Goal: Task Accomplishment & Management: Manage account settings

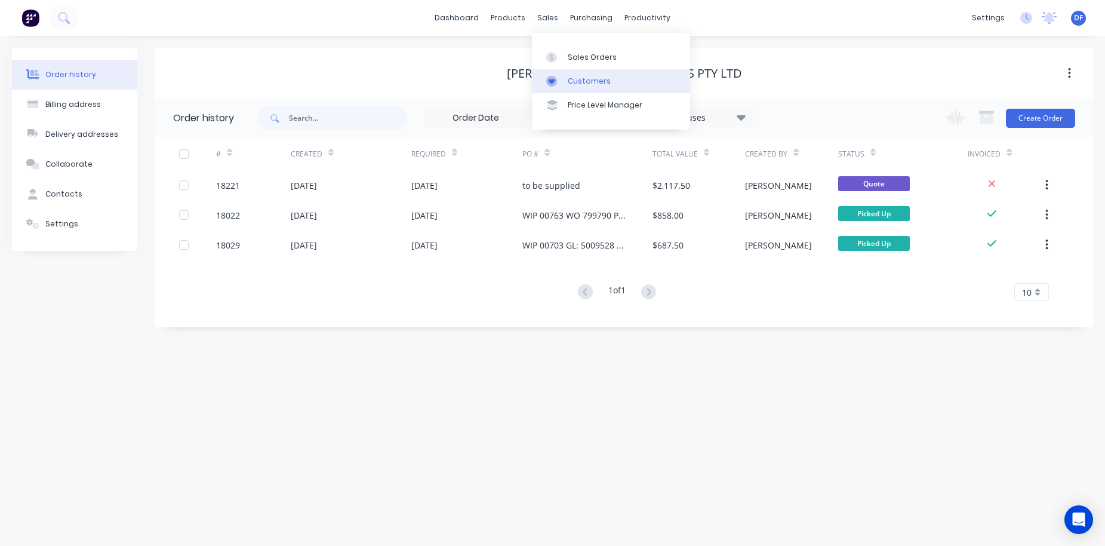
click at [574, 81] on div "Customers" at bounding box center [589, 81] width 43 height 11
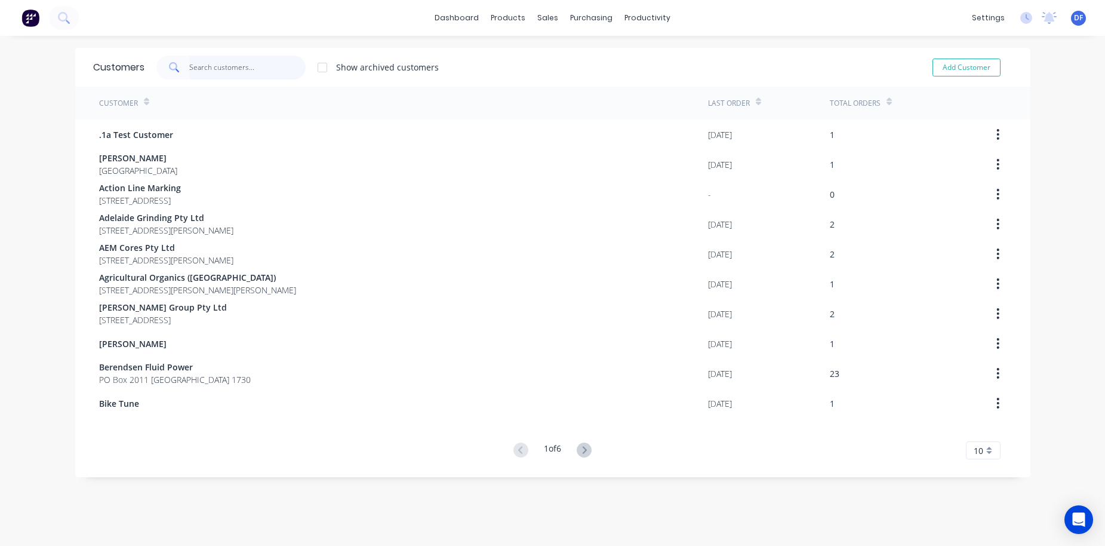
click at [212, 69] on input "text" at bounding box center [247, 68] width 116 height 24
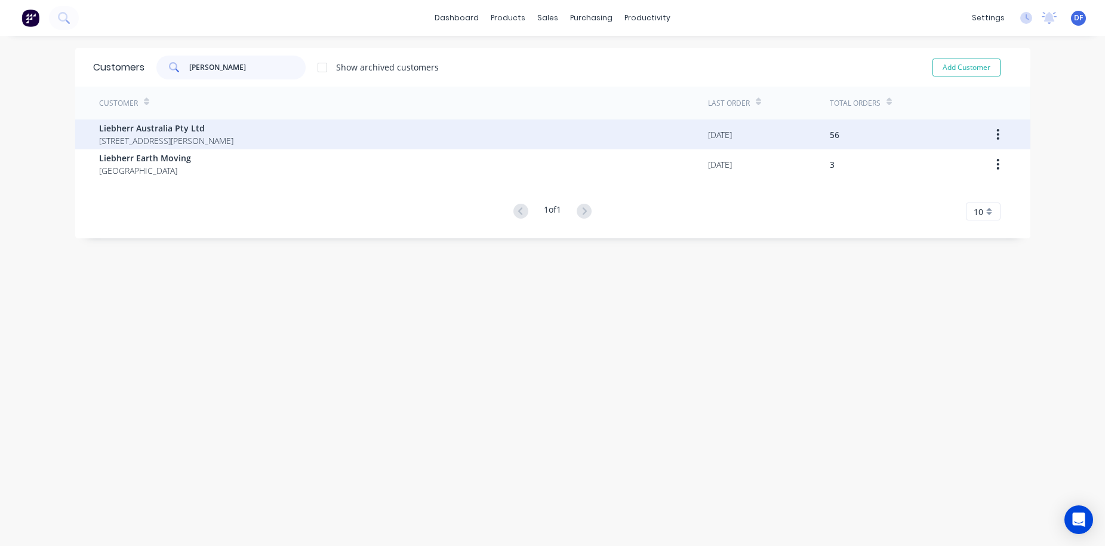
type input "[PERSON_NAME]"
click at [168, 141] on span "[STREET_ADDRESS][PERSON_NAME]" at bounding box center [166, 140] width 134 height 13
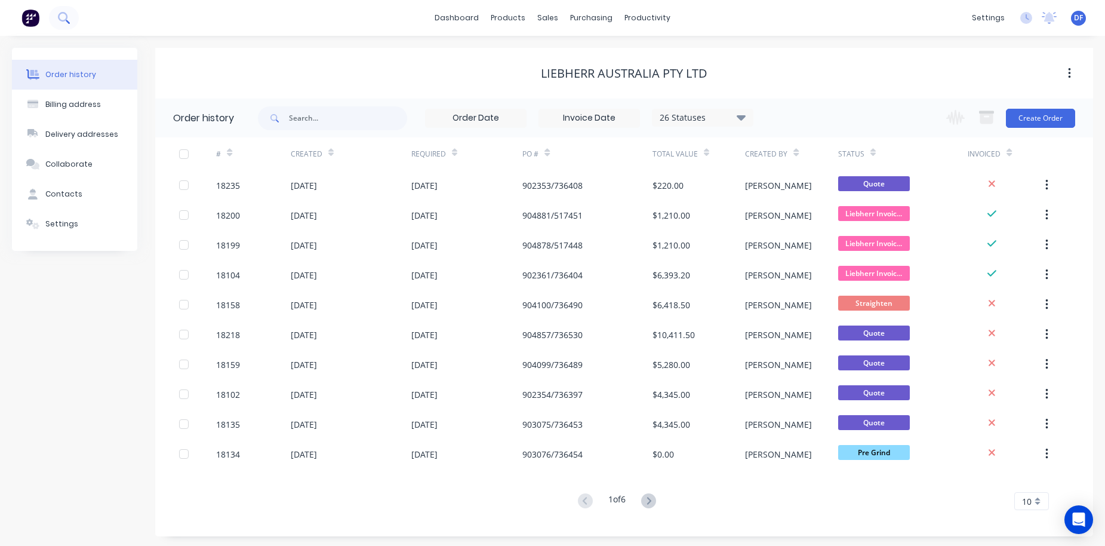
click at [68, 19] on icon at bounding box center [63, 17] width 11 height 11
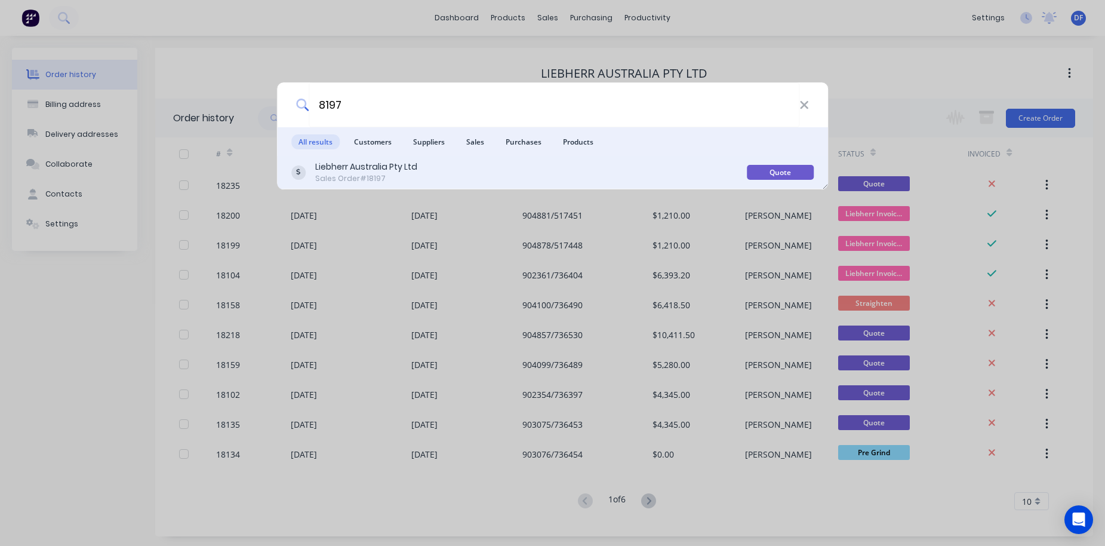
type input "8197"
click at [381, 179] on div "Sales Order #18197" at bounding box center [366, 178] width 102 height 11
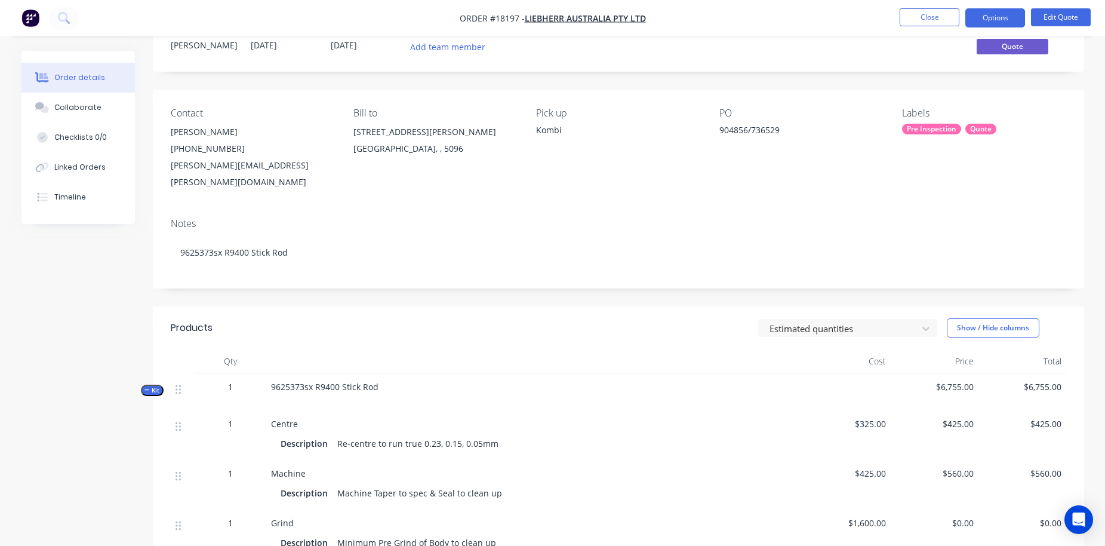
scroll to position [8, 0]
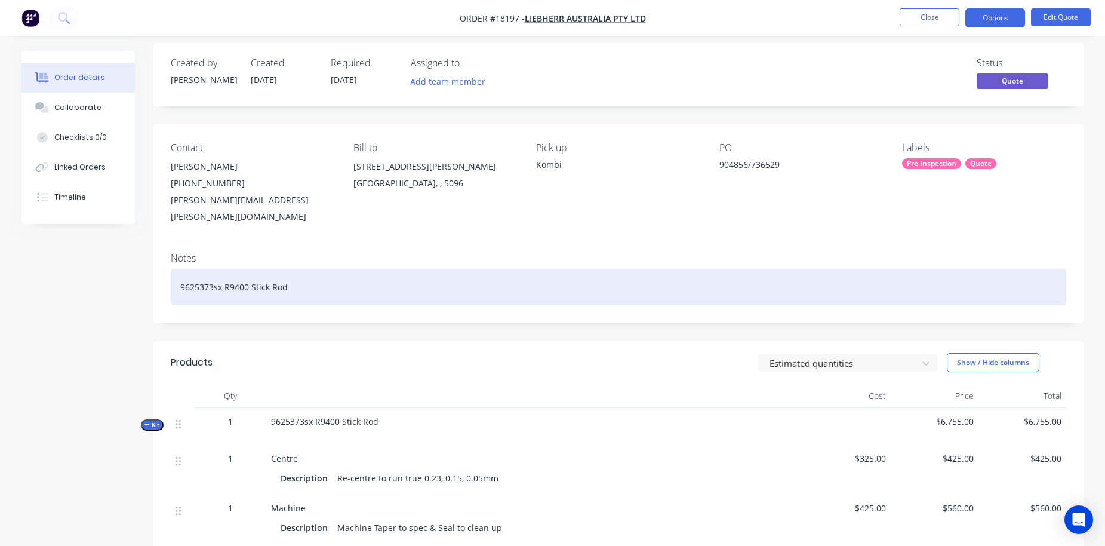
click at [304, 272] on div "9625373sx R9400 Stick Rod" at bounding box center [618, 287] width 895 height 36
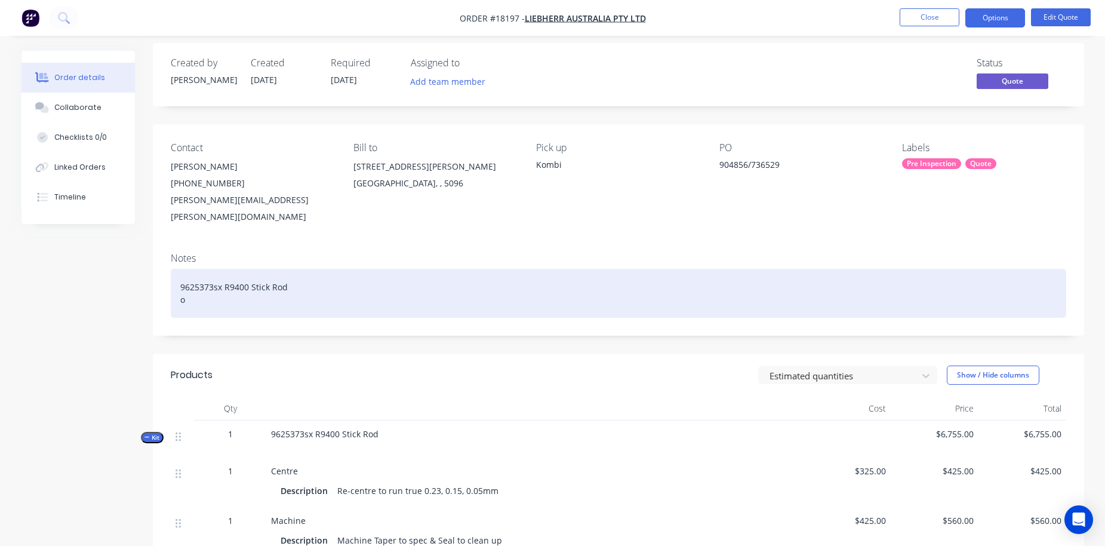
click at [235, 287] on div "9625373sx R9400 Stick Rod o" at bounding box center [618, 293] width 895 height 49
click at [220, 285] on div "9625373sx R9400 Stick Rod o" at bounding box center [618, 293] width 895 height 49
drag, startPoint x: 291, startPoint y: 285, endPoint x: 254, endPoint y: 284, distance: 37.0
click at [254, 284] on div "9625373sx R9400 Stick Rod Job: 736529. SOW: Inspect" at bounding box center [618, 293] width 895 height 49
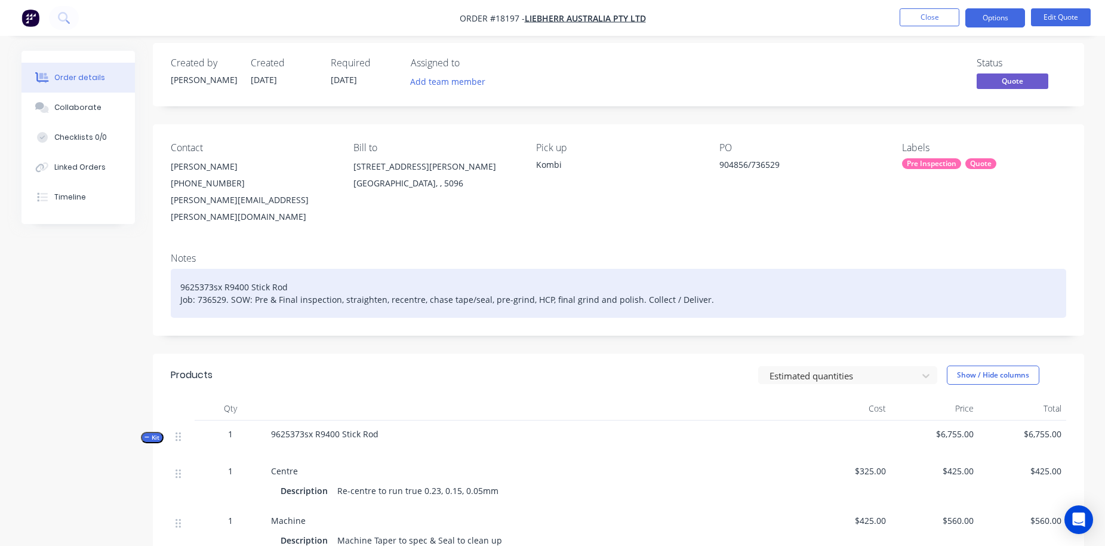
click at [359, 285] on div "9625373sx R9400 Stick Rod Job: 736529. SOW: Pre & Final inspection, straighten,…" at bounding box center [618, 293] width 895 height 49
click at [498, 281] on div "9625373sx R9400 Stick Rod Job: 736529. SOW: Pre & Final inspection, recentre, c…" at bounding box center [618, 293] width 895 height 49
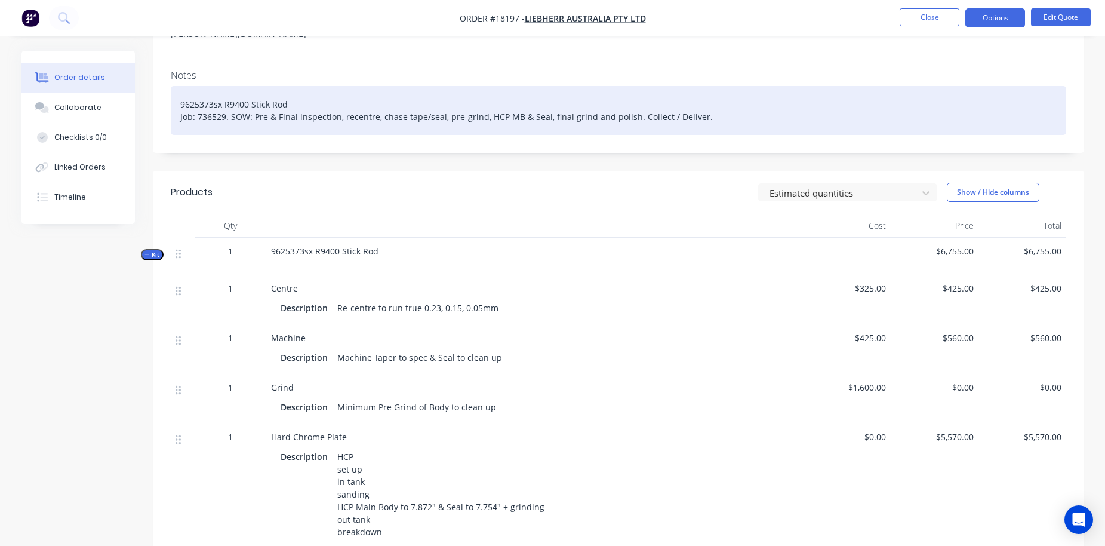
scroll to position [295, 0]
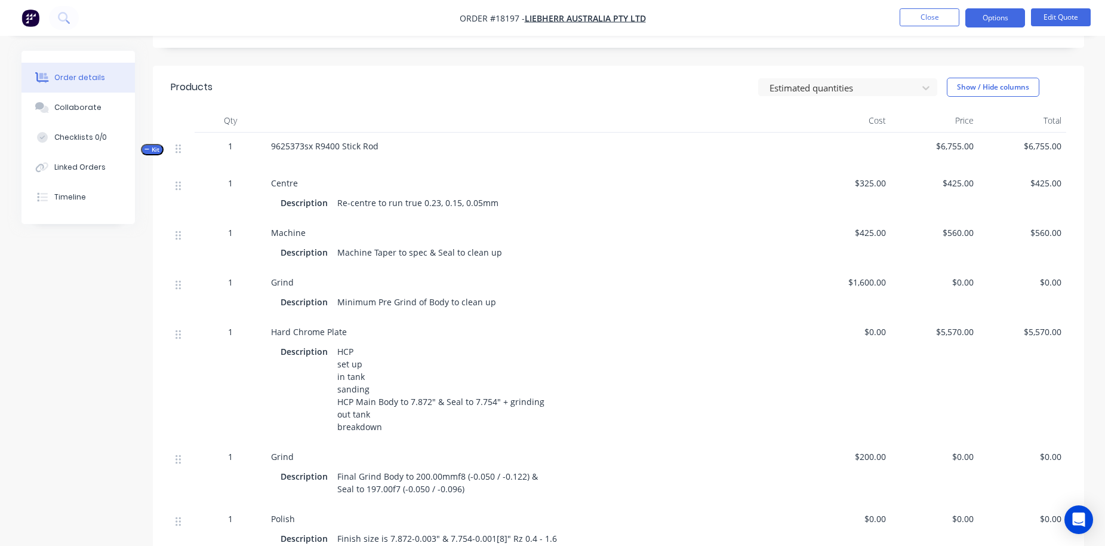
click at [956, 226] on span "$560.00" at bounding box center [934, 232] width 78 height 13
click at [1058, 16] on button "Edit Quote" at bounding box center [1061, 17] width 60 height 18
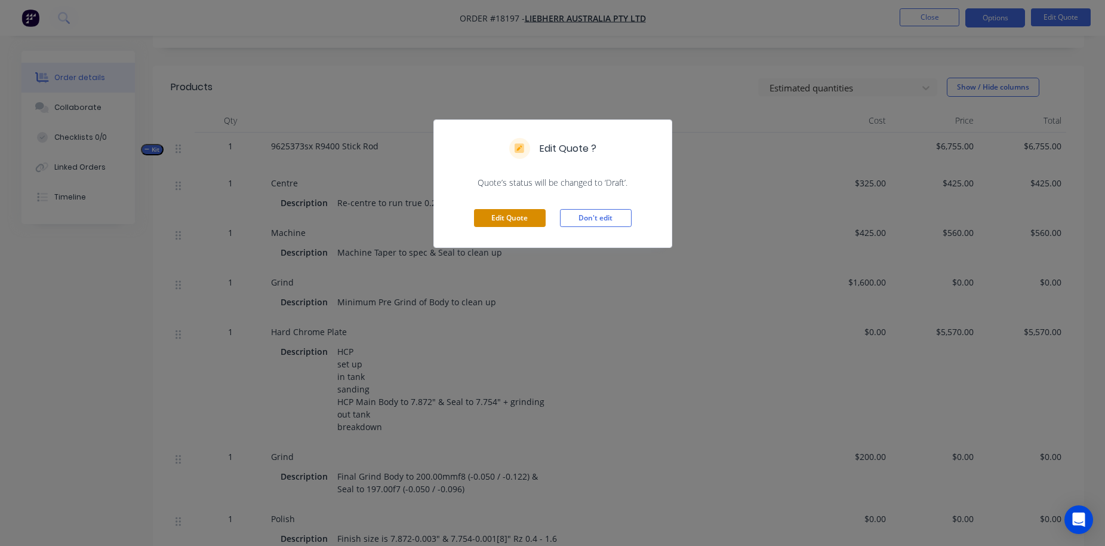
click at [503, 218] on button "Edit Quote" at bounding box center [510, 218] width 72 height 18
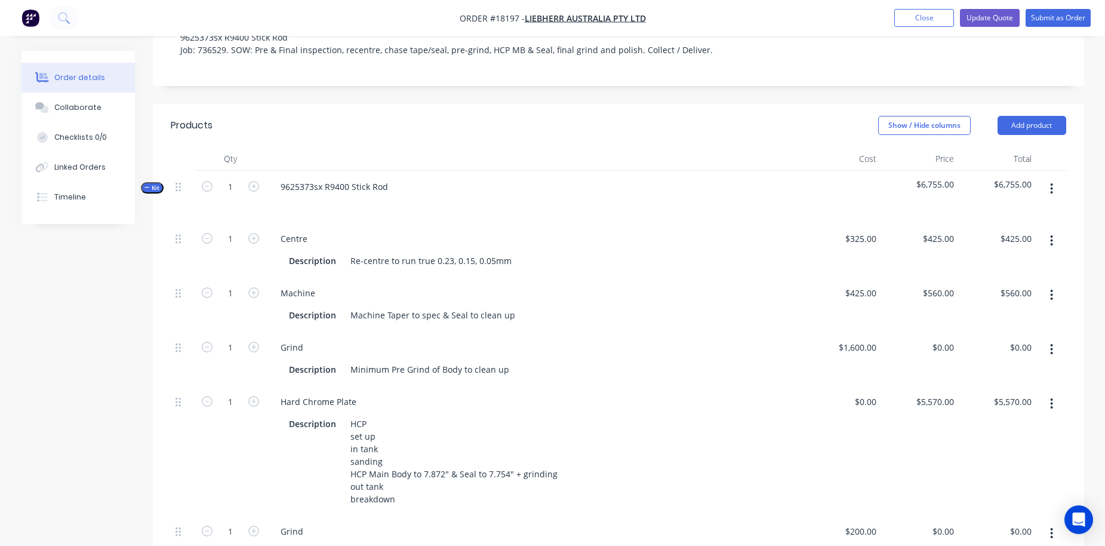
scroll to position [318, 0]
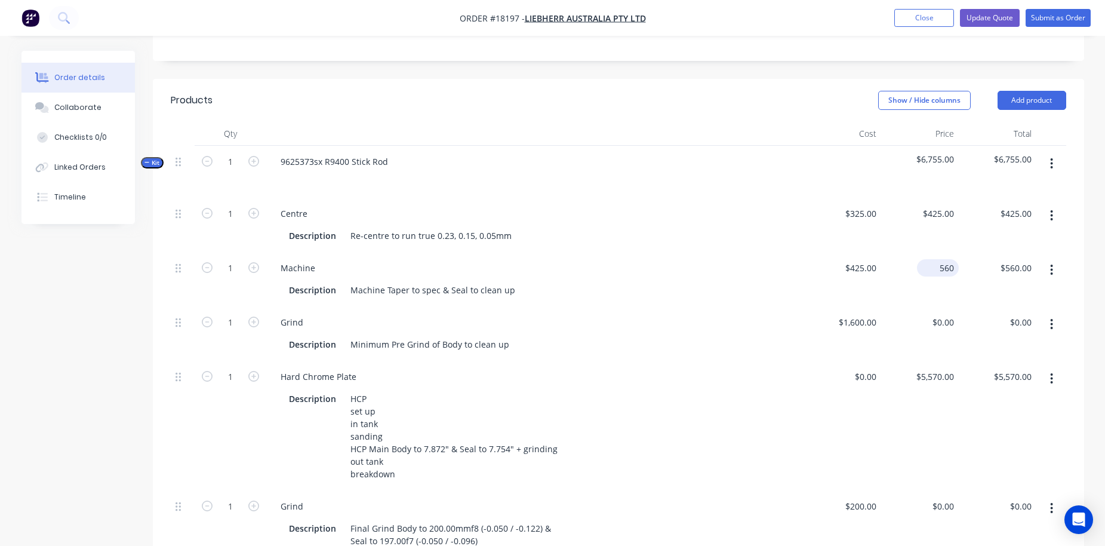
click at [926, 252] on div "560 $560.00" at bounding box center [920, 279] width 78 height 54
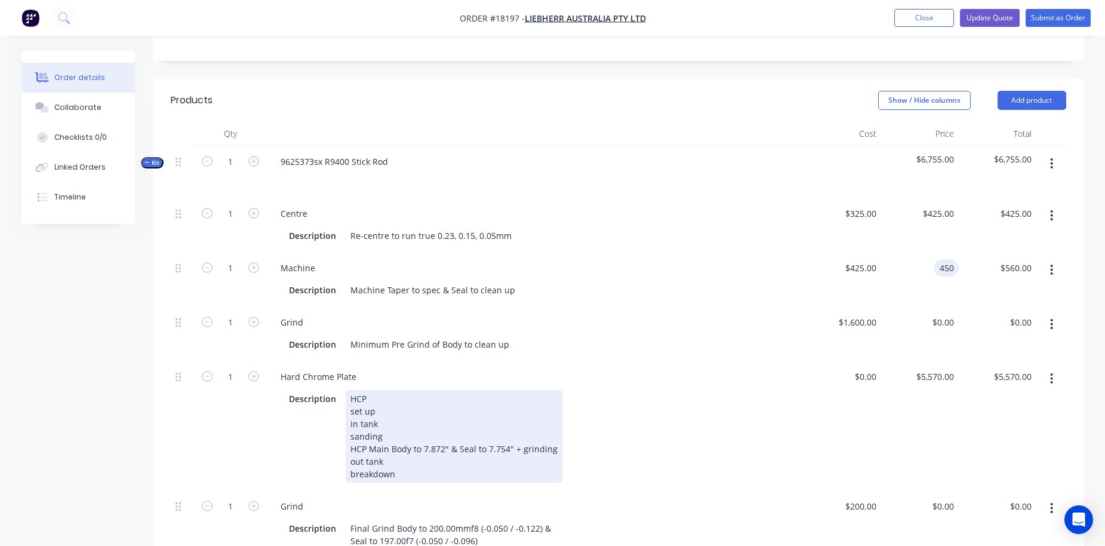
type input "$450.00"
click at [671, 361] on div "Hard Chrome Plate Description HCP set up in tank sanding HCP Main Body to 7.872…" at bounding box center [534, 426] width 537 height 130
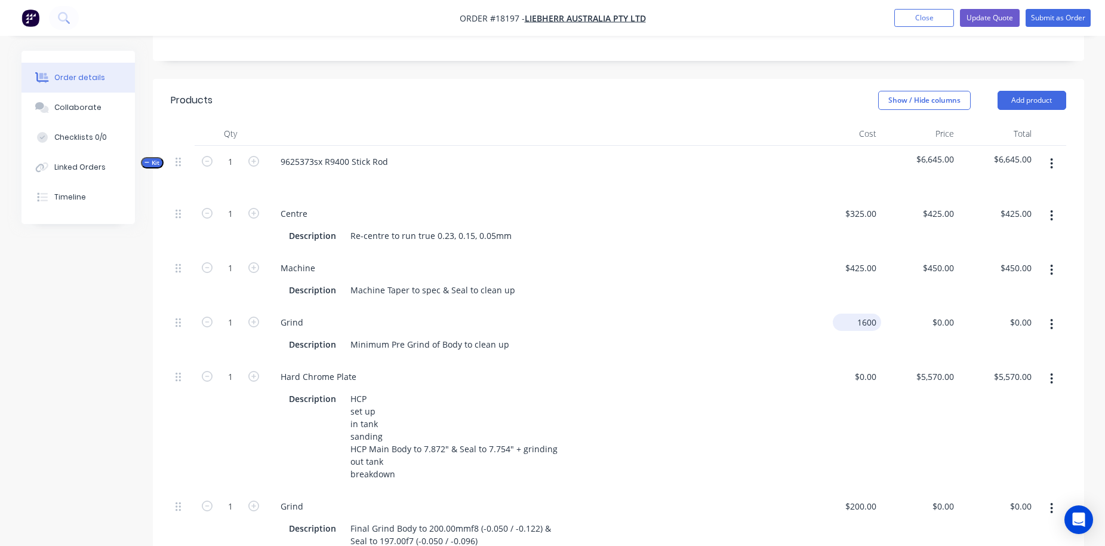
click at [860, 313] on input "1600" at bounding box center [859, 321] width 44 height 17
type input "$1,690.00"
click at [797, 368] on div "Hard Chrome Plate" at bounding box center [535, 376] width 528 height 17
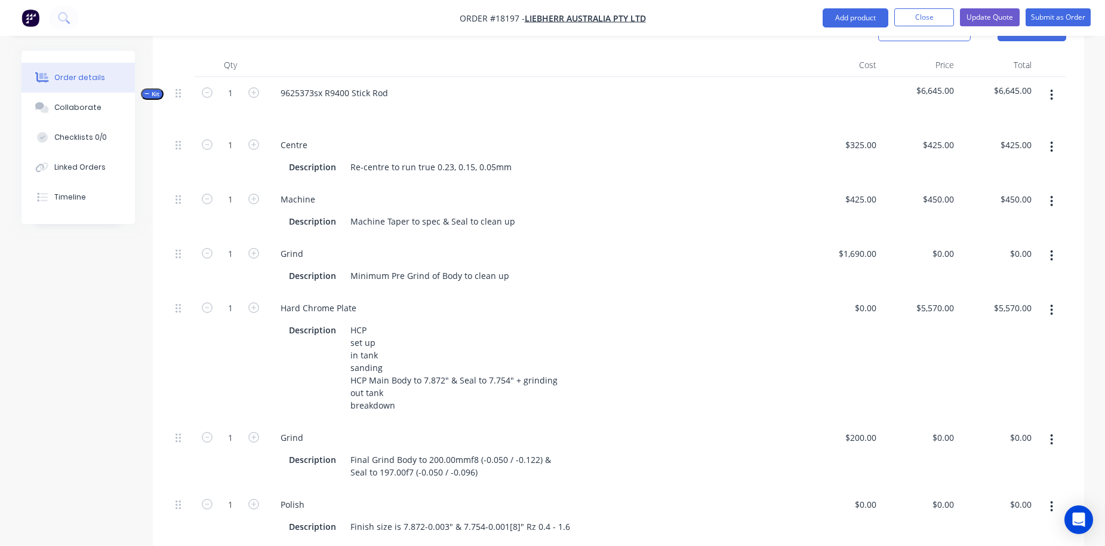
scroll to position [350, 0]
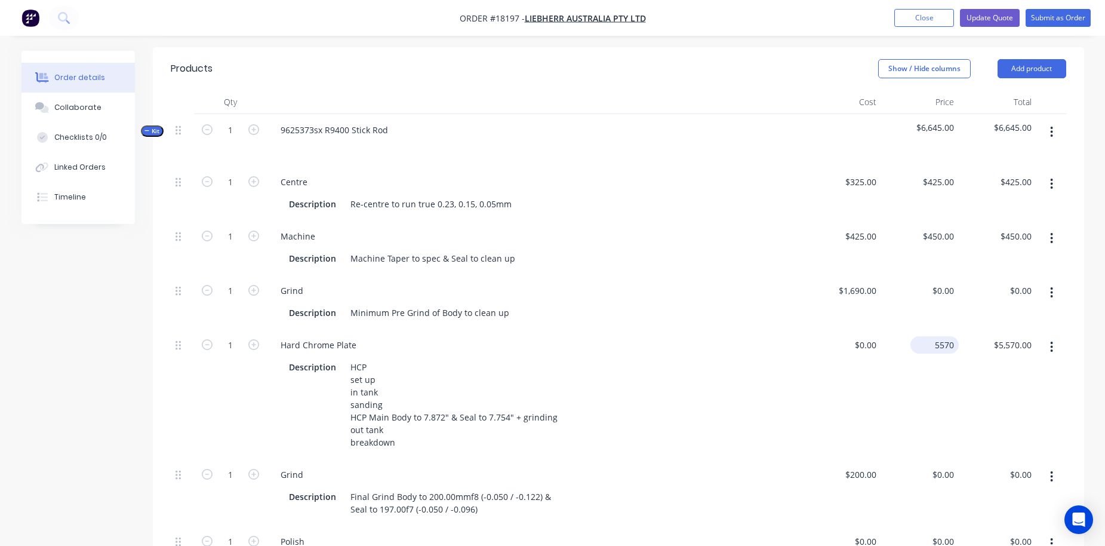
click at [937, 336] on input "5570" at bounding box center [937, 344] width 44 height 17
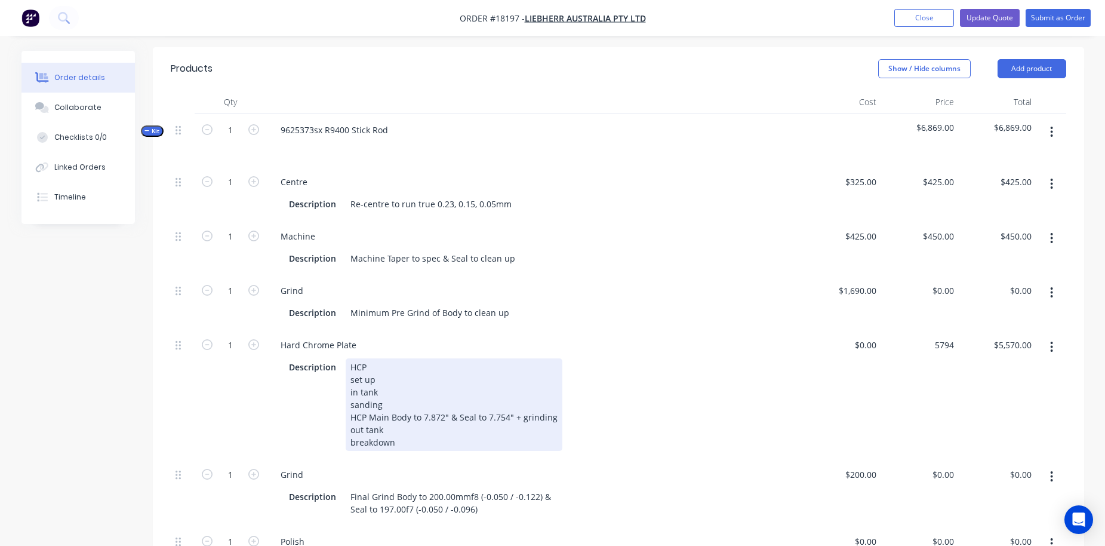
type input "$5,794.00"
click at [752, 358] on div "Description HCP set up in tank sanding HCP Main Body to 7.872" & Seal to 7.754"…" at bounding box center [532, 404] width 497 height 93
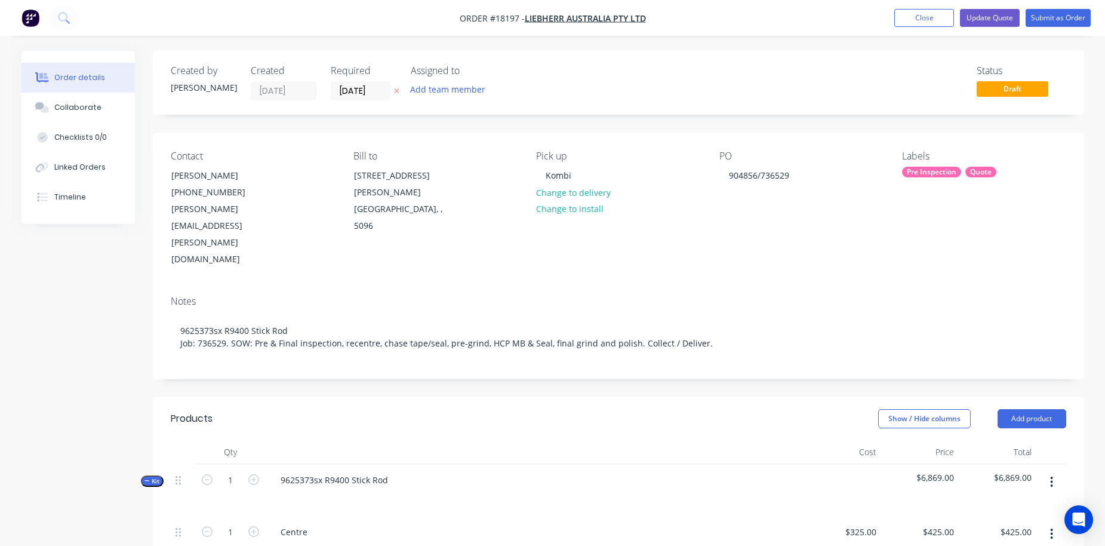
scroll to position [0, 0]
click at [981, 23] on button "Update Quote" at bounding box center [990, 18] width 60 height 18
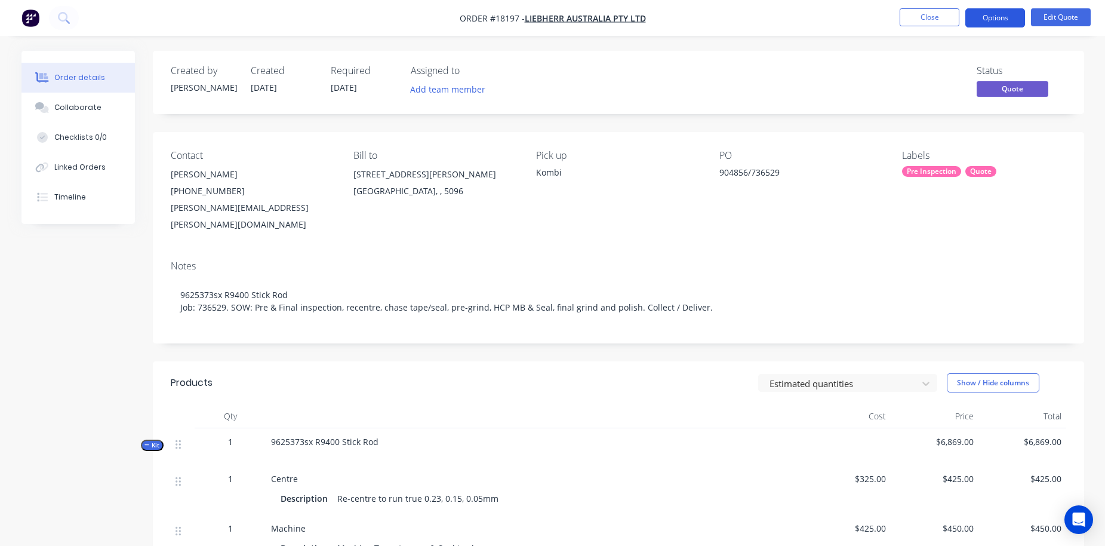
click at [993, 14] on button "Options" at bounding box center [995, 17] width 60 height 19
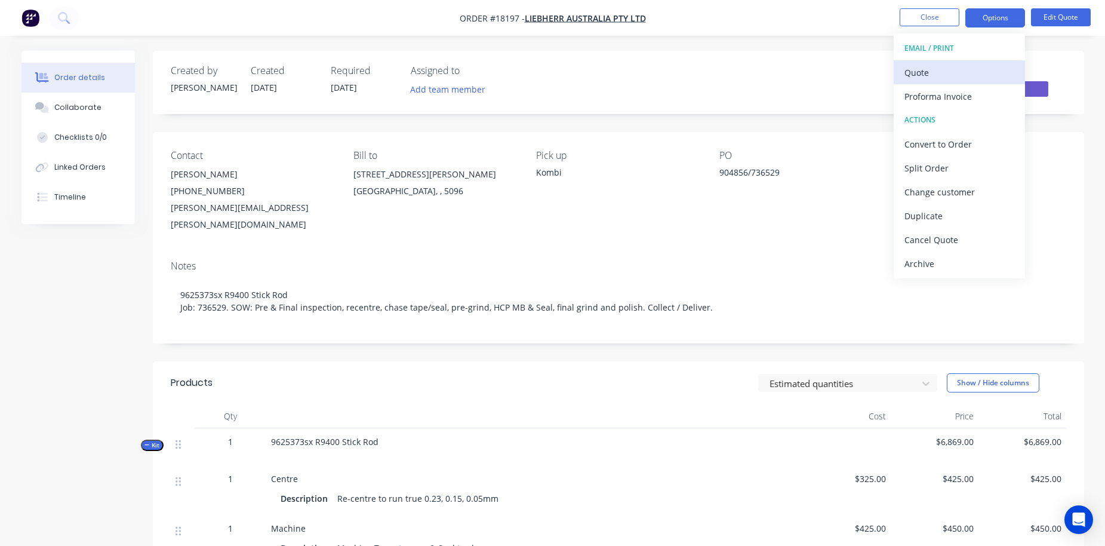
click at [923, 74] on div "Quote" at bounding box center [959, 72] width 110 height 17
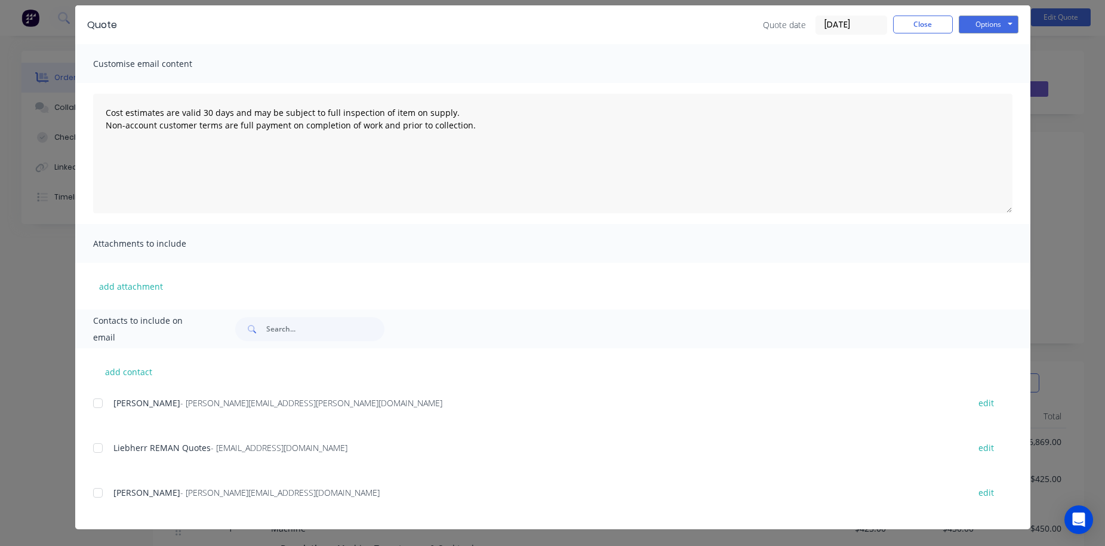
scroll to position [42, 0]
click at [96, 445] on div at bounding box center [98, 448] width 24 height 24
click at [993, 30] on button "Options" at bounding box center [989, 25] width 60 height 18
click at [991, 78] on button "Email" at bounding box center [997, 85] width 76 height 20
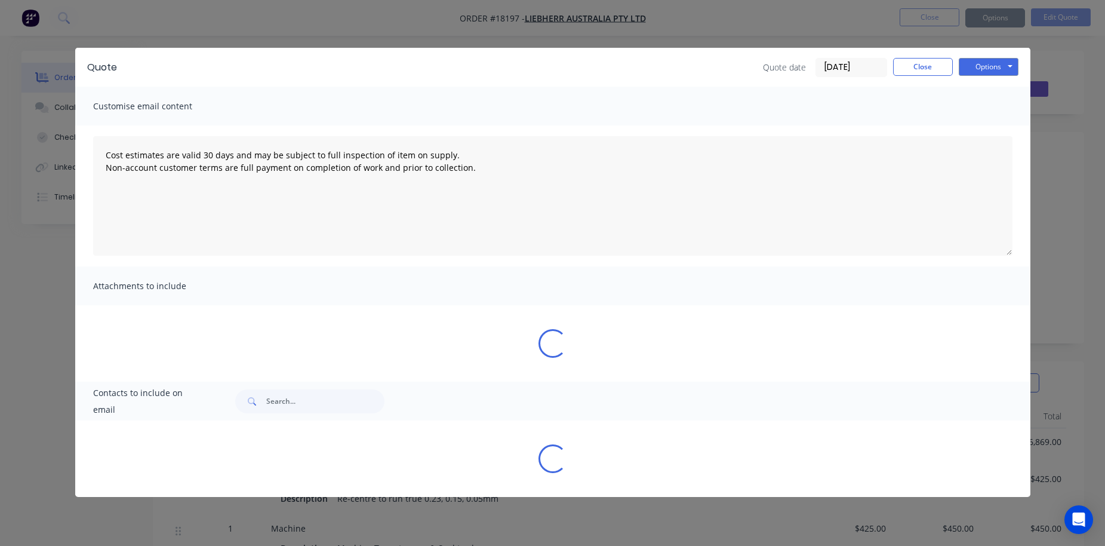
scroll to position [0, 0]
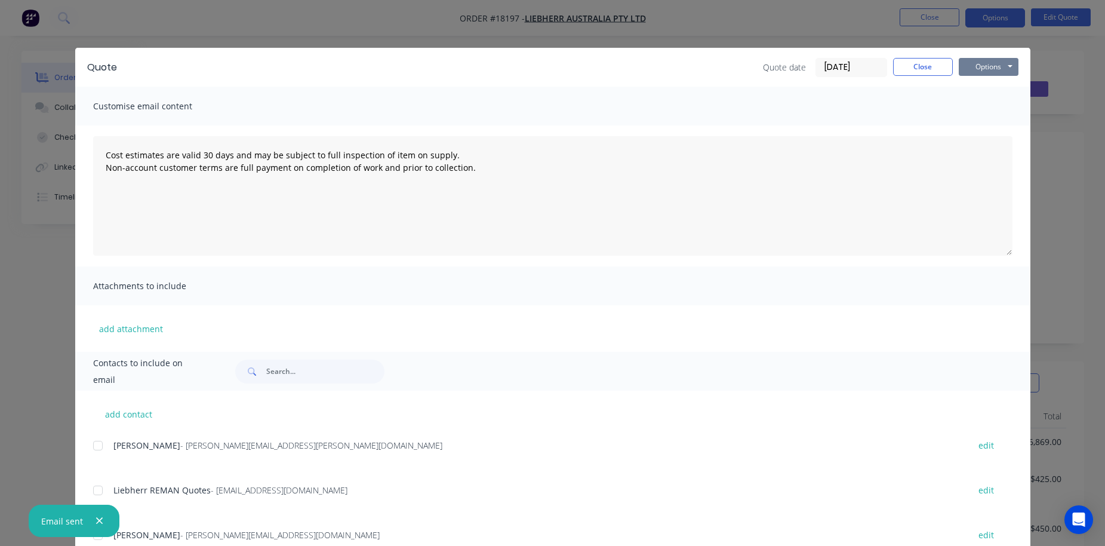
click at [990, 58] on button "Options" at bounding box center [989, 67] width 60 height 18
click at [989, 88] on button "Preview" at bounding box center [997, 88] width 76 height 20
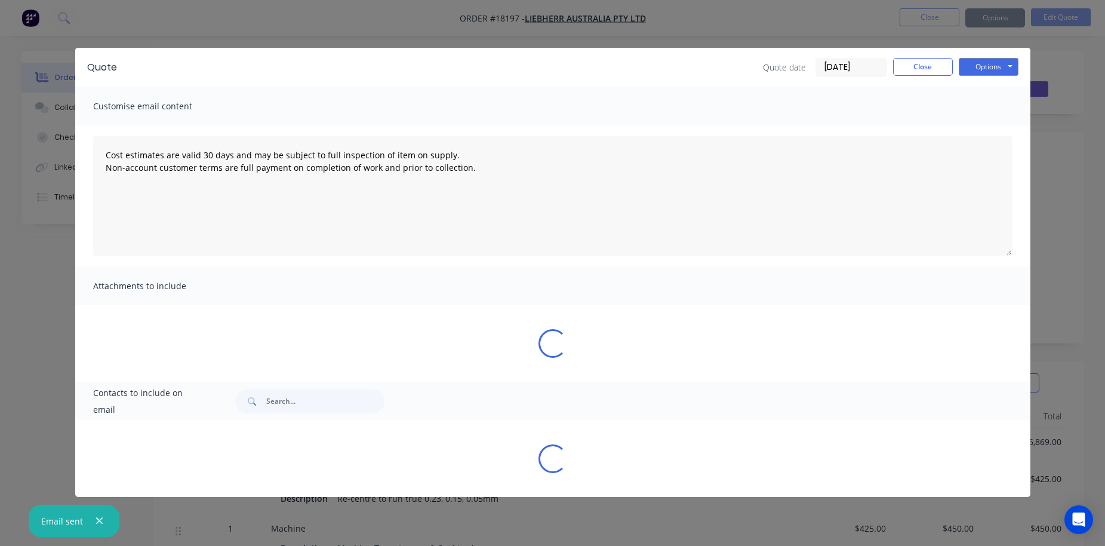
type textarea "Cost estimates are valid 30 days and may be subject to full inspection of item …"
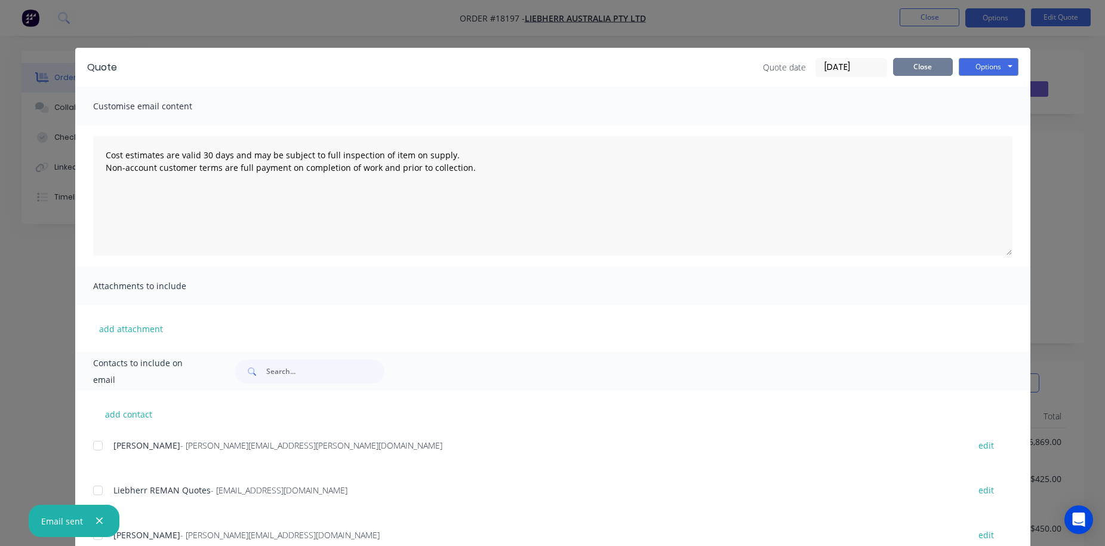
click at [926, 70] on button "Close" at bounding box center [923, 67] width 60 height 18
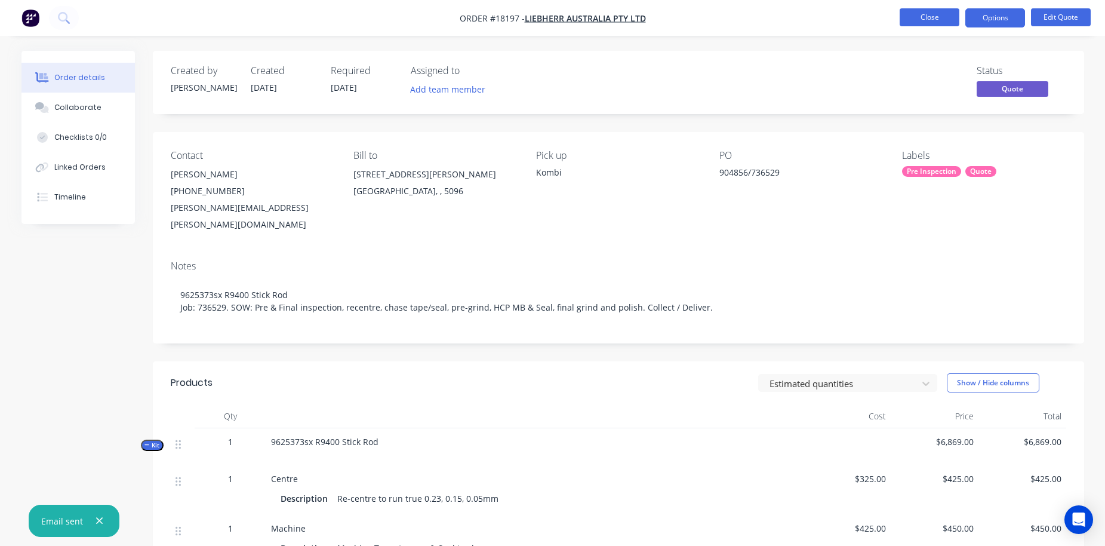
click at [940, 21] on button "Close" at bounding box center [930, 17] width 60 height 18
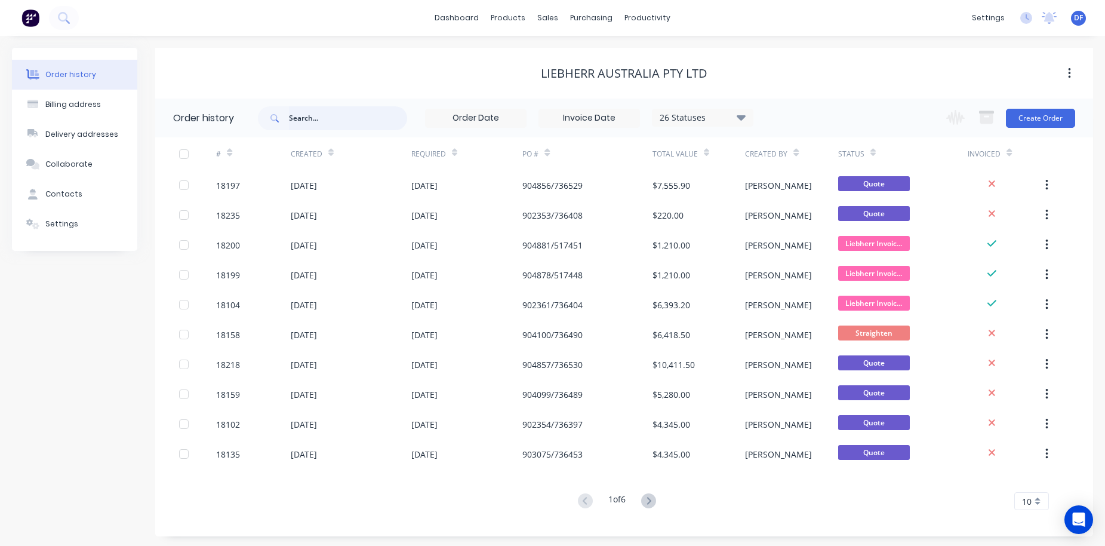
click at [316, 115] on input "text" at bounding box center [348, 118] width 118 height 24
type input "132"
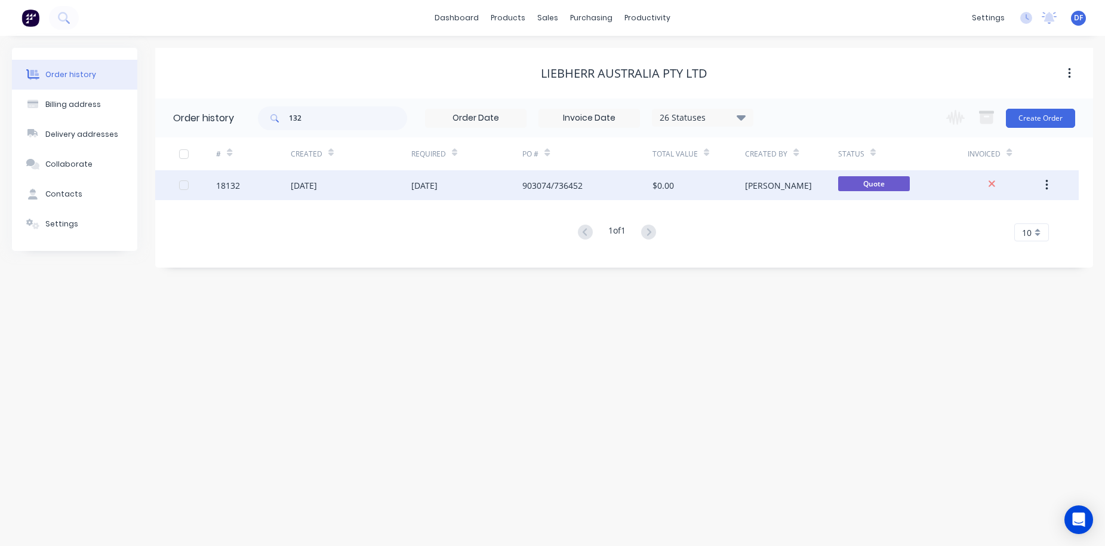
click at [346, 184] on div "[DATE]" at bounding box center [351, 185] width 121 height 30
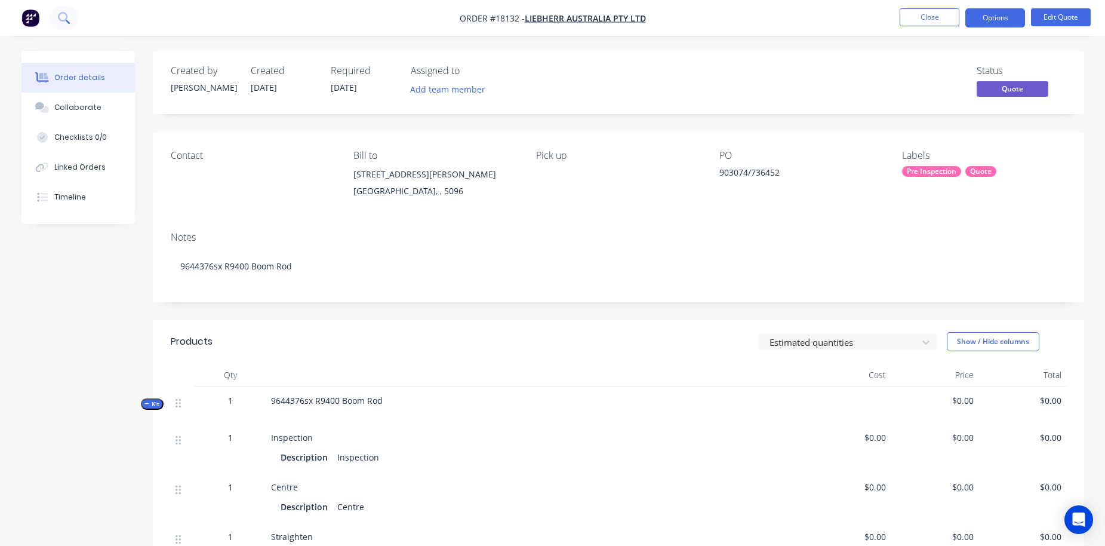
click at [70, 18] on button at bounding box center [64, 18] width 30 height 24
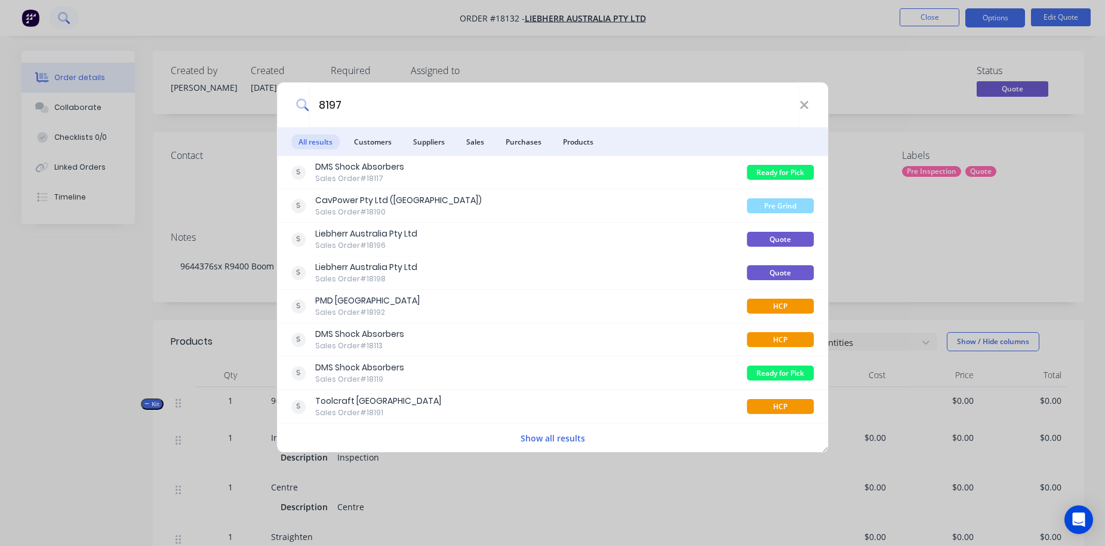
type input "8197"
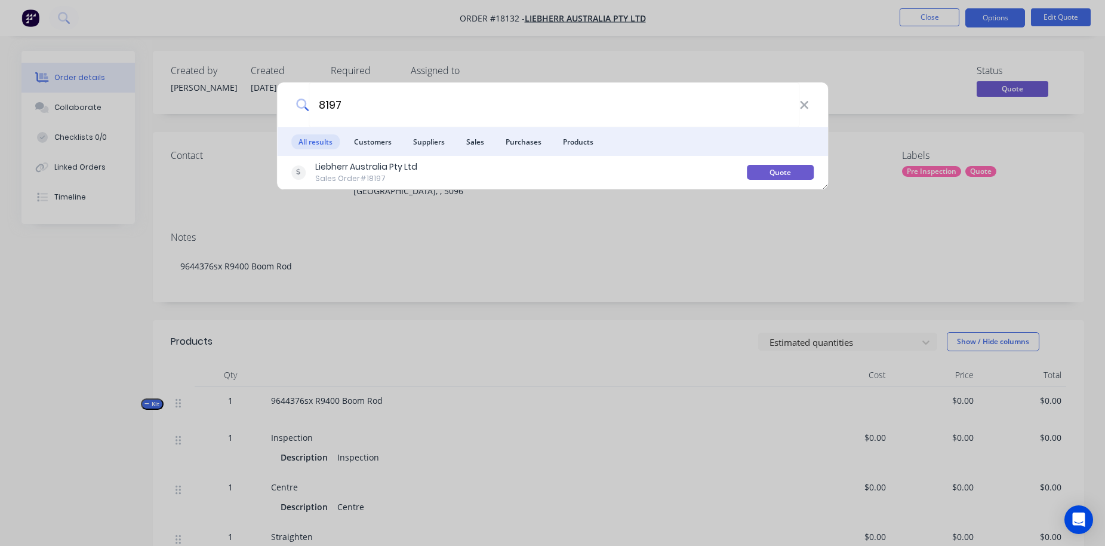
click at [342, 155] on ul "All results Customers Suppliers Sales Purchases Products" at bounding box center [553, 141] width 552 height 29
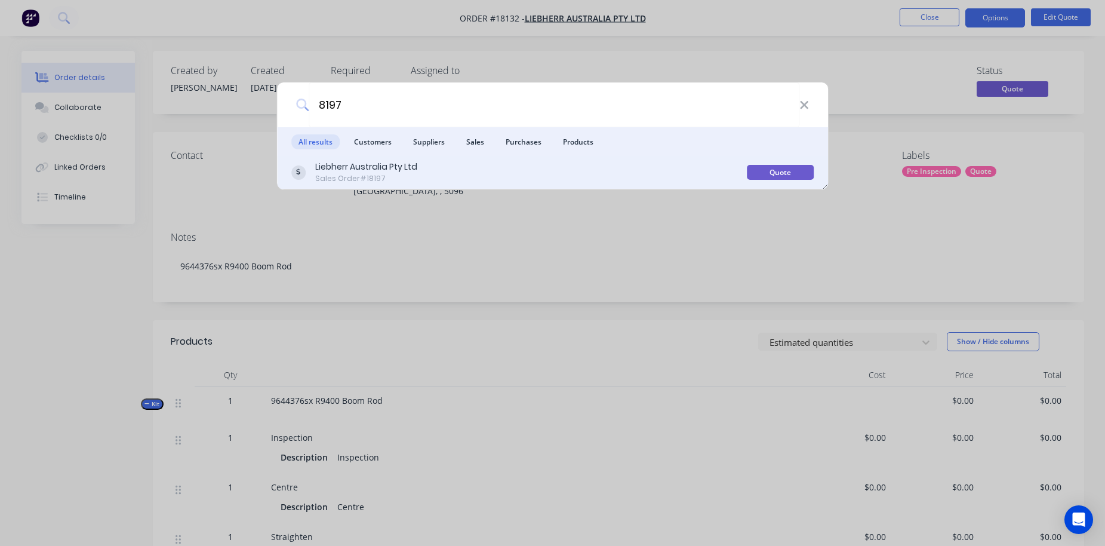
click at [342, 174] on div "Sales Order #18197" at bounding box center [366, 178] width 102 height 11
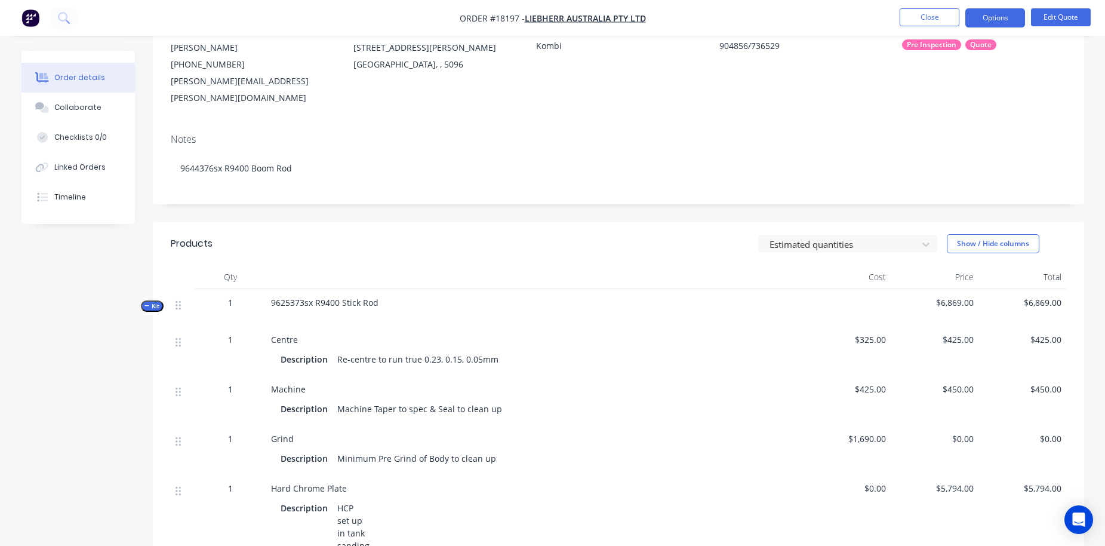
scroll to position [186, 0]
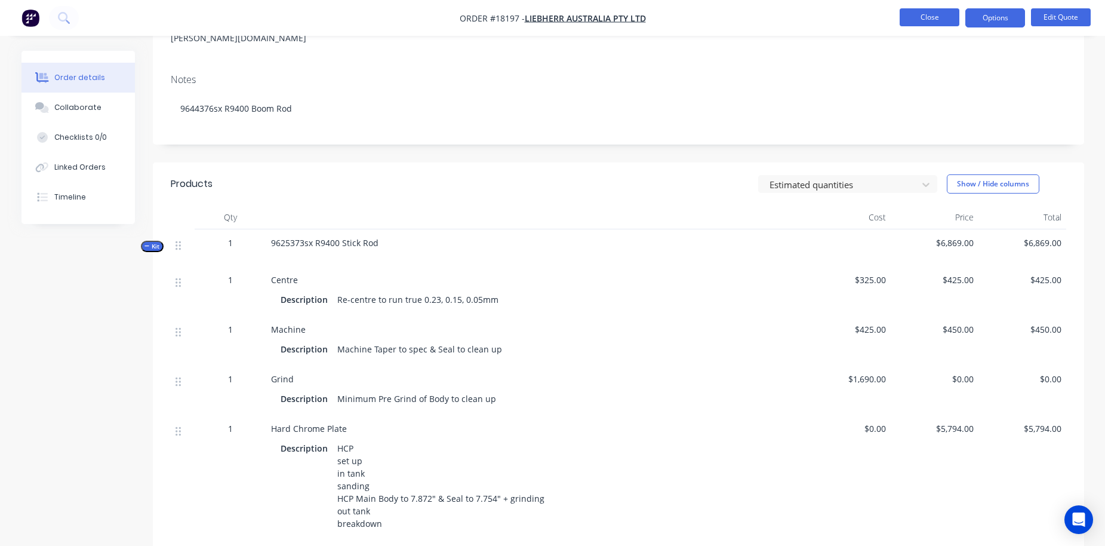
click at [922, 16] on button "Close" at bounding box center [930, 17] width 60 height 18
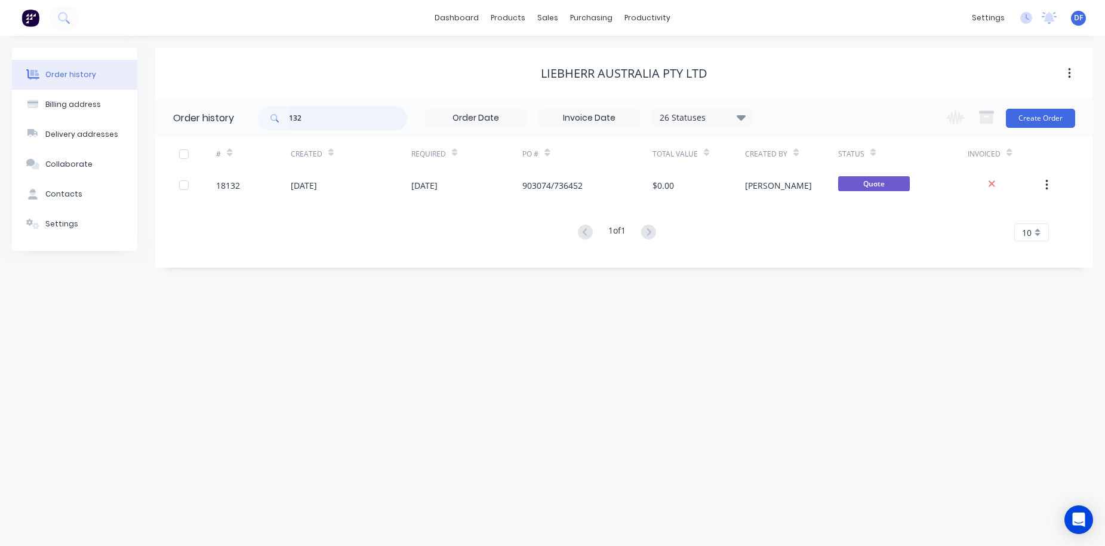
click at [339, 121] on input "132" at bounding box center [348, 118] width 118 height 24
type input "197"
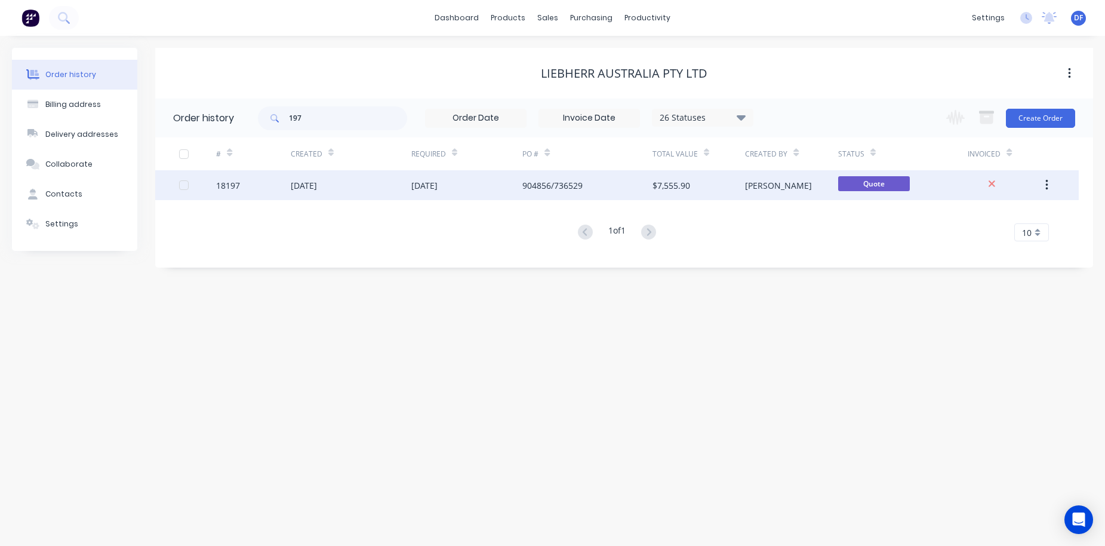
click at [304, 190] on div "[DATE]" at bounding box center [304, 185] width 26 height 13
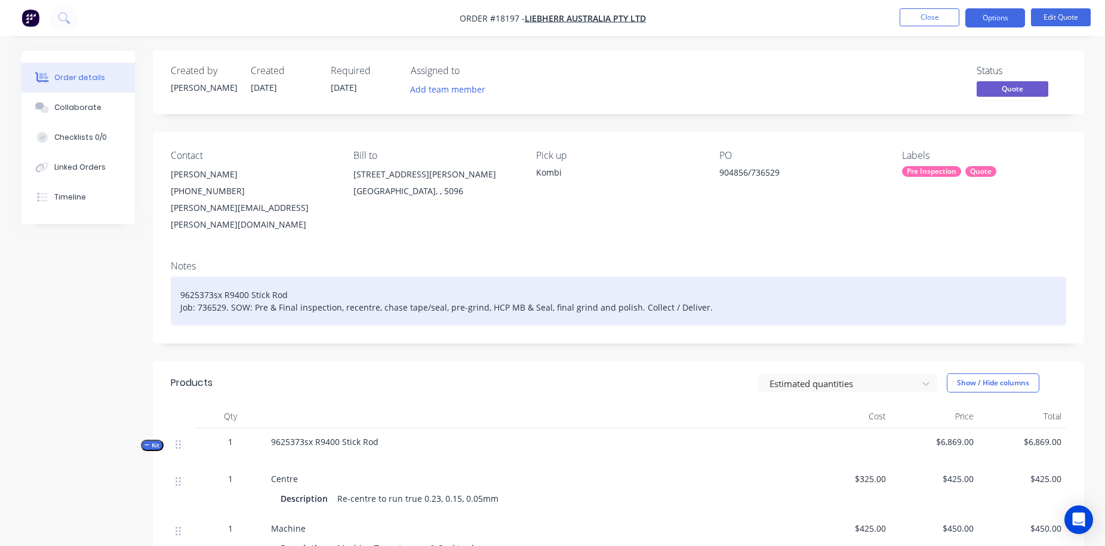
drag, startPoint x: 286, startPoint y: 317, endPoint x: 166, endPoint y: 264, distance: 131.0
click at [166, 264] on div "Notes 9625373sx R9400 Stick Rod Job: 736529. SOW: Pre & Final inspection, recen…" at bounding box center [618, 297] width 931 height 93
copy div "9625373sx R9400 Stick Rod Job: 736529. SOW: Pre & Final inspection, recentre, c…"
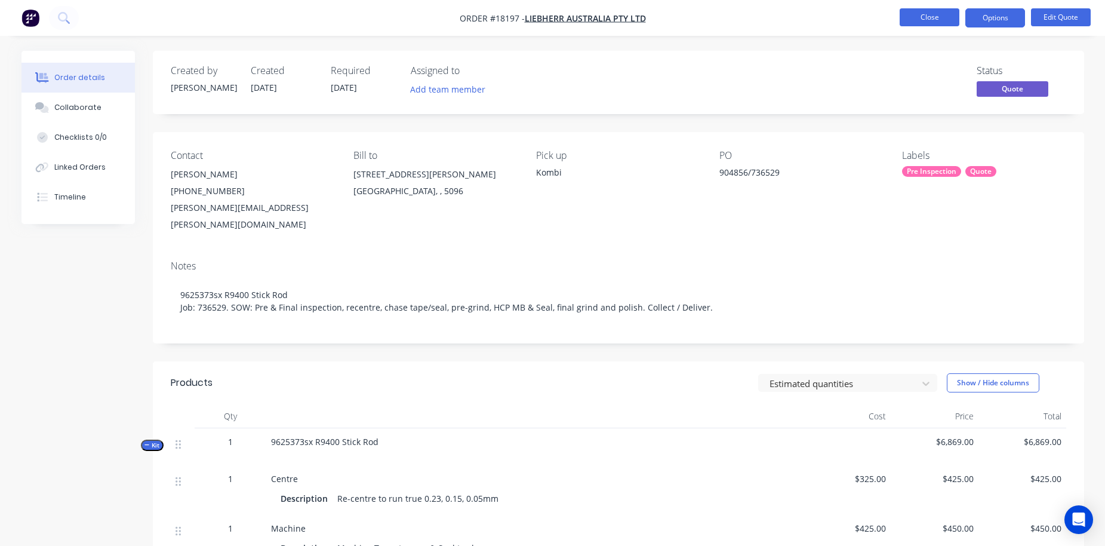
click at [923, 20] on button "Close" at bounding box center [930, 17] width 60 height 18
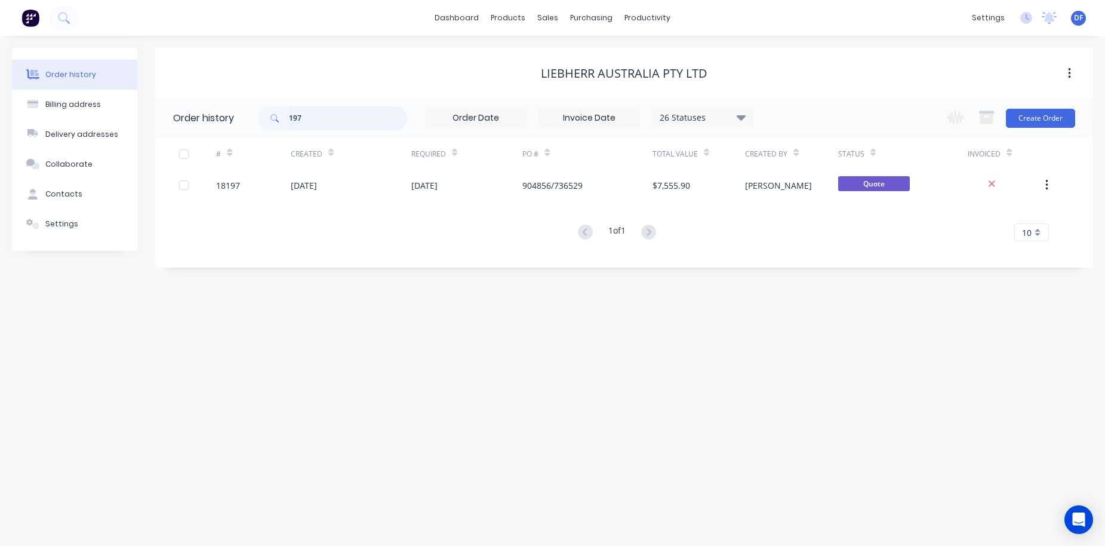
click at [316, 113] on input "197" at bounding box center [348, 118] width 118 height 24
type input "1"
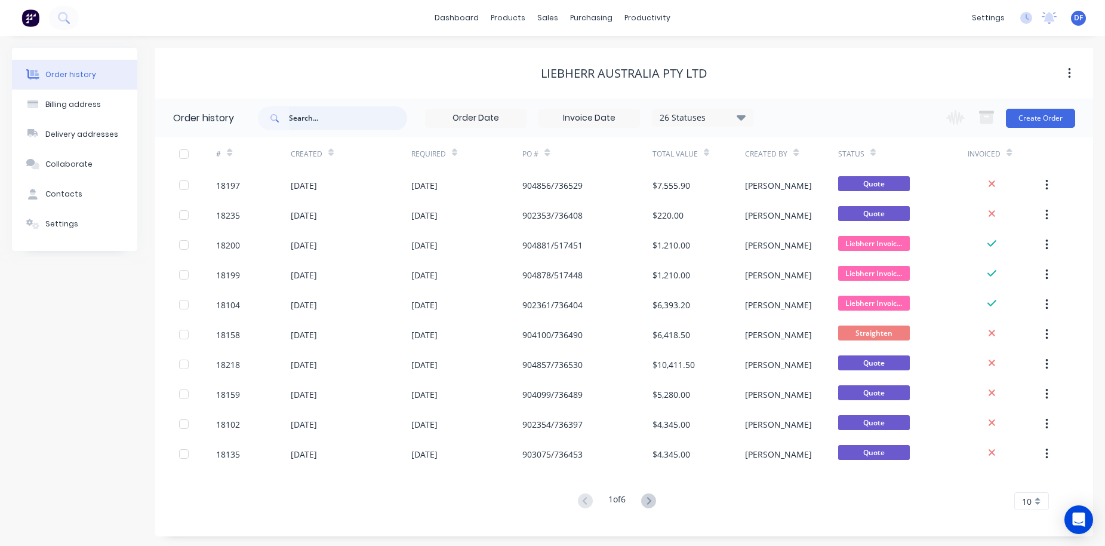
click at [310, 112] on input "text" at bounding box center [348, 118] width 118 height 24
type input "132"
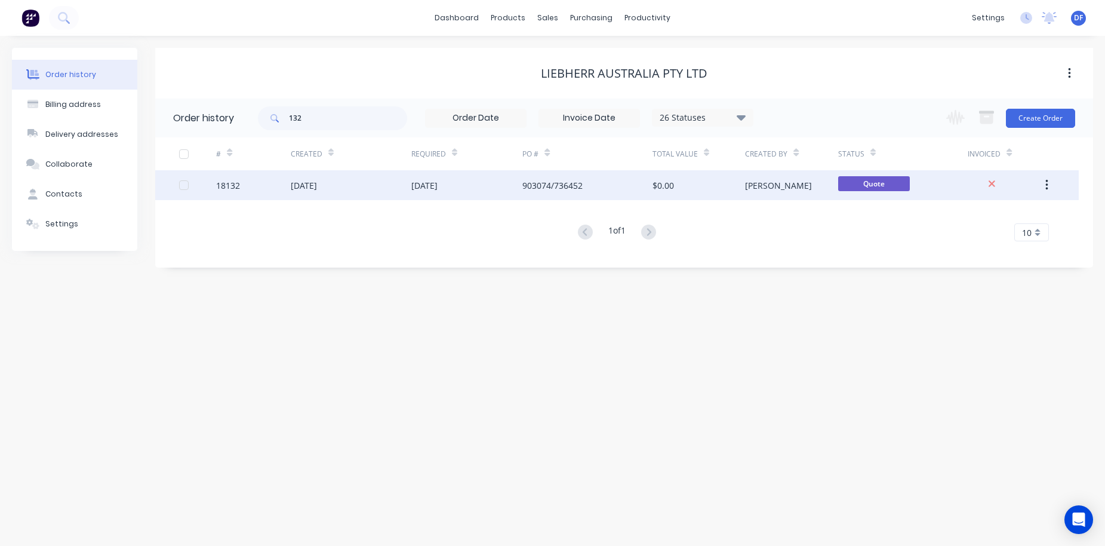
click at [313, 186] on div "[DATE]" at bounding box center [304, 185] width 26 height 13
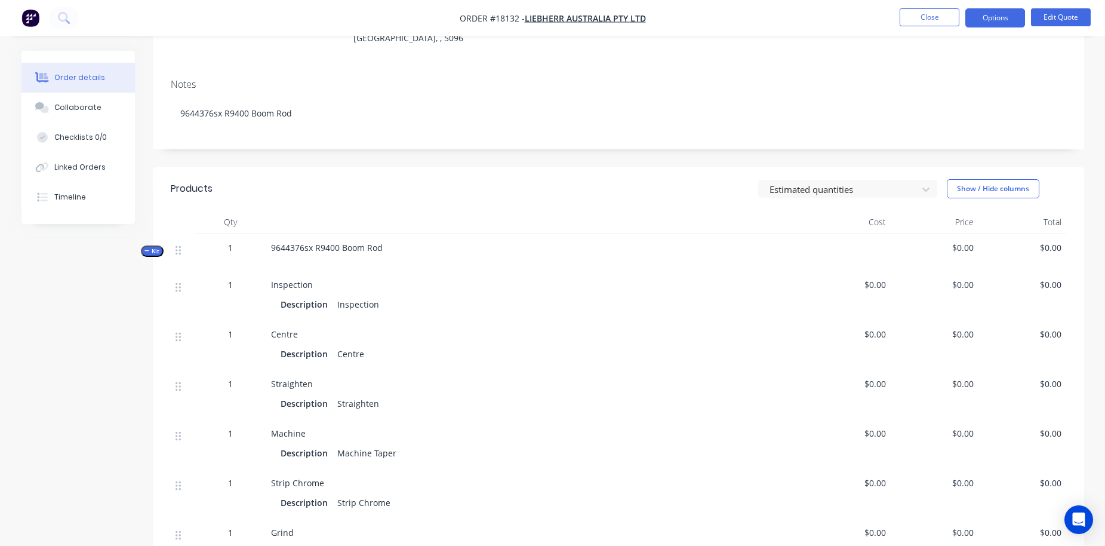
scroll to position [135, 0]
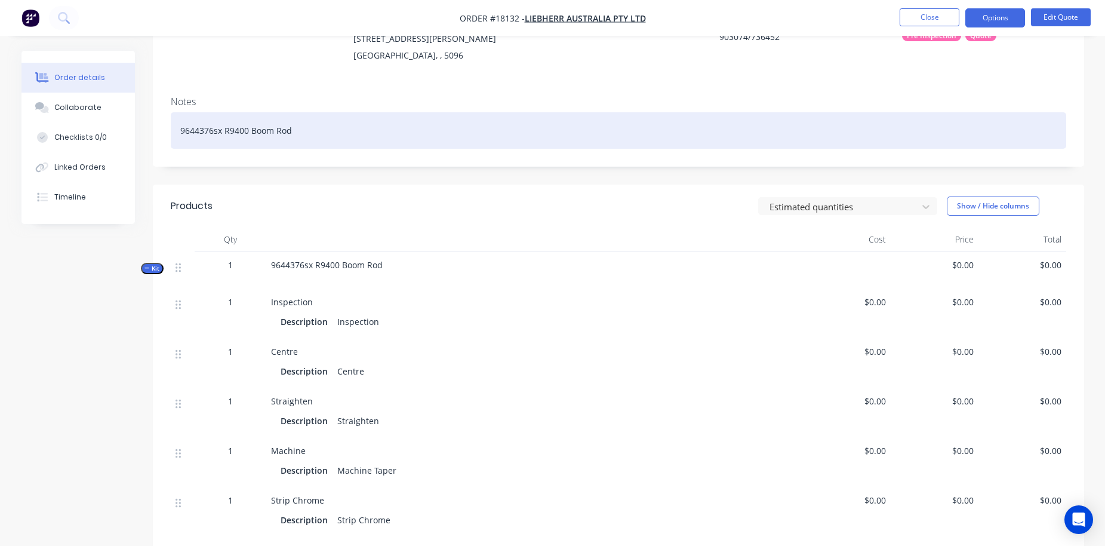
click at [313, 138] on div "9644376sx R9400 Boom Rod" at bounding box center [618, 130] width 895 height 36
drag, startPoint x: 313, startPoint y: 138, endPoint x: 160, endPoint y: 124, distance: 154.1
click at [160, 124] on div "Notes 9644376sx R9400 Boom Rod" at bounding box center [618, 127] width 931 height 80
paste div
click at [287, 129] on div "9625373sx R9400 Stick RodJob: 736529. SOW: Pre & Final inspection, recentre, ch…" at bounding box center [618, 130] width 895 height 36
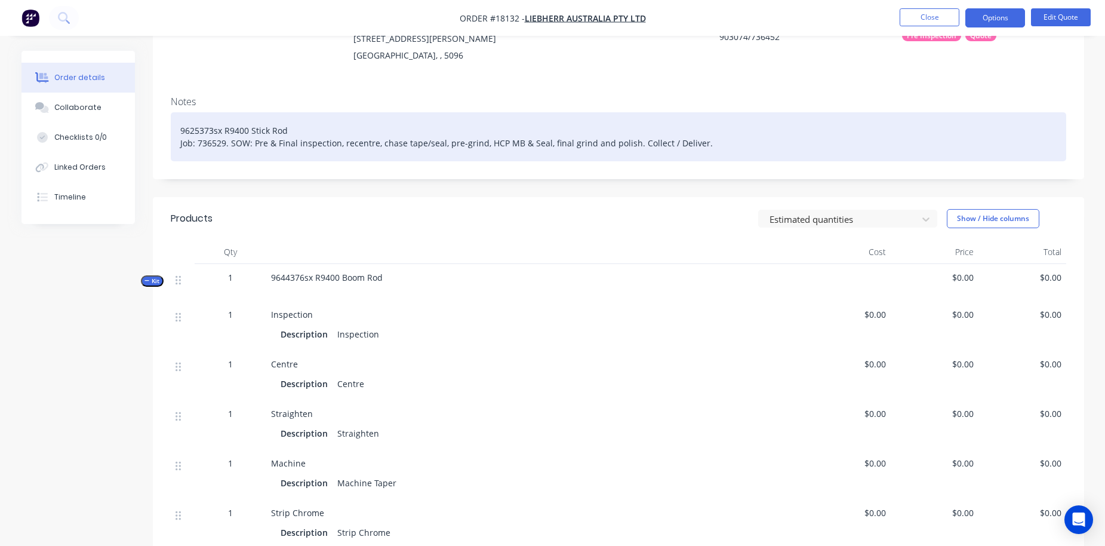
click at [207, 147] on div "9625373sx R9400 Stick Rod Job: 736529. SOW: Pre & Final inspection, recentre, c…" at bounding box center [618, 136] width 895 height 49
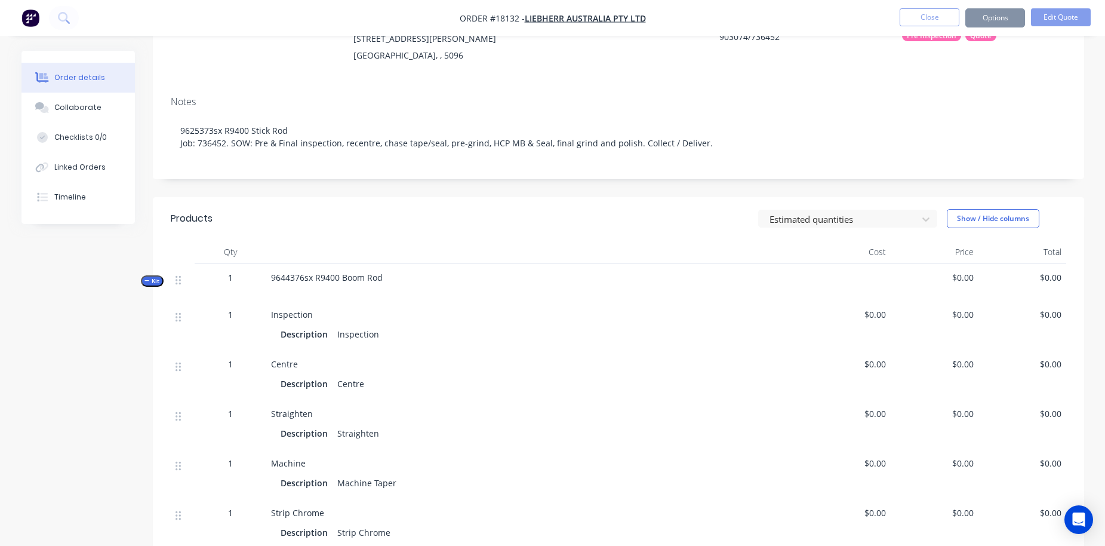
click at [347, 216] on div "Products" at bounding box center [266, 218] width 190 height 19
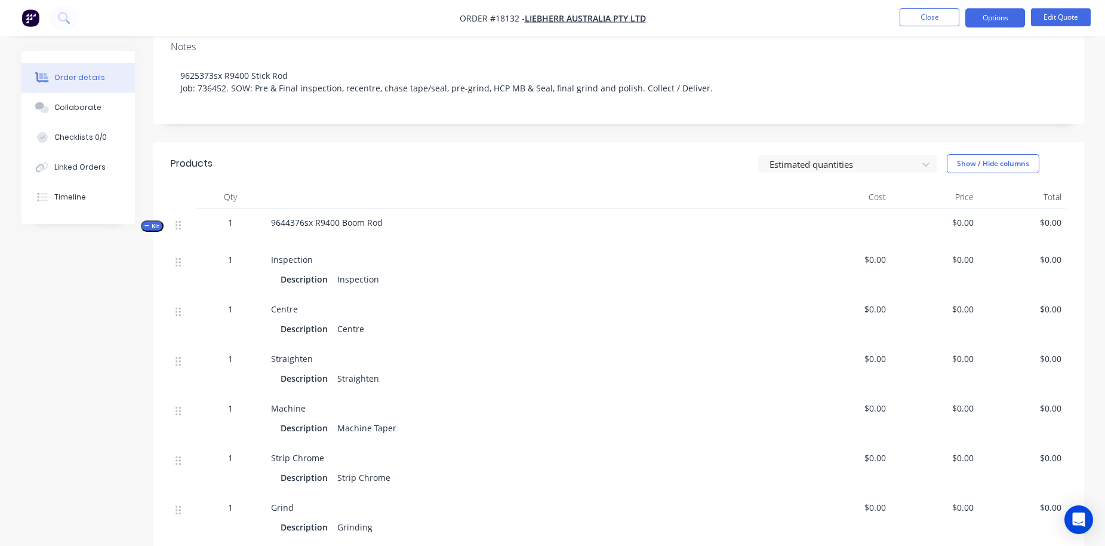
scroll to position [195, 0]
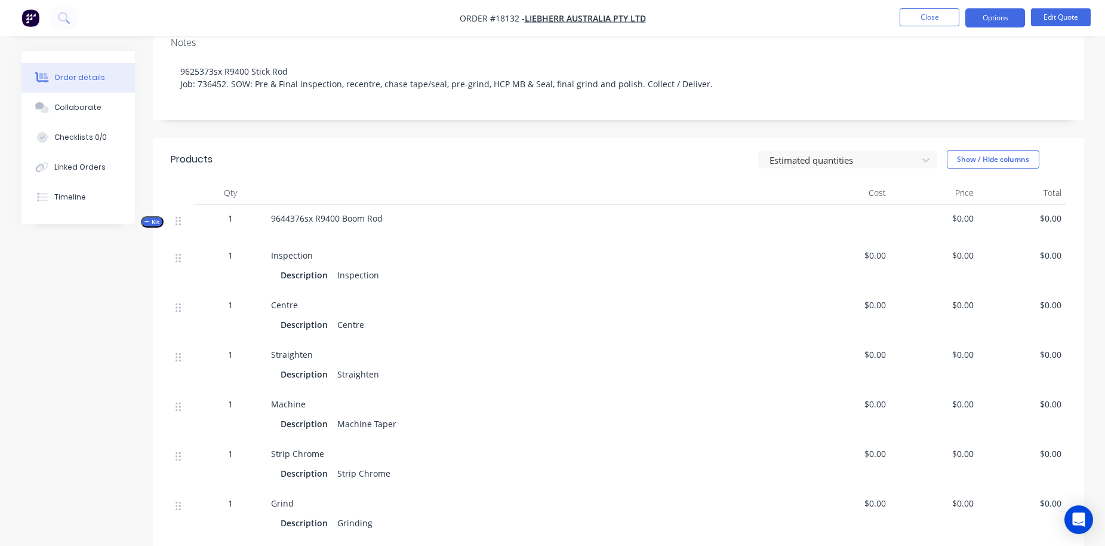
click at [885, 301] on span "$0.00" at bounding box center [847, 304] width 78 height 13
click at [867, 307] on span "$0.00" at bounding box center [847, 304] width 78 height 13
click at [1003, 14] on button "Options" at bounding box center [995, 17] width 60 height 19
click at [1065, 19] on button "Edit Quote" at bounding box center [1061, 17] width 60 height 18
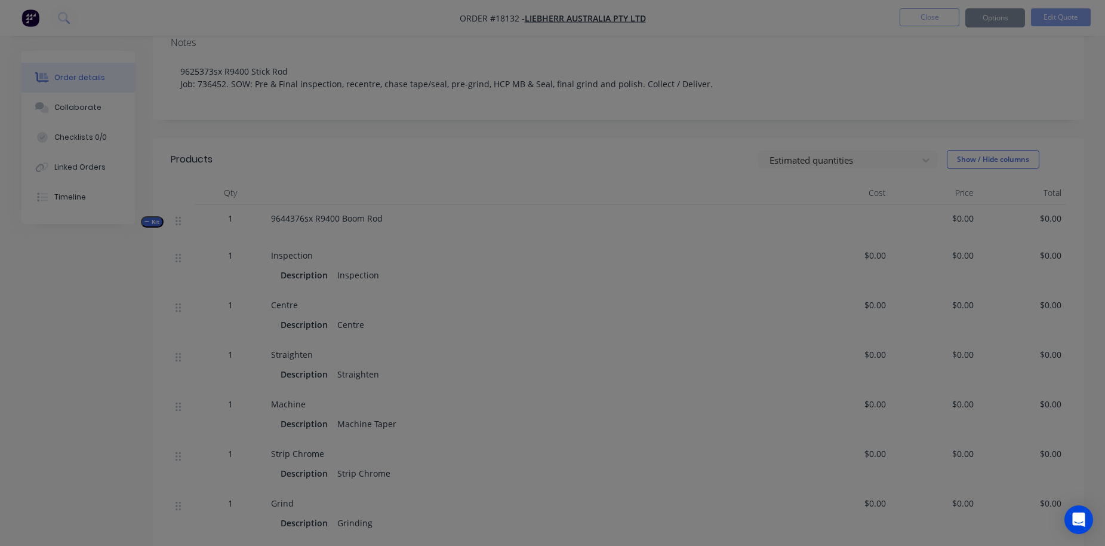
click at [1058, 16] on div "Edit Quote ? Quote’s status will be changed to ‘Draft’. Edit Quote Don't edit" at bounding box center [552, 273] width 1105 height 546
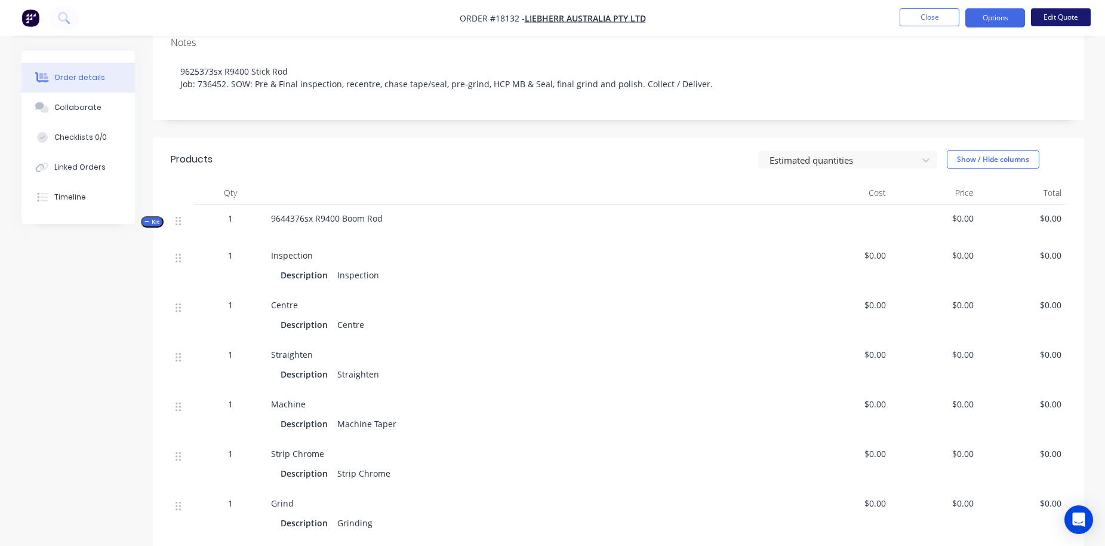
click at [1057, 23] on button "Edit Quote" at bounding box center [1061, 17] width 60 height 18
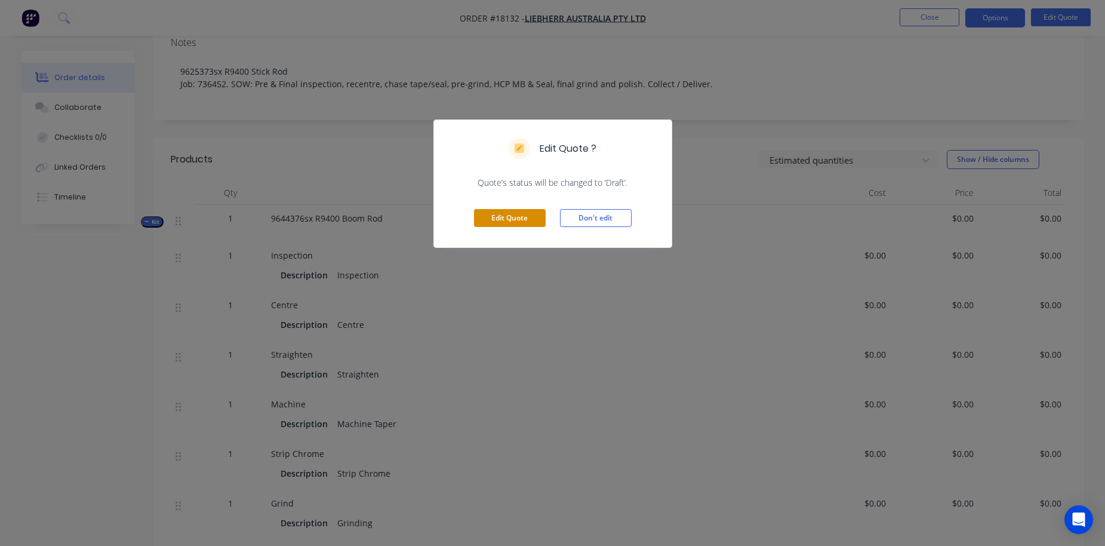
click at [504, 226] on button "Edit Quote" at bounding box center [510, 218] width 72 height 18
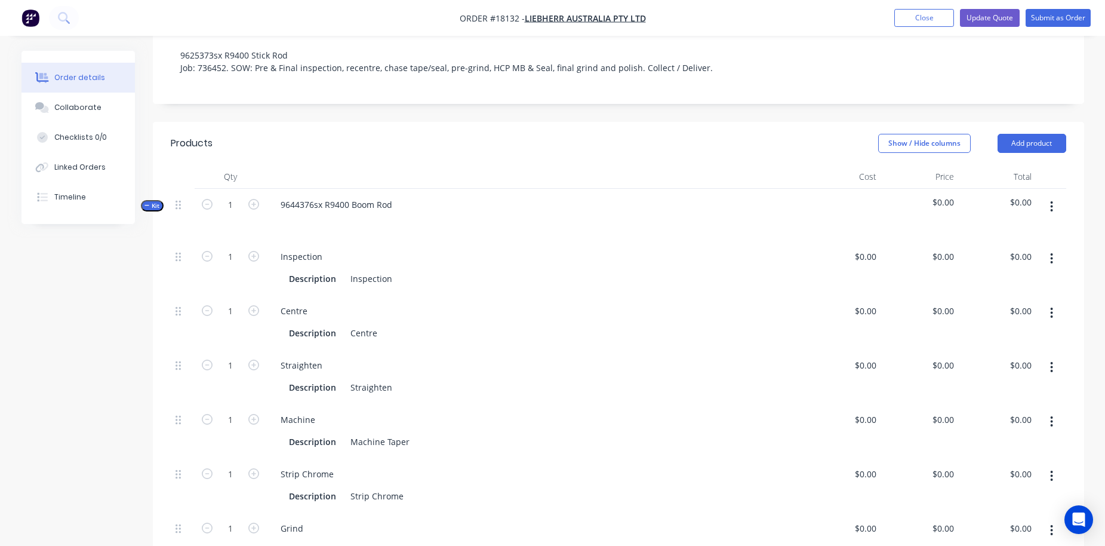
scroll to position [244, 0]
click at [870, 300] on input "0" at bounding box center [867, 308] width 27 height 17
type input "$350.00"
type input "350"
type input "$350.00"
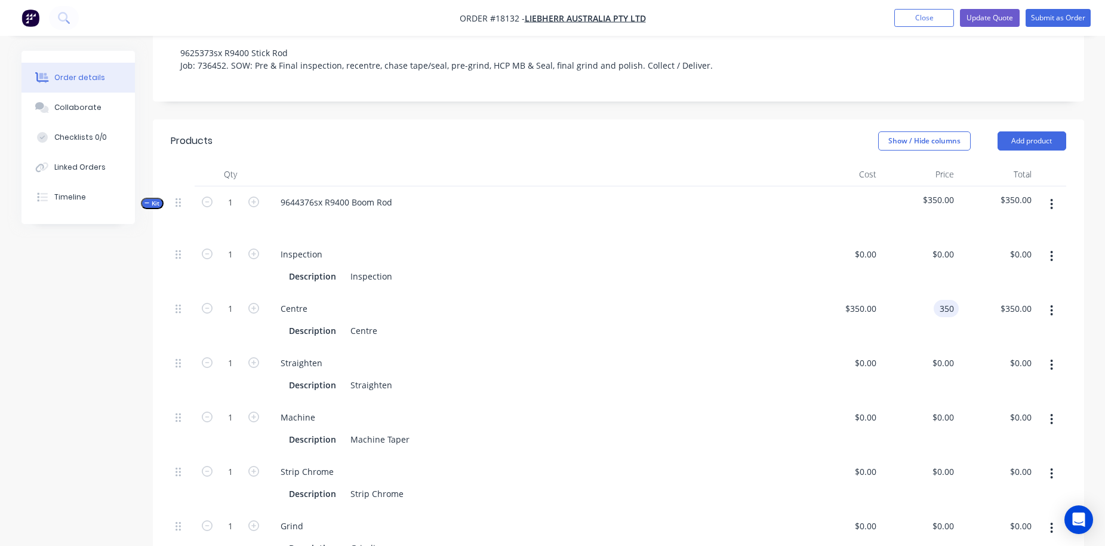
click at [945, 300] on input "350" at bounding box center [948, 308] width 20 height 17
click at [941, 300] on input "455" at bounding box center [948, 308] width 20 height 17
type input "$455.00"
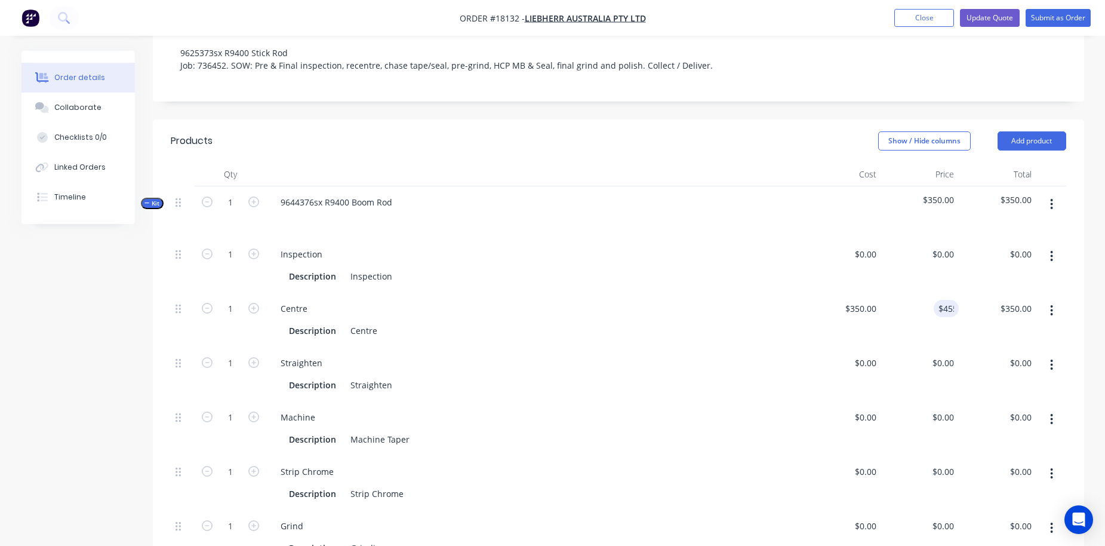
type input "$455.00"
click at [811, 401] on div "$0.00 $0.00" at bounding box center [842, 428] width 78 height 54
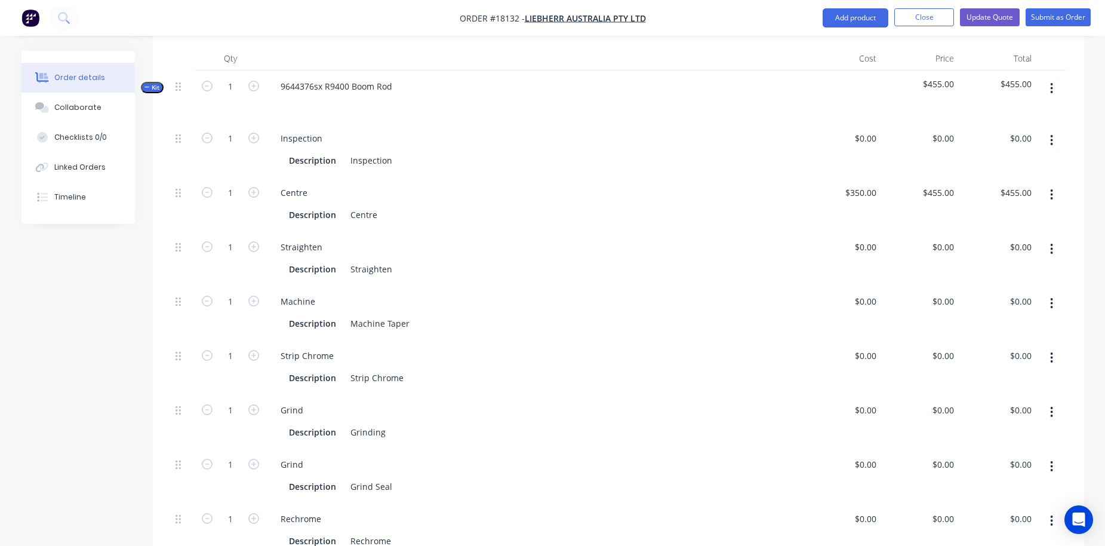
scroll to position [372, 0]
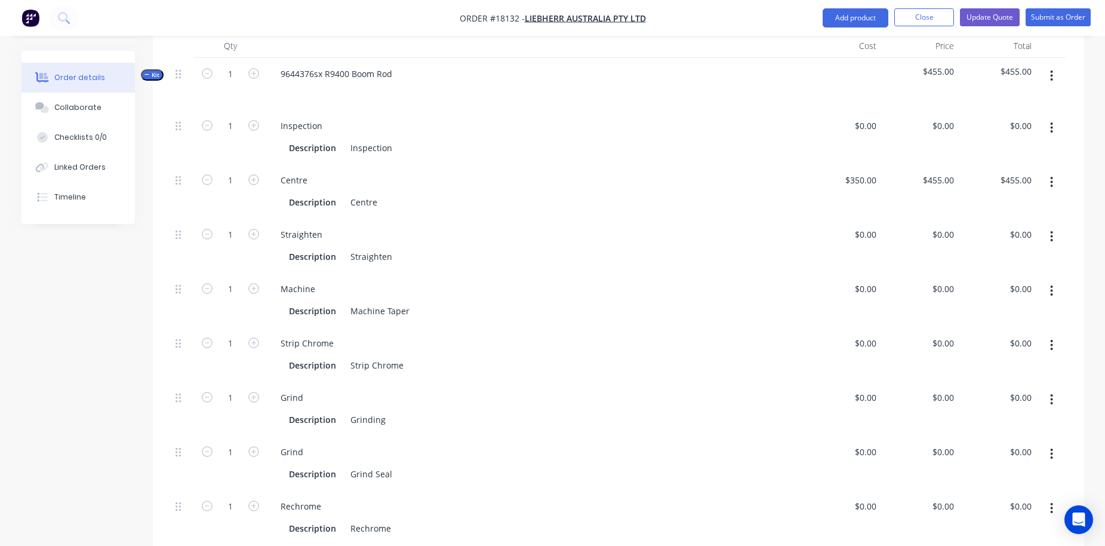
click at [1051, 230] on icon "button" at bounding box center [1051, 236] width 3 height 13
click at [984, 307] on div "Delete" at bounding box center [1009, 315] width 92 height 17
click at [417, 248] on div "Description Machine Taper" at bounding box center [532, 256] width 497 height 17
click at [858, 218] on div "0 $0.00" at bounding box center [842, 245] width 78 height 54
type input "$450.00"
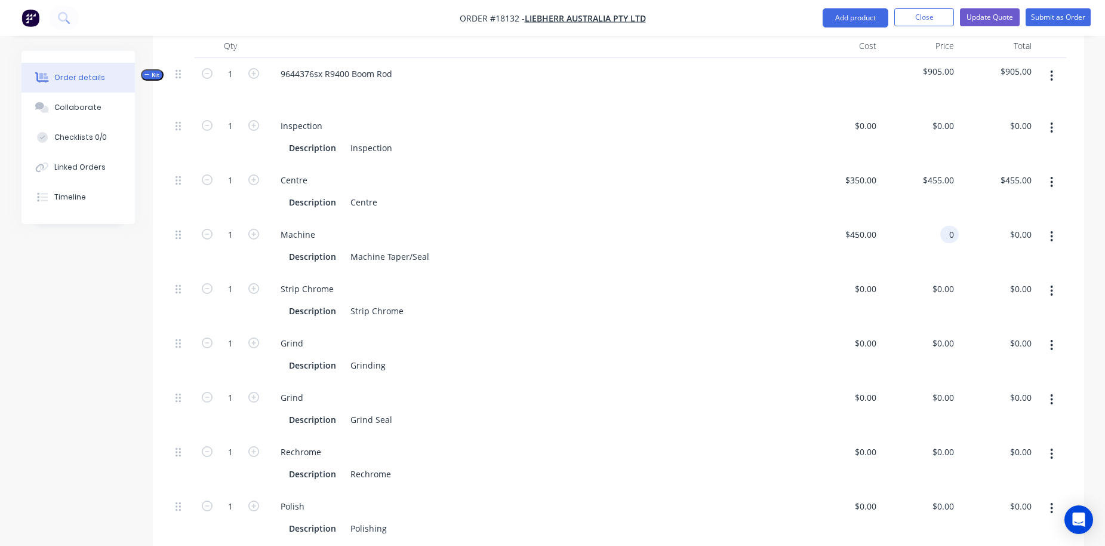
type input "450"
type input "$450.00"
click at [945, 226] on input "450" at bounding box center [952, 234] width 14 height 17
click at [943, 226] on input "450" at bounding box center [948, 234] width 20 height 17
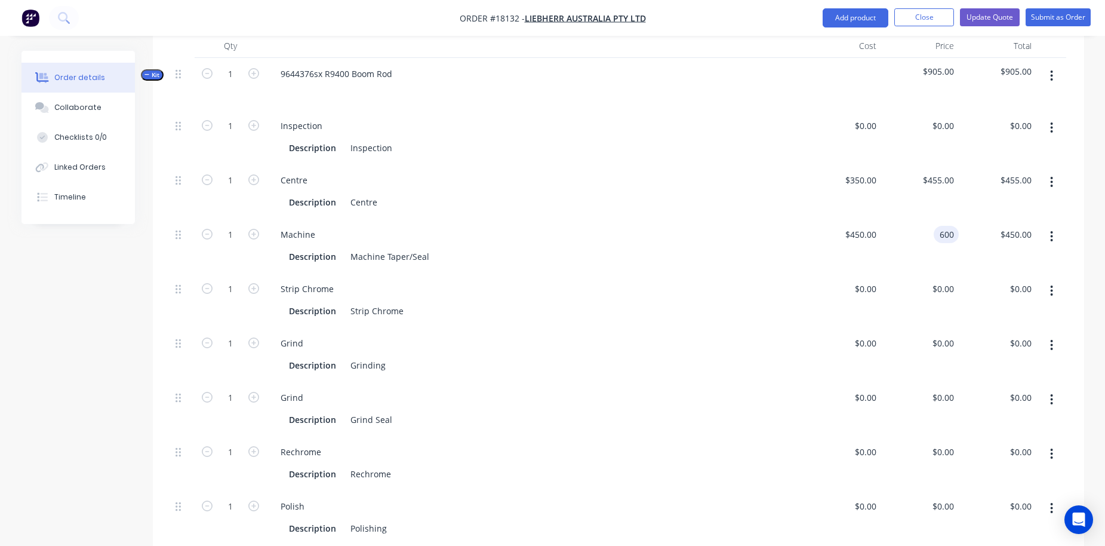
type input "$600.00"
click at [772, 280] on div "Strip Chrome" at bounding box center [535, 288] width 528 height 17
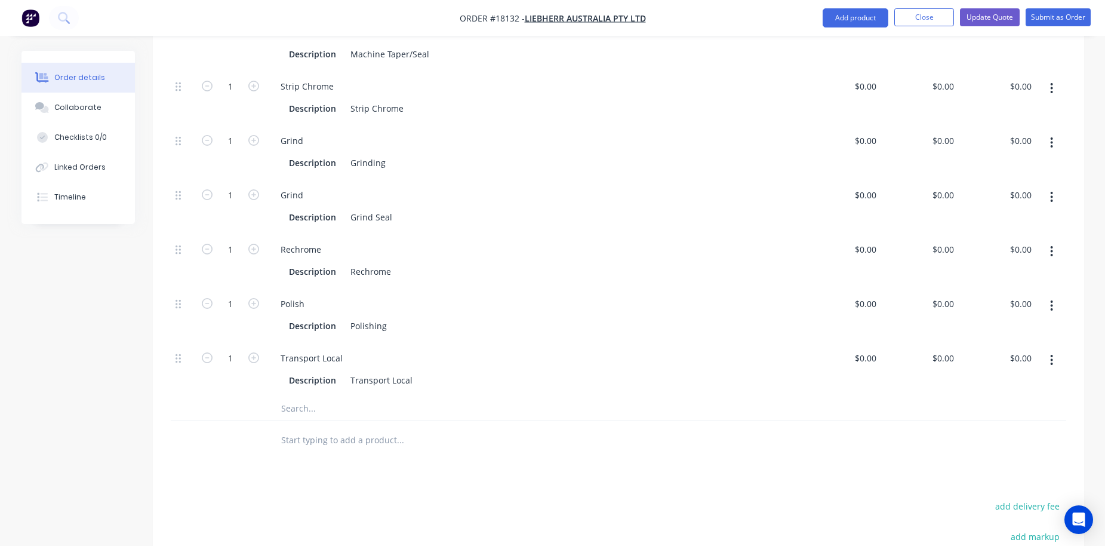
scroll to position [593, 0]
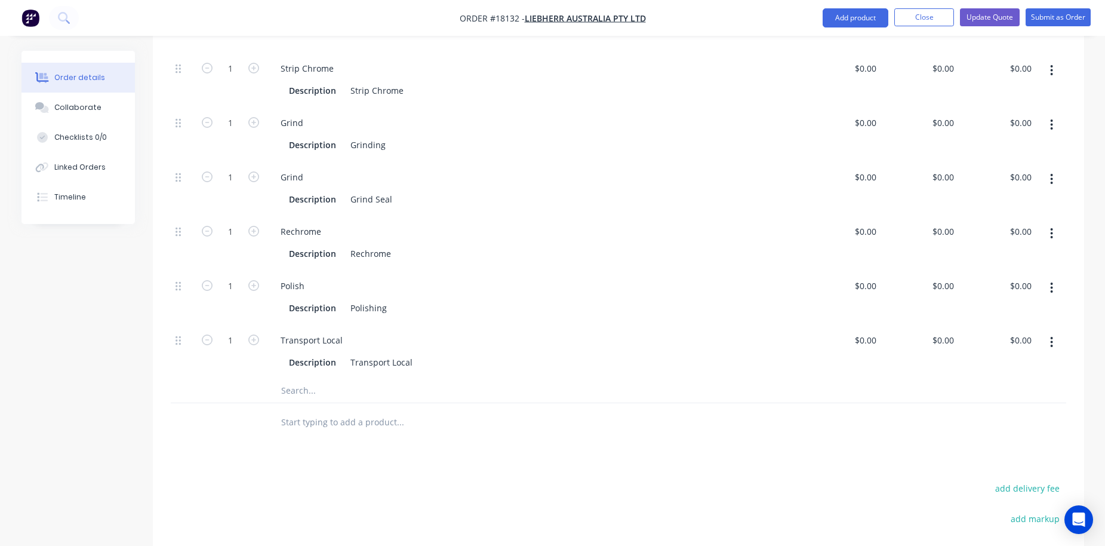
click at [301, 378] on input "text" at bounding box center [400, 390] width 239 height 24
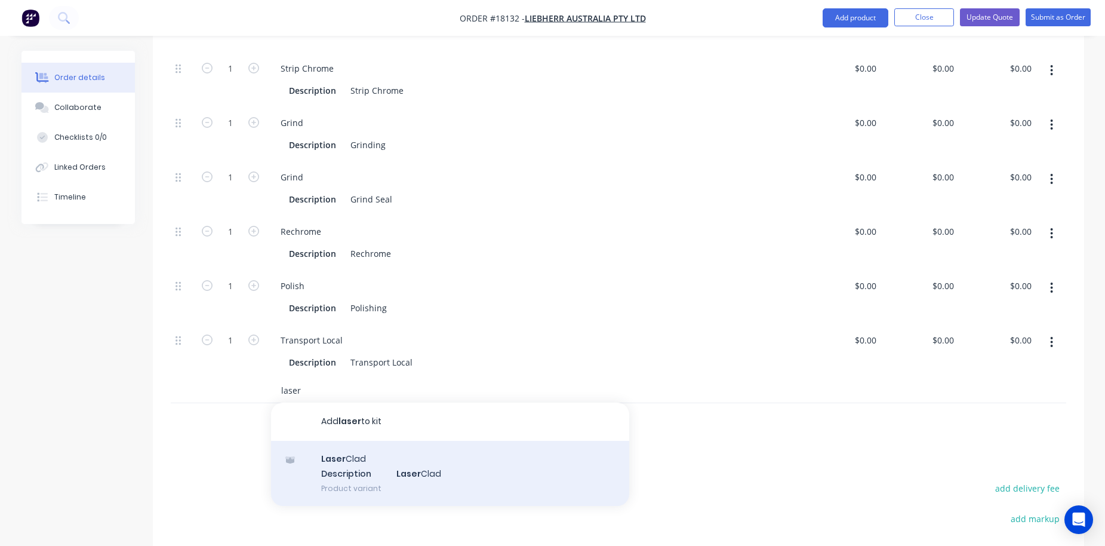
type input "laser"
click at [350, 457] on div "Laser Clad Description Laser Clad Product variant" at bounding box center [450, 474] width 358 height 66
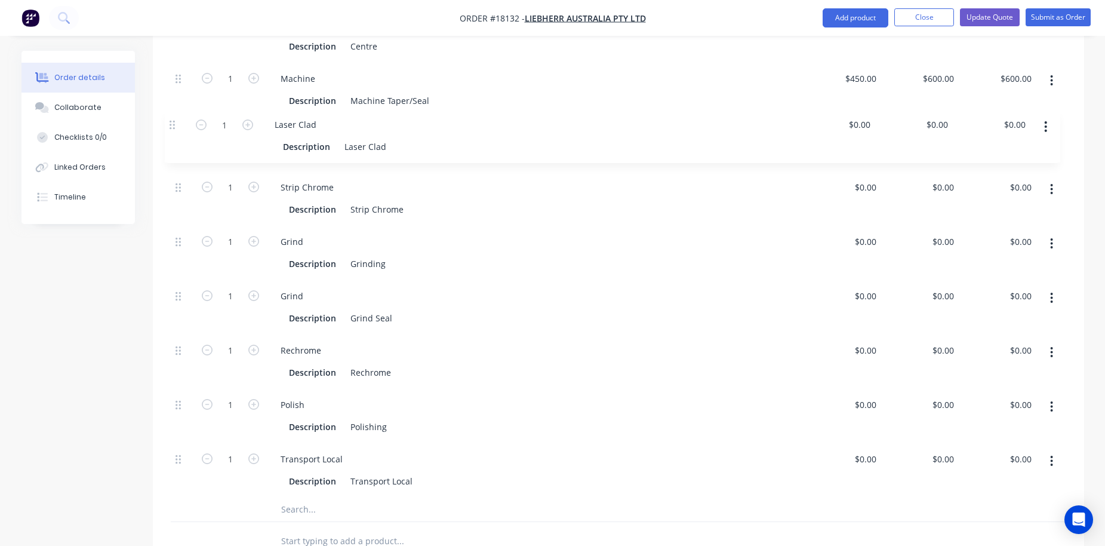
scroll to position [522, 0]
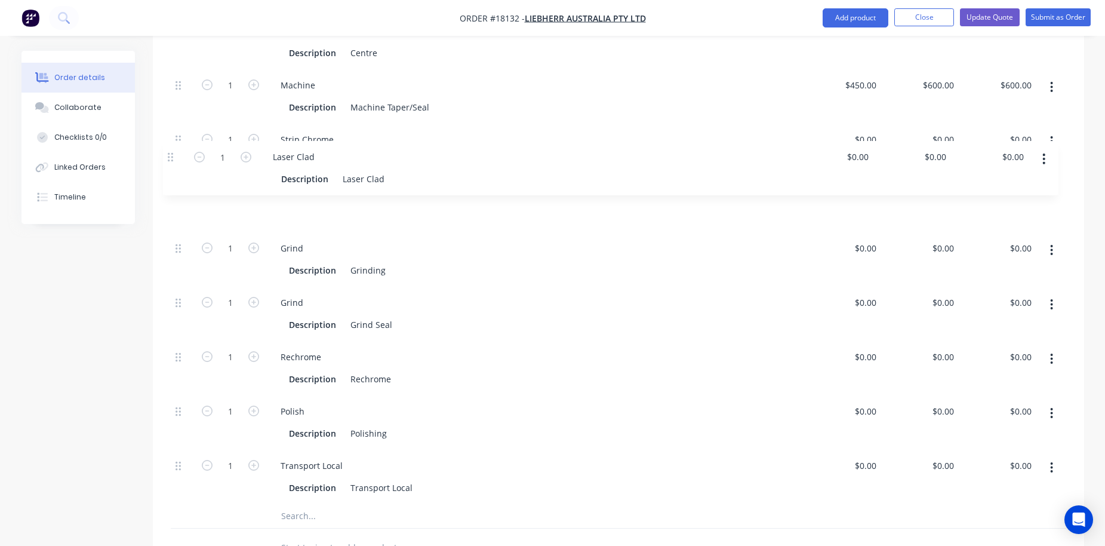
drag, startPoint x: 178, startPoint y: 359, endPoint x: 170, endPoint y: 148, distance: 211.4
click at [171, 148] on div "1 Inspection Description Inspection $0.00 $0.00 $0.00 $0.00 $0.00 $0.00 1 Centr…" at bounding box center [618, 232] width 895 height 543
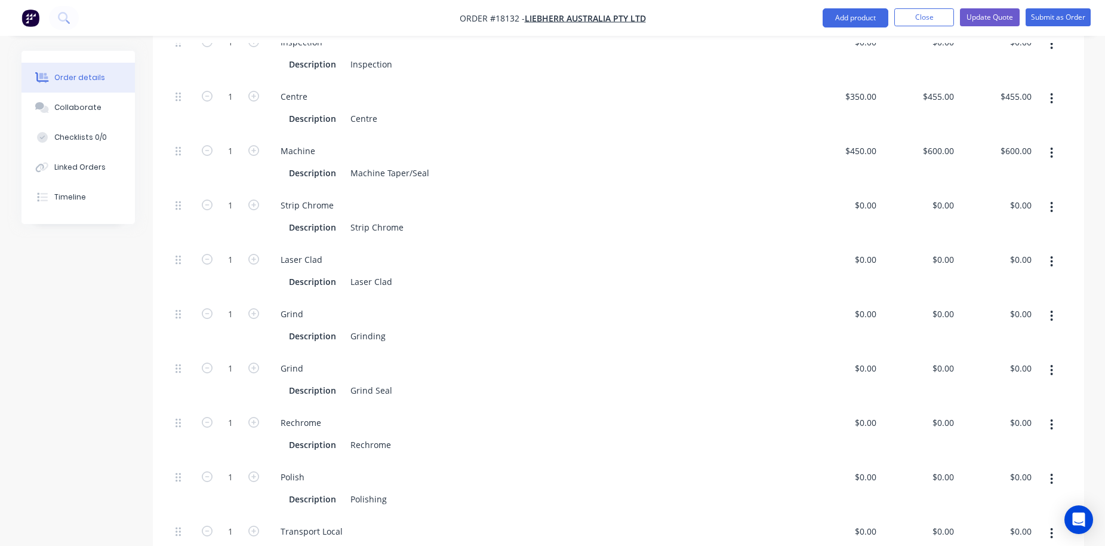
scroll to position [454, 0]
click at [869, 252] on input at bounding box center [867, 260] width 27 height 17
type input "$0.00"
click at [935, 245] on div "0 0" at bounding box center [920, 272] width 78 height 54
type input "$0.00"
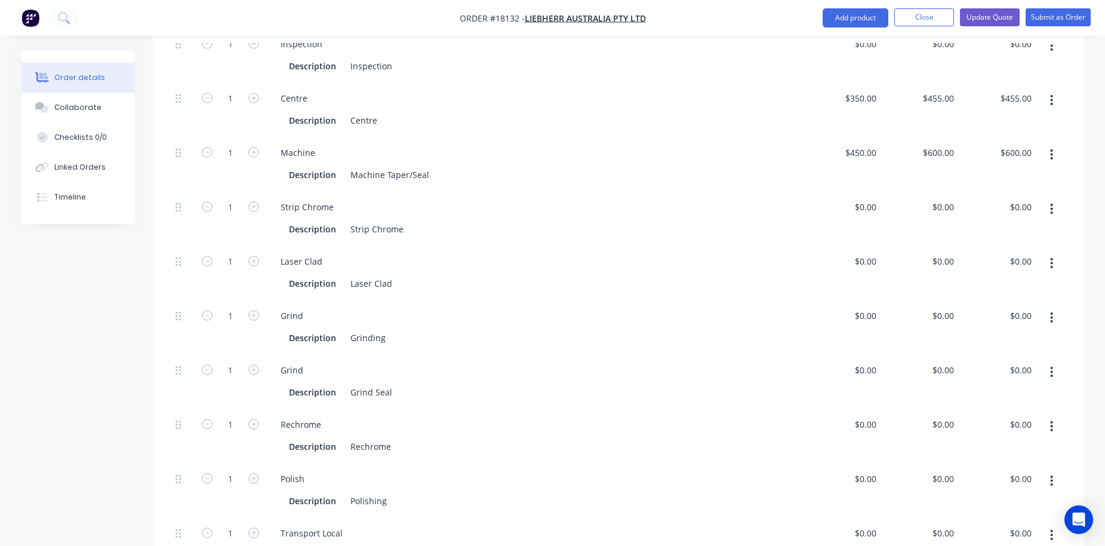
click at [1052, 149] on icon "button" at bounding box center [1052, 154] width 2 height 11
click at [1020, 177] on div "Duplicate" at bounding box center [1009, 185] width 92 height 17
click at [1055, 144] on button "button" at bounding box center [1051, 154] width 28 height 21
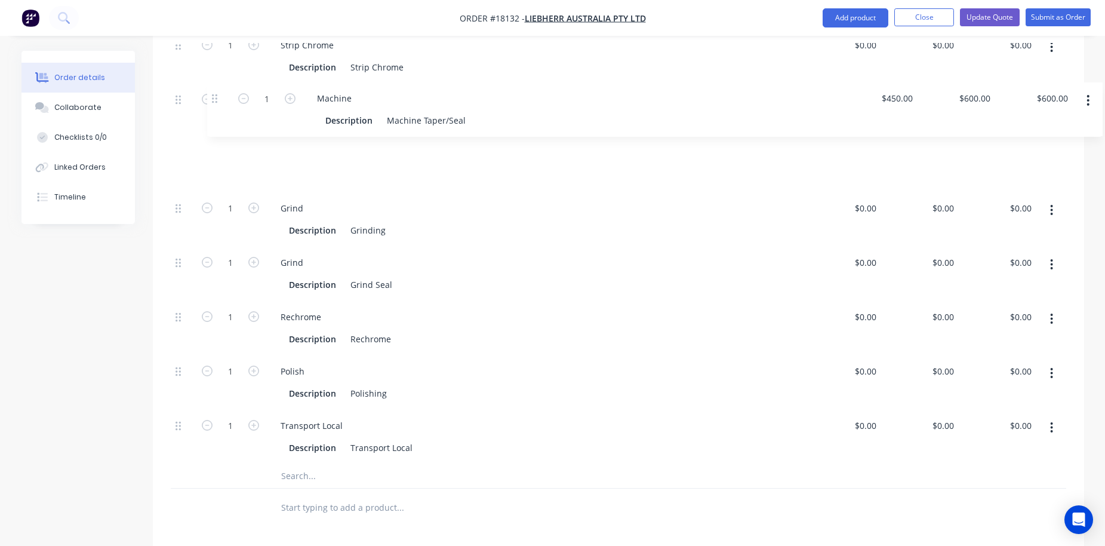
scroll to position [609, 0]
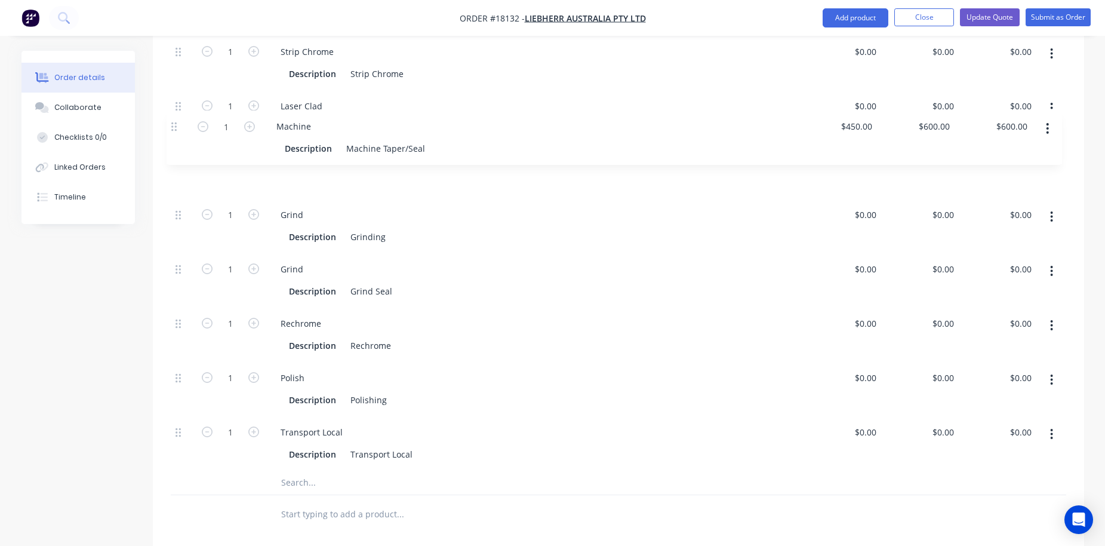
drag, startPoint x: 175, startPoint y: 313, endPoint x: 172, endPoint y: 121, distance: 192.8
click at [172, 121] on div "1 Inspection Description Inspection $0.00 $0.00 $0.00 $0.00 $0.00 $0.00 1 Centr…" at bounding box center [618, 172] width 895 height 598
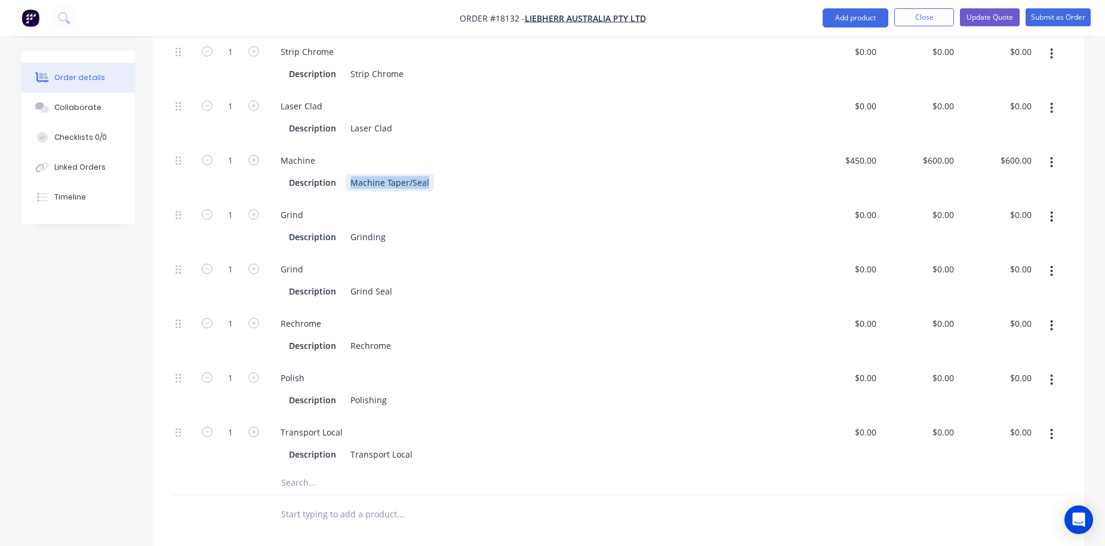
drag, startPoint x: 351, startPoint y: 151, endPoint x: 430, endPoint y: 151, distance: 79.4
click at [430, 174] on div "Description Machine Taper/Seal" at bounding box center [532, 182] width 497 height 17
click at [361, 174] on div "Laer cladding" at bounding box center [378, 182] width 64 height 17
click at [758, 260] on div "Grind" at bounding box center [535, 268] width 528 height 17
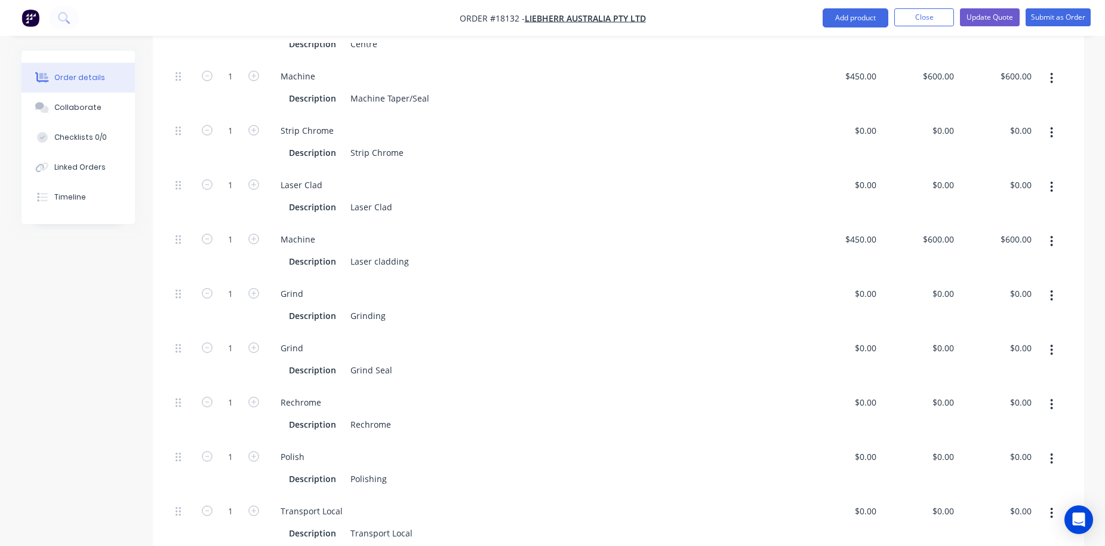
scroll to position [495, 0]
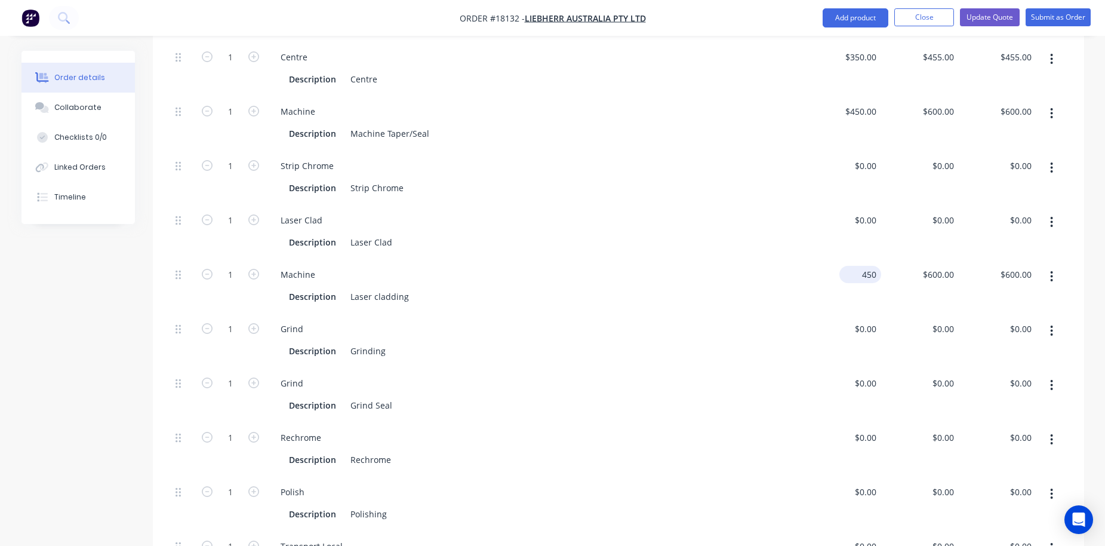
click at [857, 266] on div "450 $450.00" at bounding box center [860, 274] width 42 height 17
type input "$2,400.00"
type input "3200"
type input "$3,200.00"
click at [934, 266] on input "3200" at bounding box center [946, 274] width 25 height 17
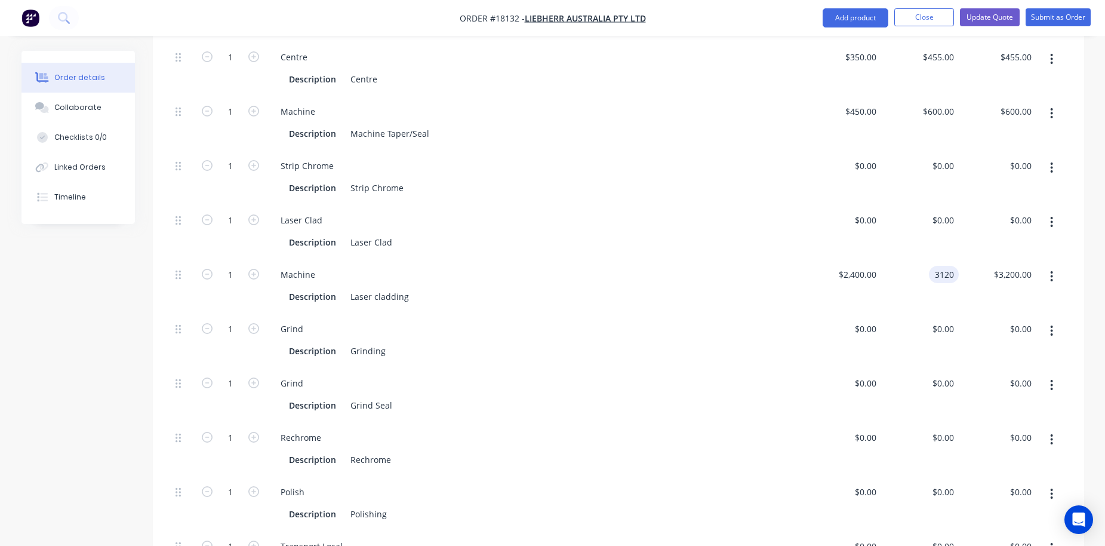
type input "$3,120.00"
click at [726, 288] on div "Description Laser cladding" at bounding box center [532, 296] width 497 height 17
click at [936, 204] on div "0 $0.00" at bounding box center [920, 231] width 78 height 54
type input "$9,674.00"
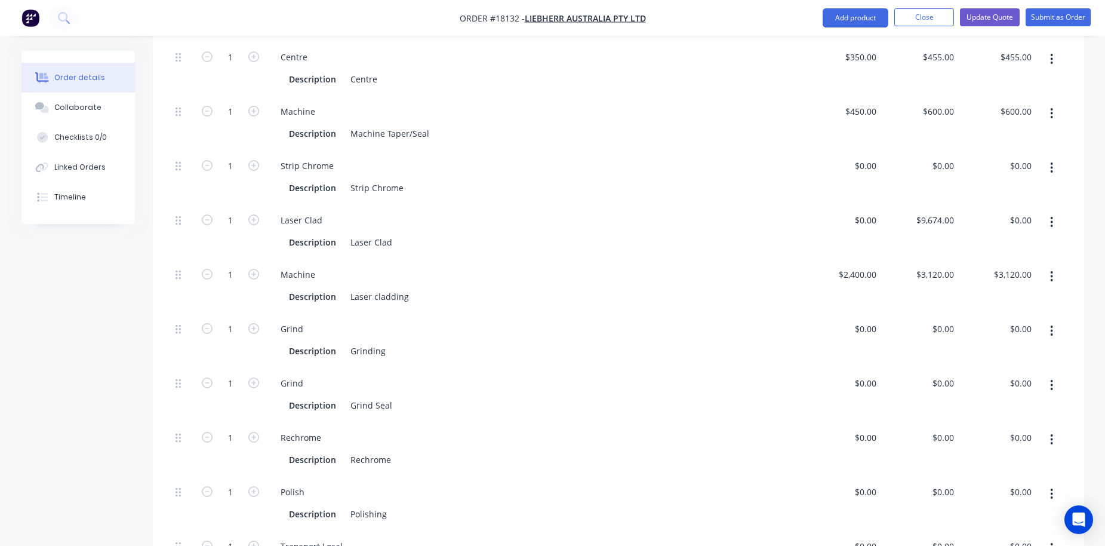
type input "$9,674.00"
click at [845, 204] on div "$0.00 $0.00" at bounding box center [842, 231] width 78 height 54
click at [861, 313] on div "0 $0.00" at bounding box center [842, 340] width 78 height 54
type input "$1,300.00"
type input "0"
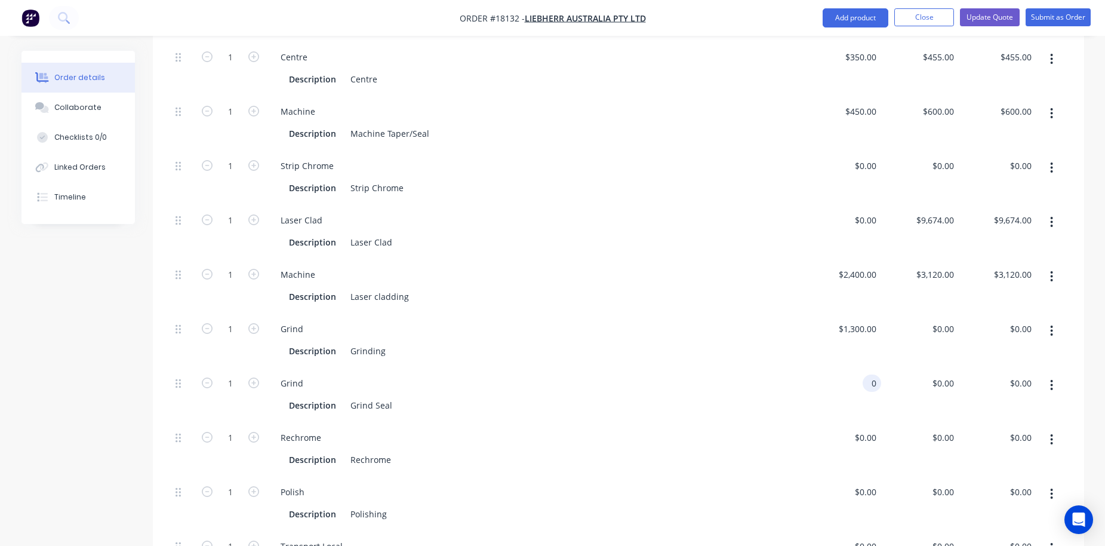
type input "$1,300.00"
click at [863, 374] on div "0 0" at bounding box center [872, 382] width 19 height 17
type input "1300"
type input "$0.00"
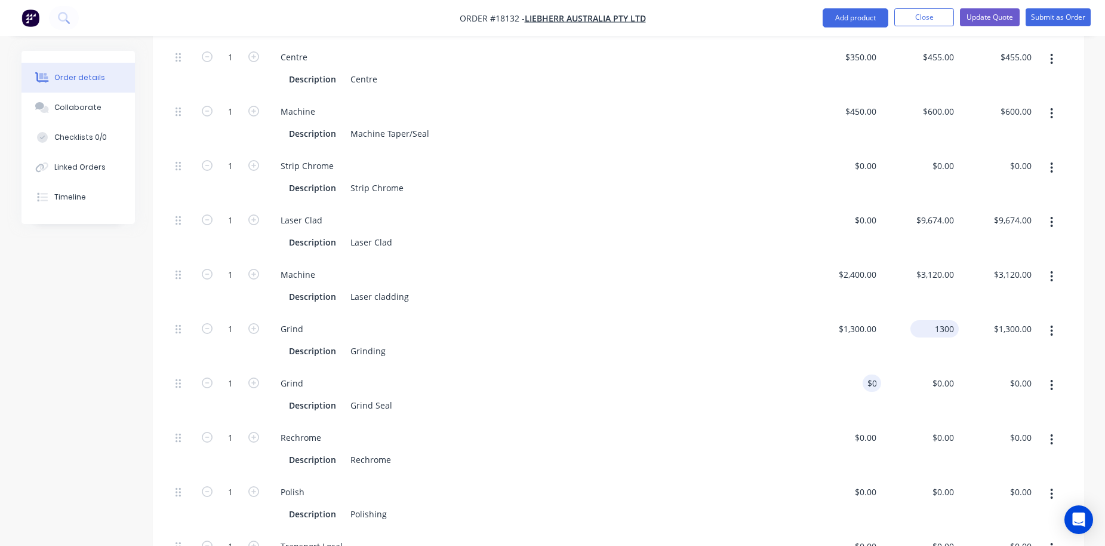
click at [934, 320] on input "1300" at bounding box center [937, 328] width 44 height 17
type input "$0.00"
type input "0"
type input "$0.00"
click at [863, 374] on div "0 0" at bounding box center [872, 382] width 19 height 17
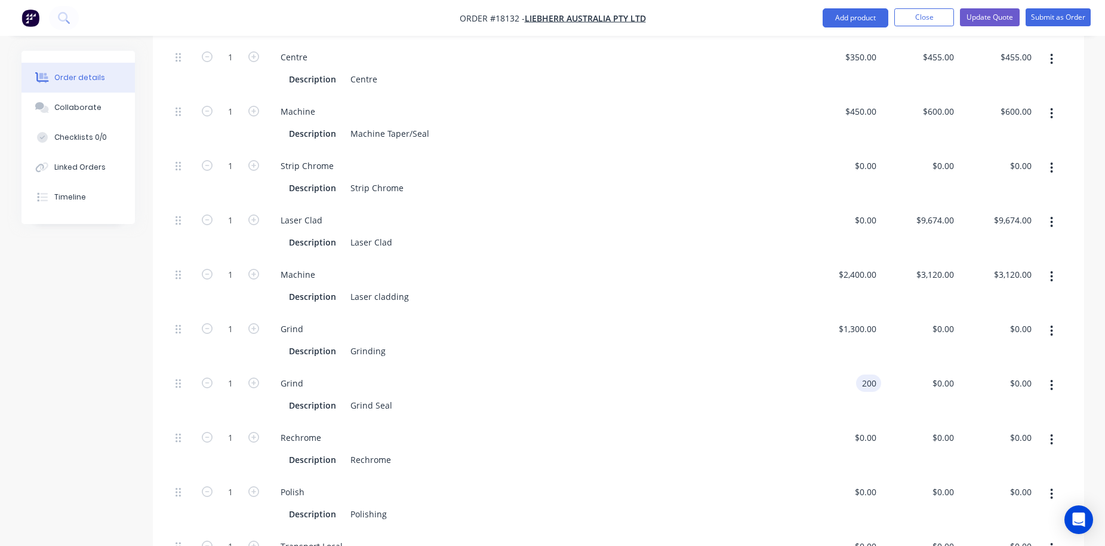
type input "$200.00"
click at [849, 367] on div "$200.00 200" at bounding box center [842, 394] width 78 height 54
click at [932, 367] on div "200 200" at bounding box center [920, 394] width 78 height 54
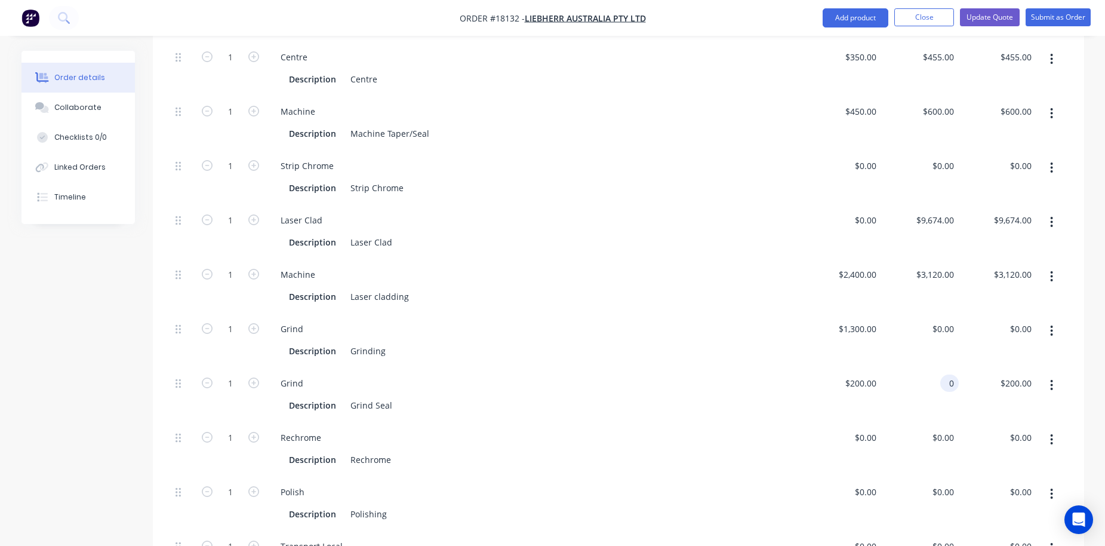
type input "$0.00"
click at [932, 367] on div "$0.00 0" at bounding box center [920, 394] width 78 height 54
click at [937, 421] on div "0 $0.00" at bounding box center [920, 448] width 78 height 54
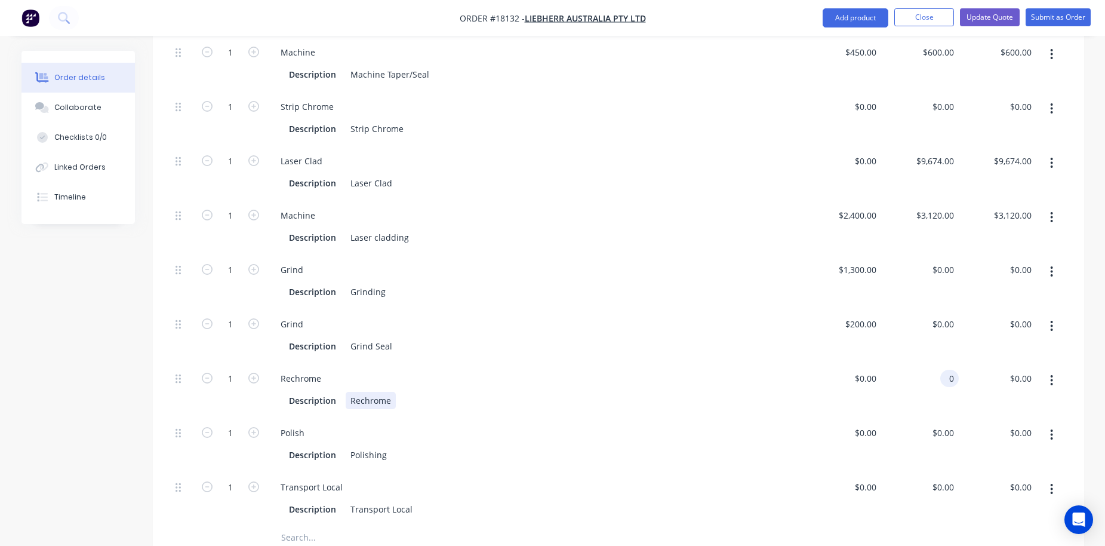
type input "$0.00"
click at [391, 392] on div "Rechrome" at bounding box center [371, 400] width 50 height 17
click at [356, 392] on div "Rechrome" at bounding box center [371, 400] width 50 height 17
click at [395, 392] on div "Rechrome" at bounding box center [371, 400] width 50 height 17
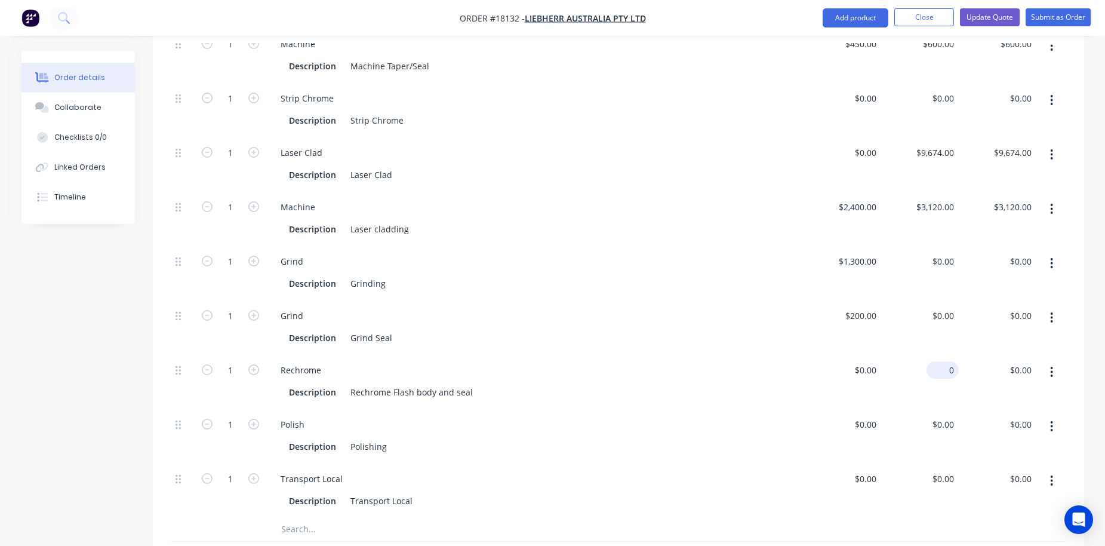
click at [948, 361] on input "0" at bounding box center [944, 369] width 27 height 17
type input "$3,645.00"
type input "0"
type input "$3,645.00"
click at [942, 470] on div "0 0" at bounding box center [949, 478] width 19 height 17
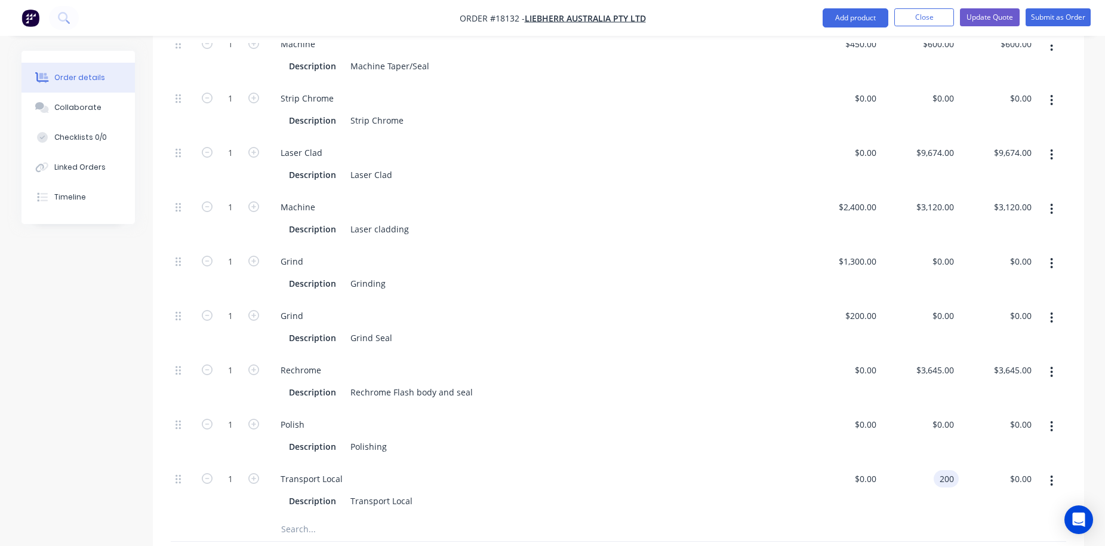
type input "$200.00"
click at [763, 463] on div "Transport Local Description Transport Local" at bounding box center [534, 490] width 537 height 54
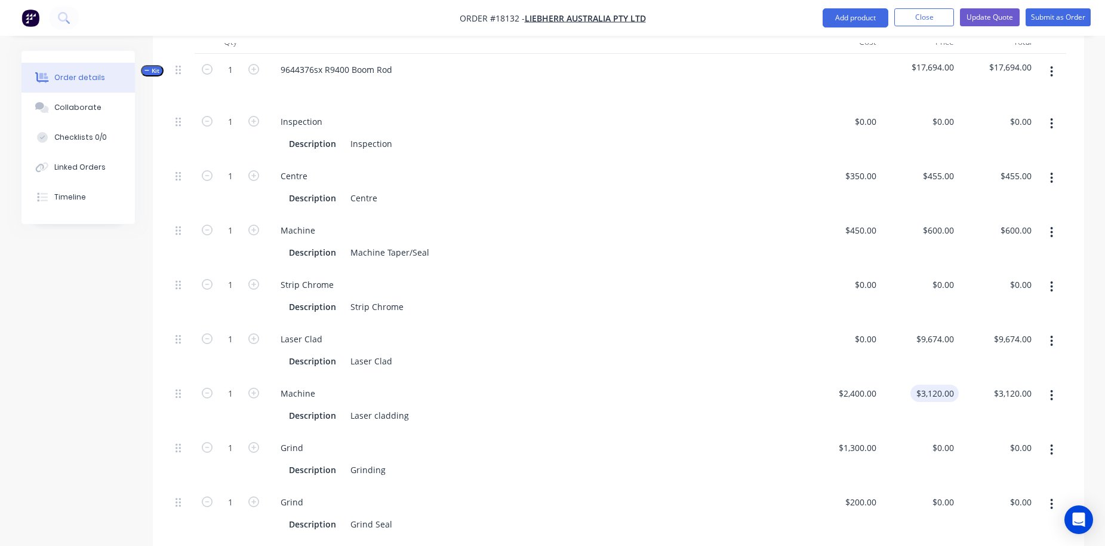
scroll to position [379, 0]
click at [937, 429] on div "0 $0.00" at bounding box center [920, 456] width 78 height 54
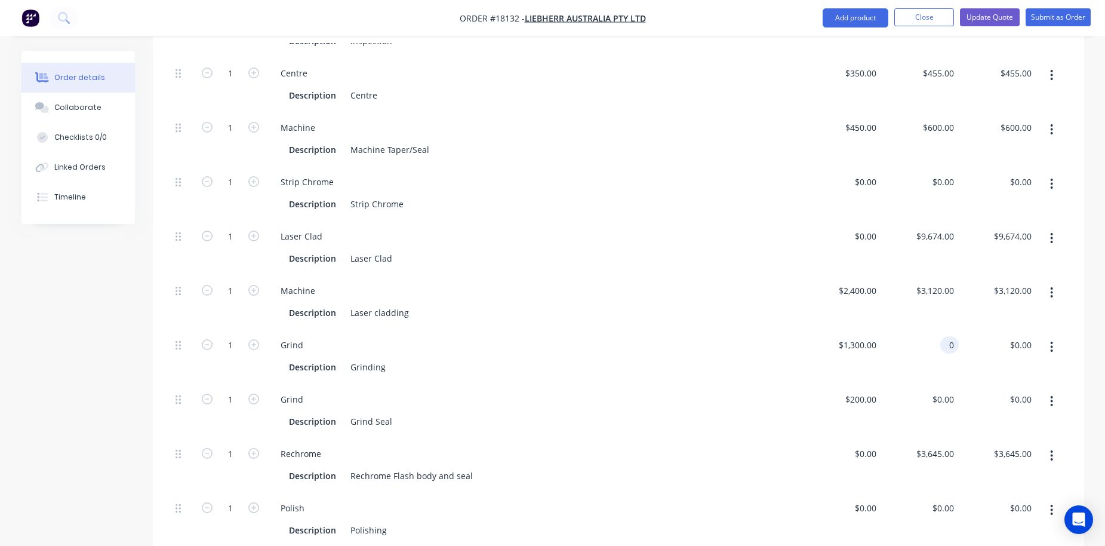
scroll to position [479, 0]
type input "$1,755.00"
type input "0"
type input "$1,755.00"
click at [863, 492] on div "0 $0.00" at bounding box center [842, 519] width 78 height 54
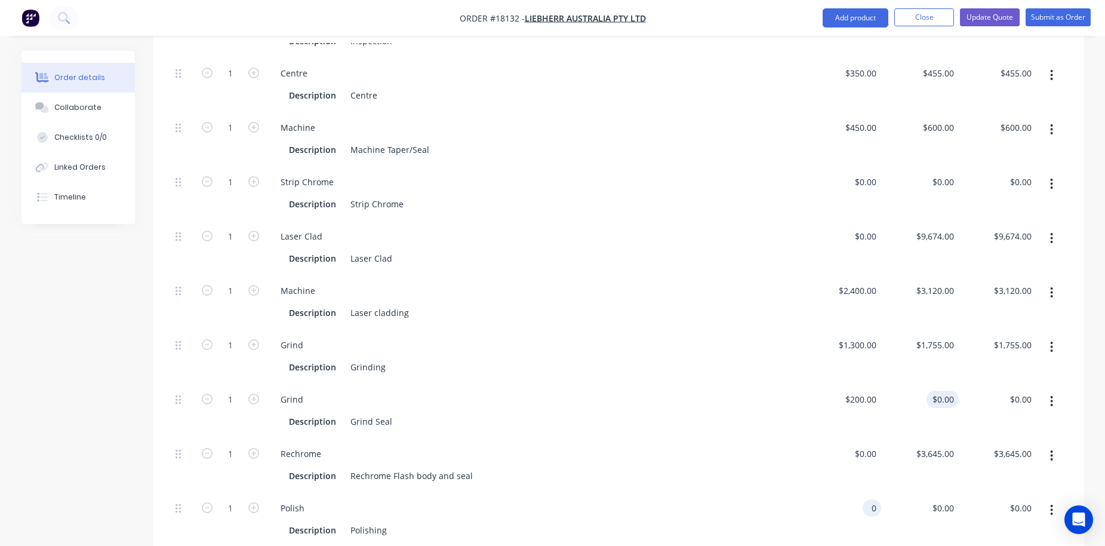
type input "0"
type input "$0.00"
click at [944, 390] on input "0" at bounding box center [944, 398] width 27 height 17
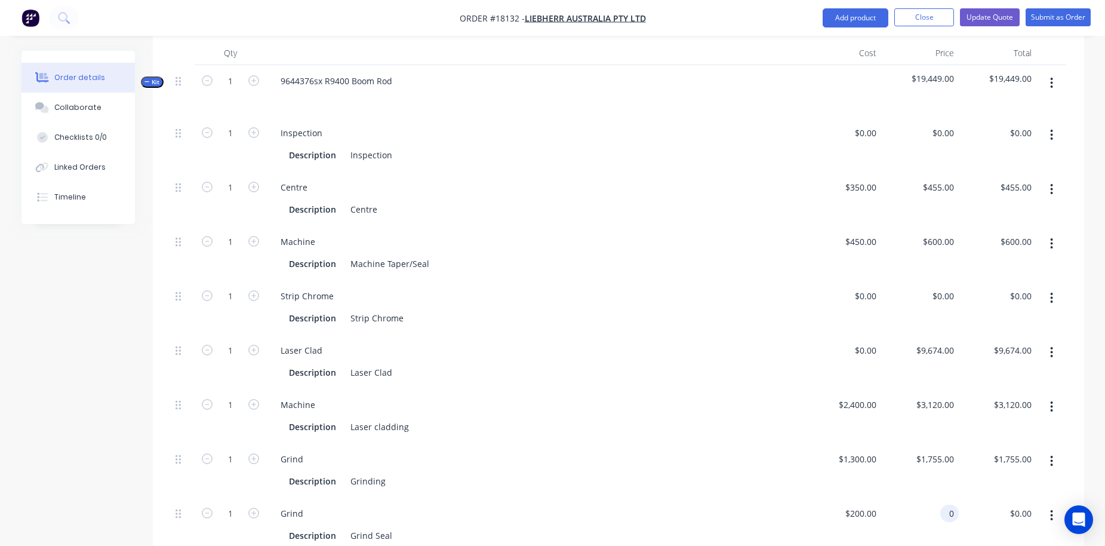
scroll to position [433, 0]
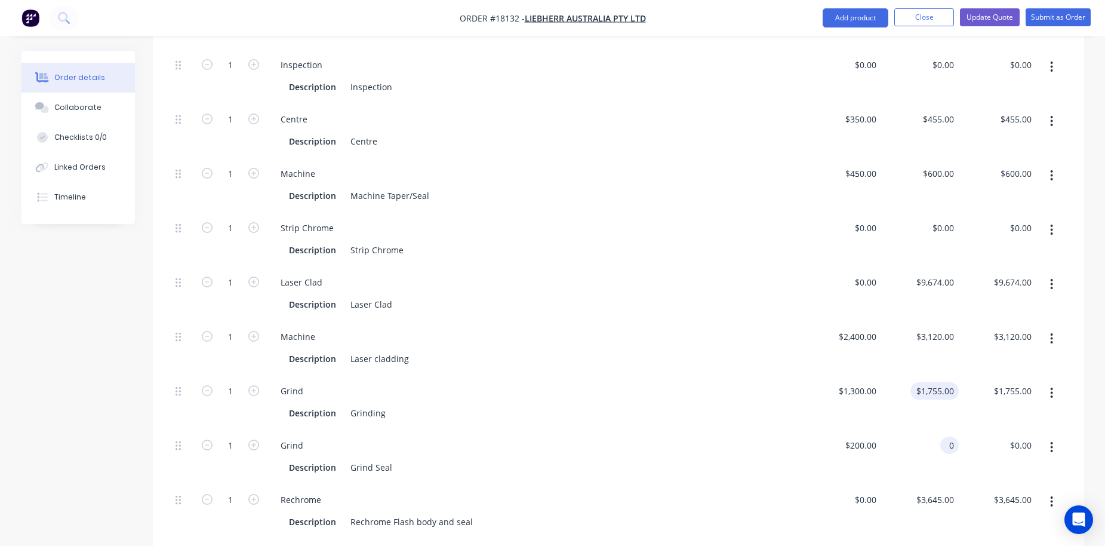
type input "1755"
type input "$0.00"
click at [929, 382] on div "1755 $1,755.00" at bounding box center [934, 390] width 48 height 17
type input "$1,690.00"
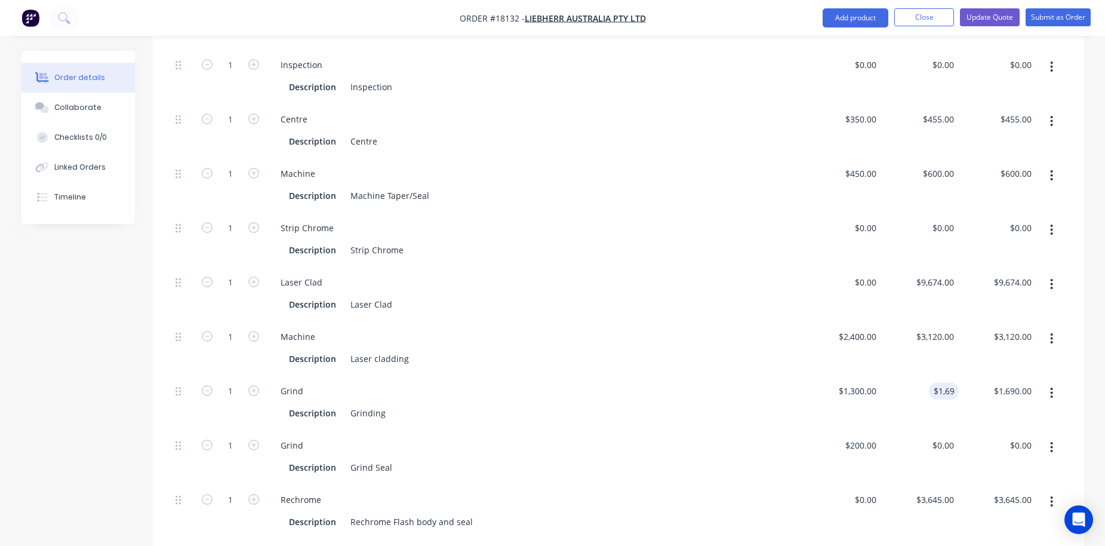
click at [909, 429] on div "$0.00 $0.00" at bounding box center [920, 456] width 78 height 54
click at [948, 436] on input "0" at bounding box center [944, 444] width 27 height 17
type input "$260.00"
click at [794, 429] on div "Grind Description Grind Seal" at bounding box center [534, 456] width 537 height 54
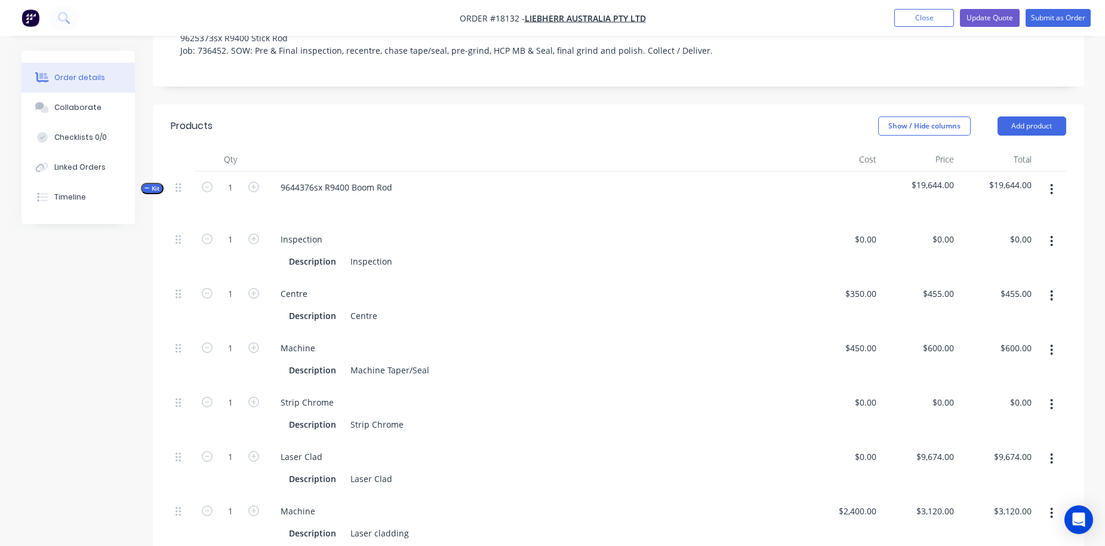
scroll to position [257, 0]
click at [987, 17] on button "Update Quote" at bounding box center [990, 18] width 60 height 18
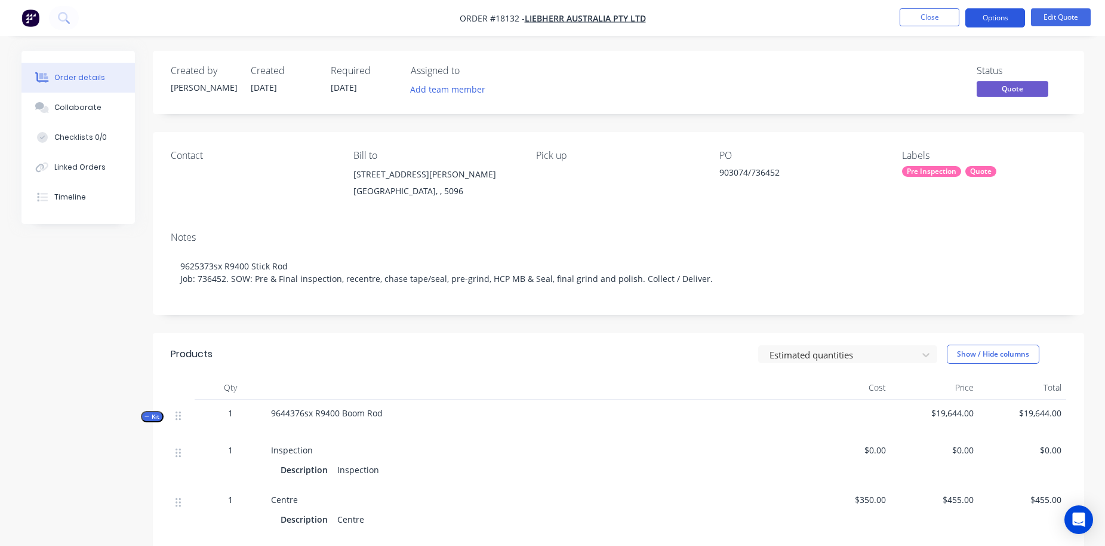
click at [1003, 20] on button "Options" at bounding box center [995, 17] width 60 height 19
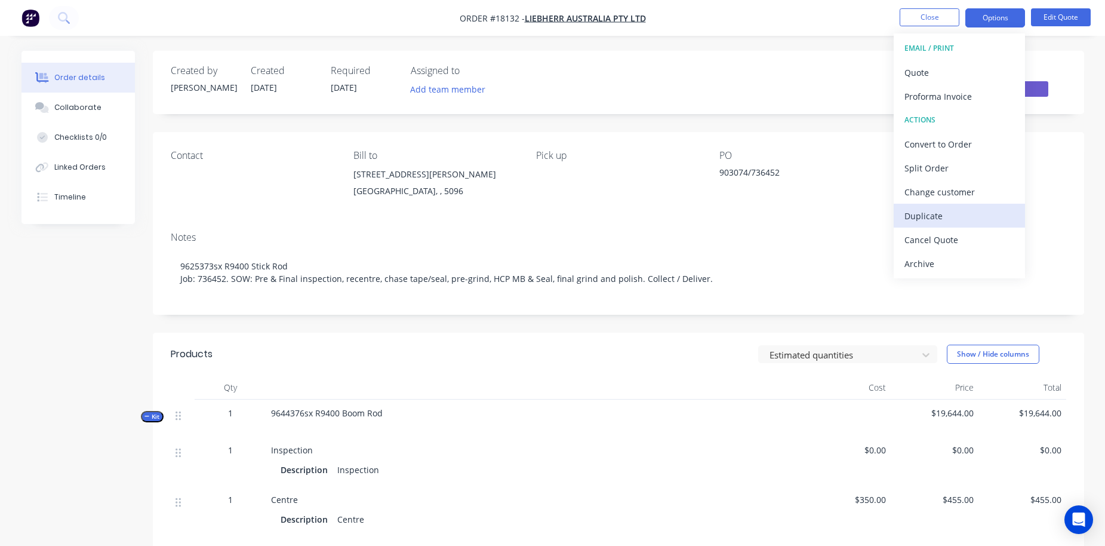
click at [938, 213] on div "Duplicate" at bounding box center [959, 215] width 110 height 17
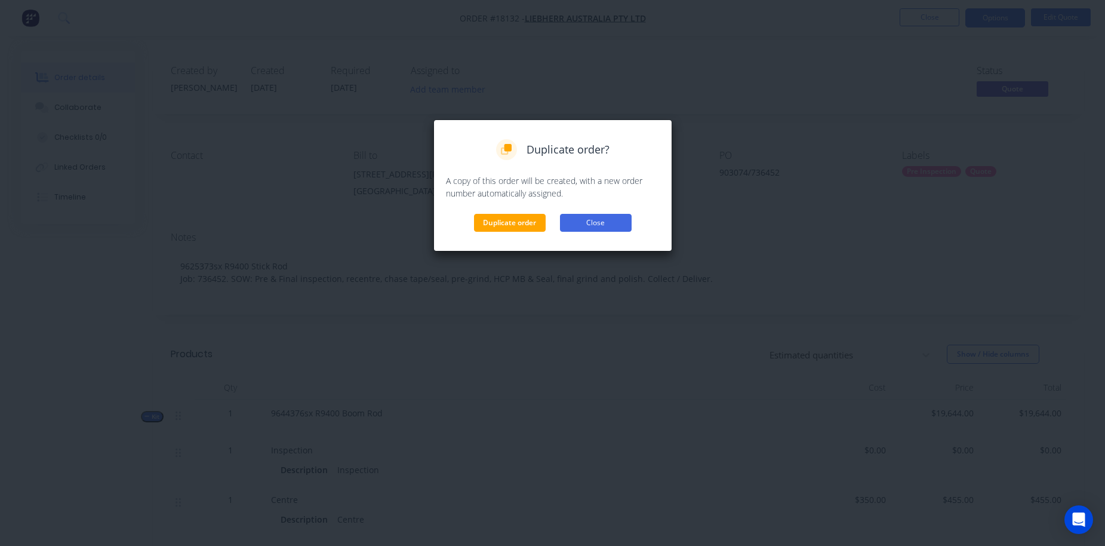
click at [600, 224] on button "Close" at bounding box center [596, 223] width 72 height 18
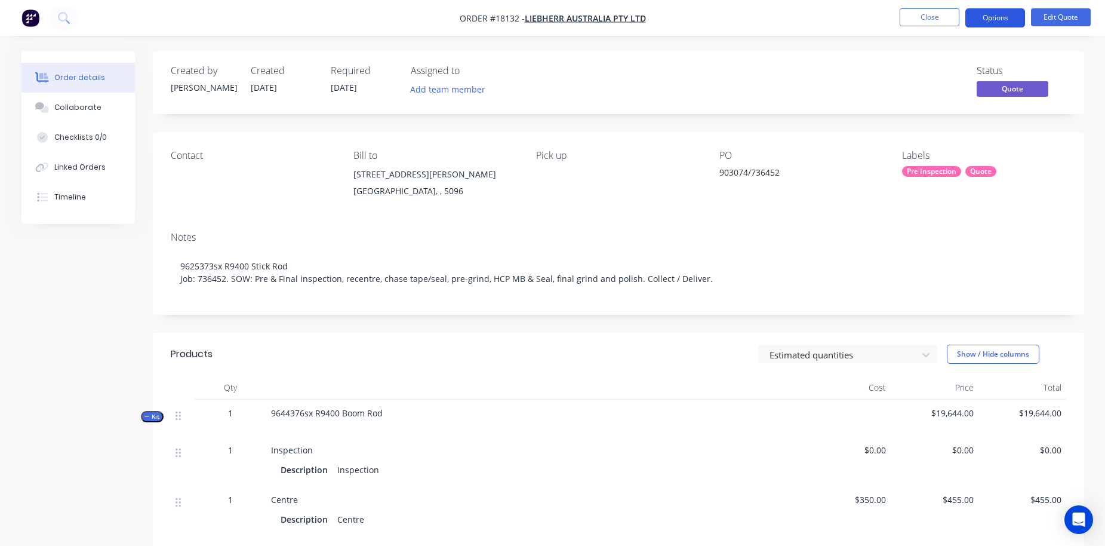
click at [993, 17] on button "Options" at bounding box center [995, 17] width 60 height 19
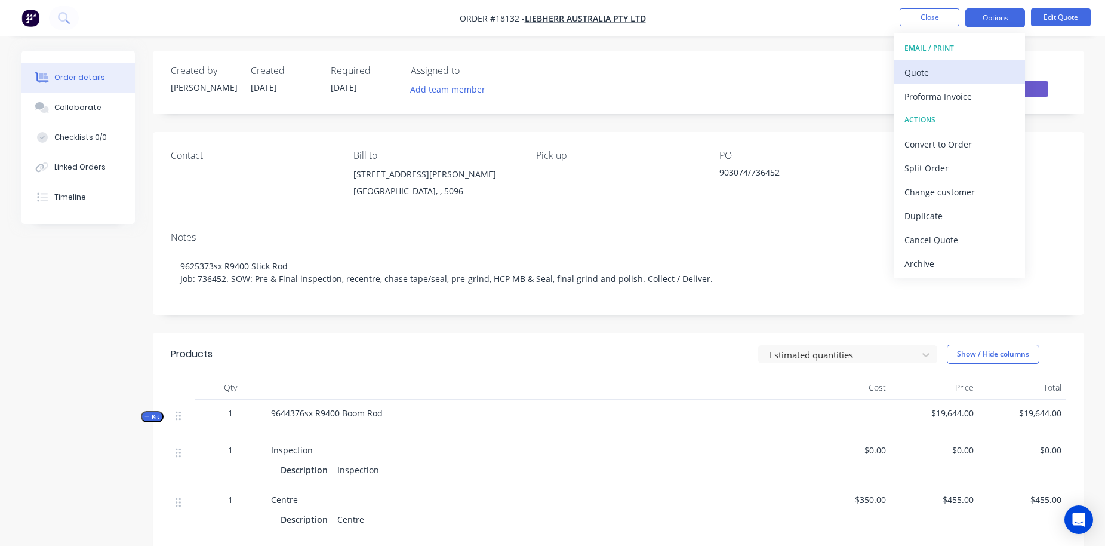
click at [937, 69] on div "Quote" at bounding box center [959, 72] width 110 height 17
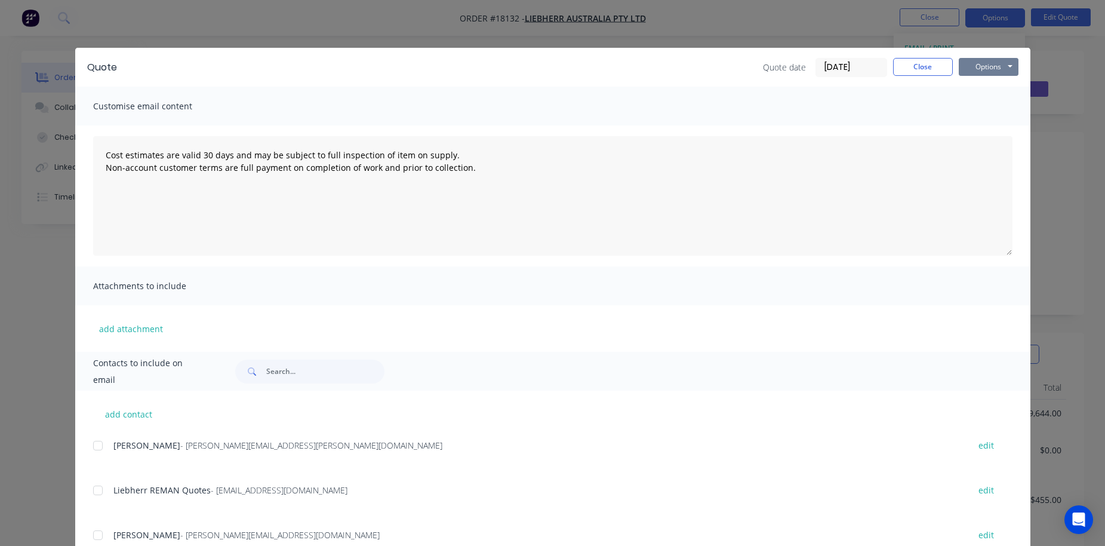
click at [989, 65] on button "Options" at bounding box center [989, 67] width 60 height 18
click at [980, 91] on button "Preview" at bounding box center [997, 88] width 76 height 20
type textarea "Cost estimates are valid 30 days and may be subject to full inspection of item …"
click at [929, 63] on button "Close" at bounding box center [923, 67] width 60 height 18
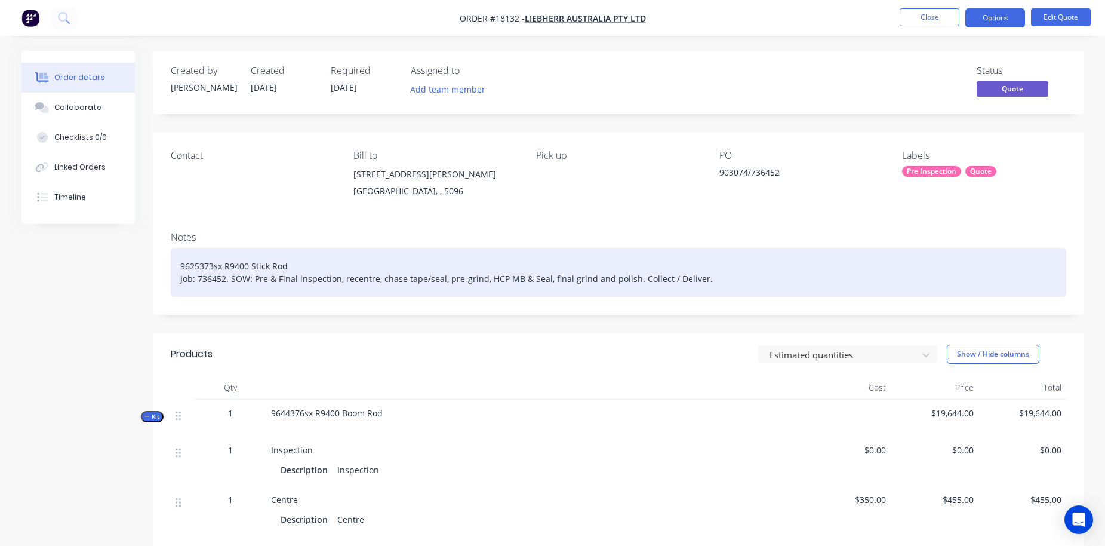
click at [442, 280] on div "9625373sx R9400 Stick Rod Job: 736452. SOW: Pre & Final inspection, recentre, c…" at bounding box center [618, 272] width 895 height 49
click at [575, 276] on div "9625373sx R9400 Stick Rod Job: 736452. SOW: Pre & Final inspection, recentre, c…" at bounding box center [618, 272] width 895 height 49
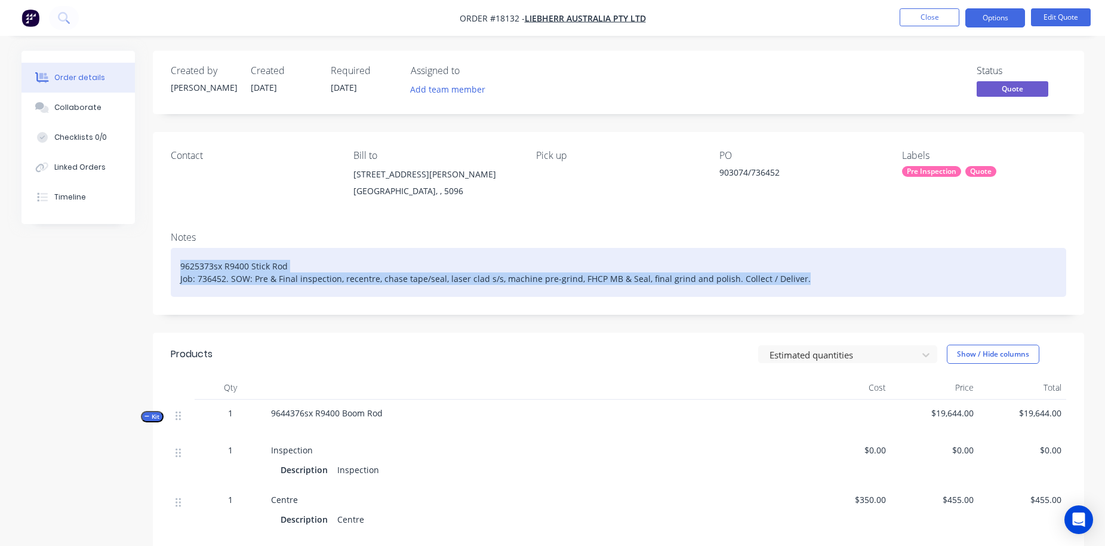
drag, startPoint x: 803, startPoint y: 281, endPoint x: 107, endPoint y: 258, distance: 697.0
copy div "9625373sx R9400 Stick Rod Job: 736452. SOW: Pre & Final inspection, recentre, c…"
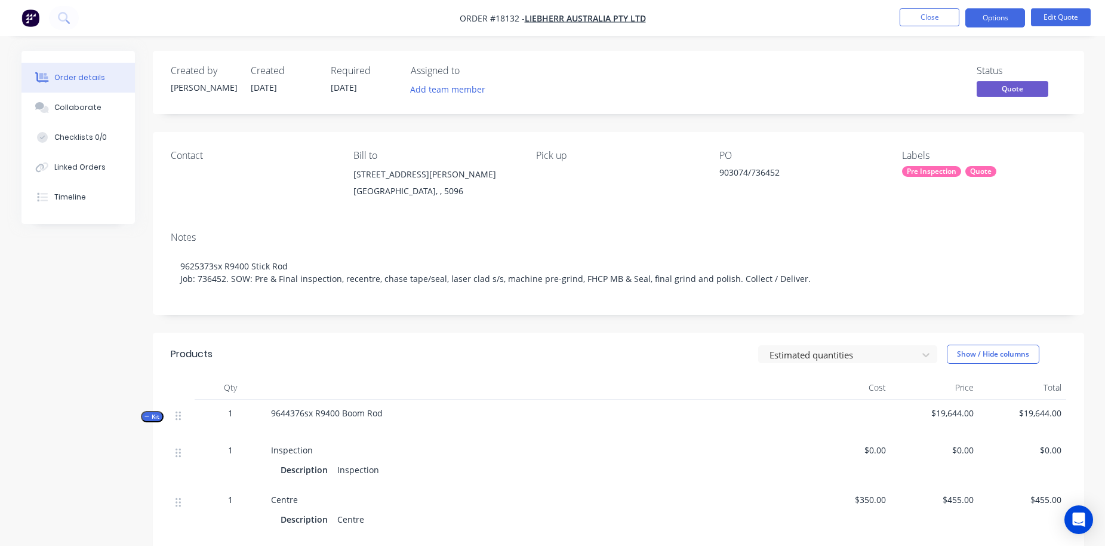
click at [655, 447] on div "Inspection" at bounding box center [535, 450] width 528 height 13
click at [1006, 18] on button "Options" at bounding box center [995, 17] width 60 height 19
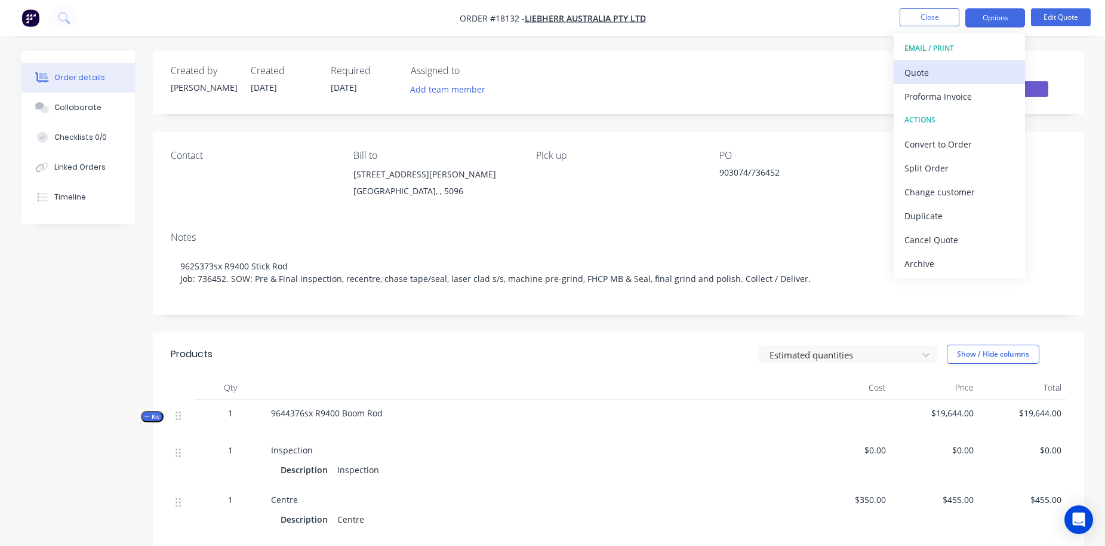
click at [960, 66] on div "Quote" at bounding box center [959, 72] width 110 height 17
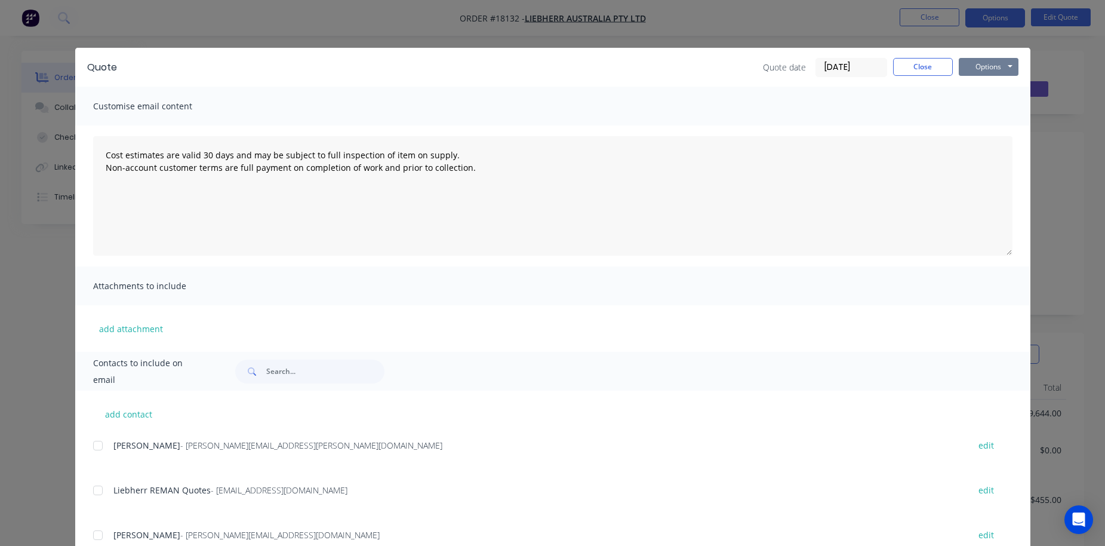
click at [972, 67] on button "Options" at bounding box center [989, 67] width 60 height 18
click at [992, 85] on button "Preview" at bounding box center [997, 88] width 76 height 20
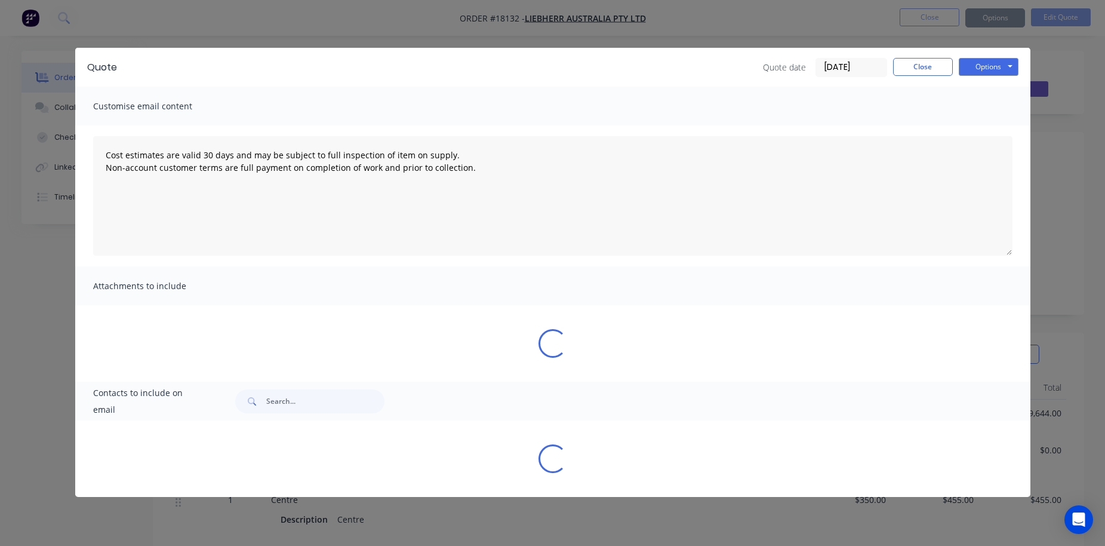
type textarea "Cost estimates are valid 30 days and may be subject to full inspection of item …"
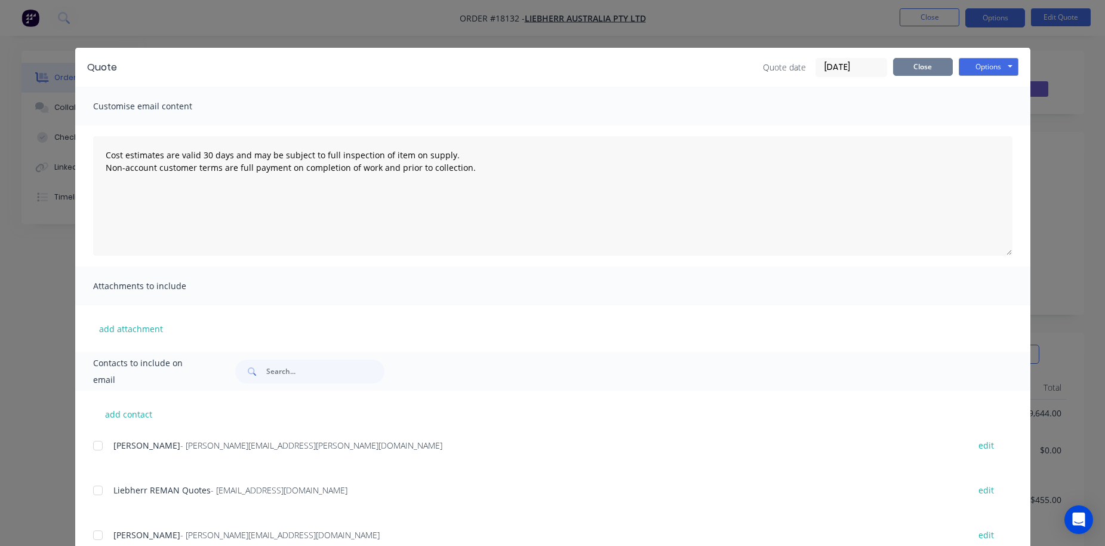
click at [926, 63] on button "Close" at bounding box center [923, 67] width 60 height 18
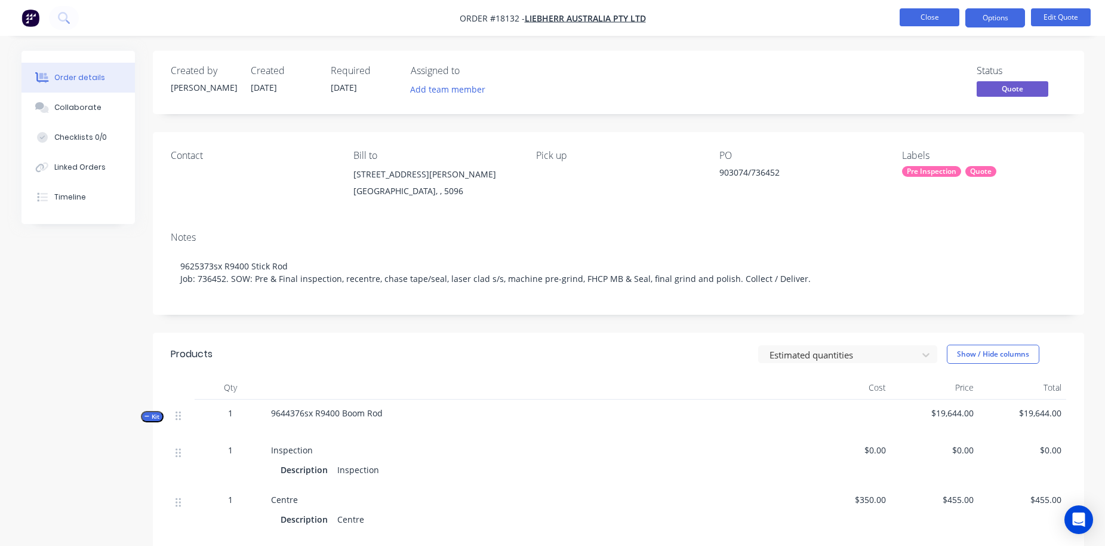
click at [929, 15] on button "Close" at bounding box center [930, 17] width 60 height 18
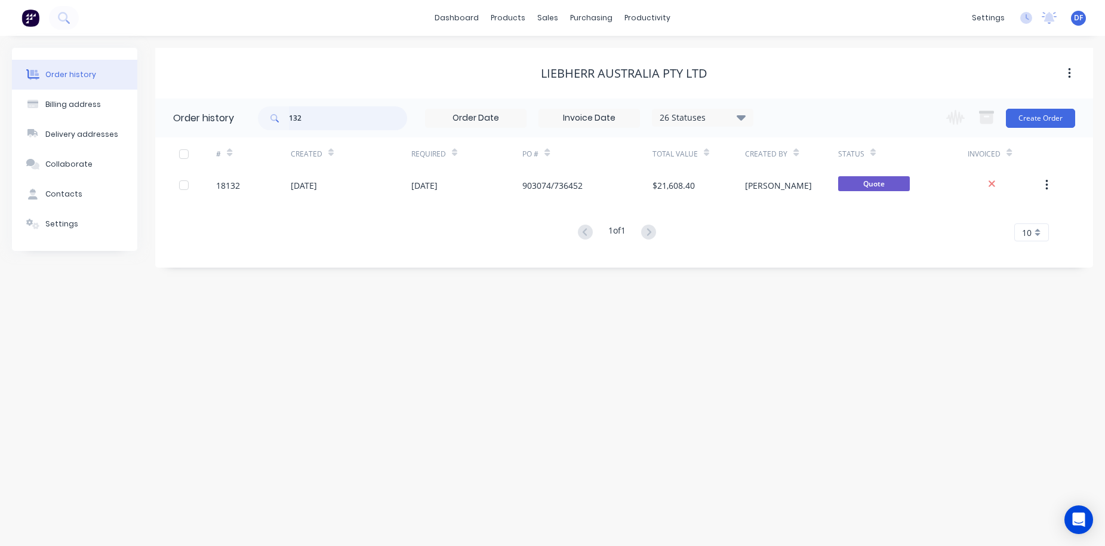
click at [319, 123] on input "132" at bounding box center [348, 118] width 118 height 24
type input "1"
type input "217"
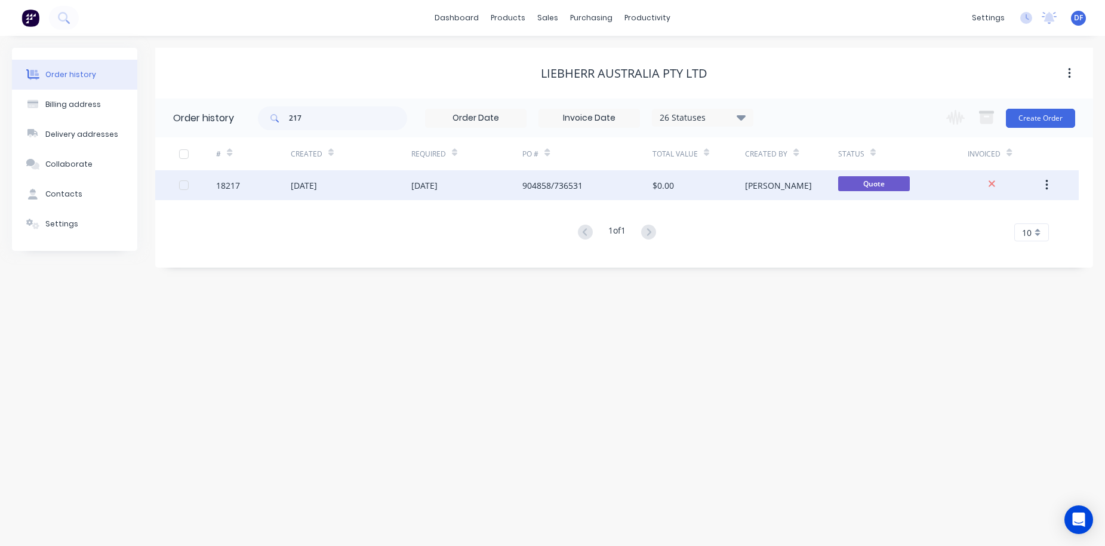
click at [437, 184] on div "[DATE]" at bounding box center [424, 185] width 26 height 13
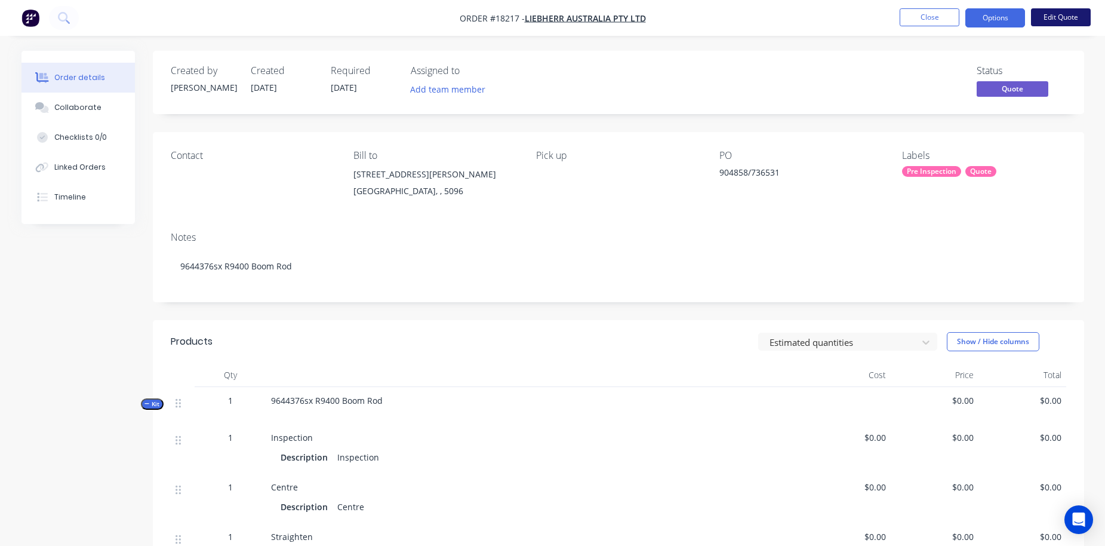
click at [1066, 14] on button "Edit Quote" at bounding box center [1061, 17] width 60 height 18
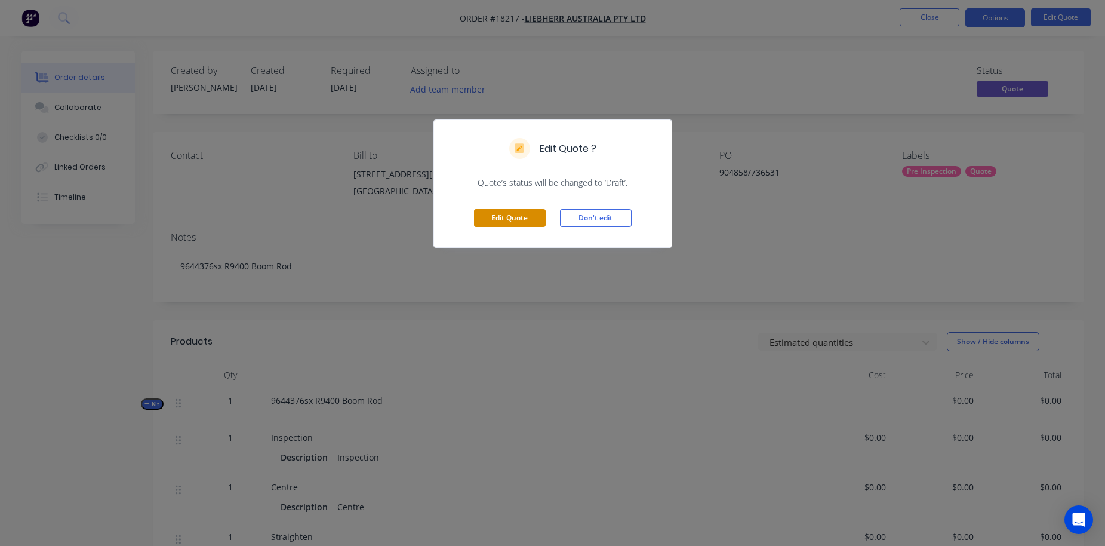
click at [494, 211] on button "Edit Quote" at bounding box center [510, 218] width 72 height 18
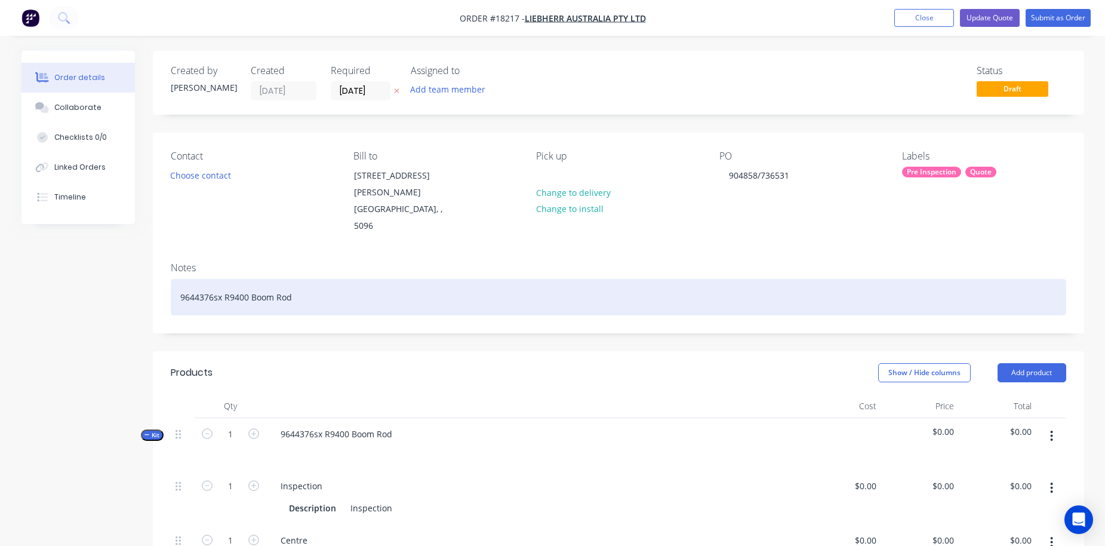
click at [315, 279] on div "9644376sx R9400 Boom Rod" at bounding box center [618, 297] width 895 height 36
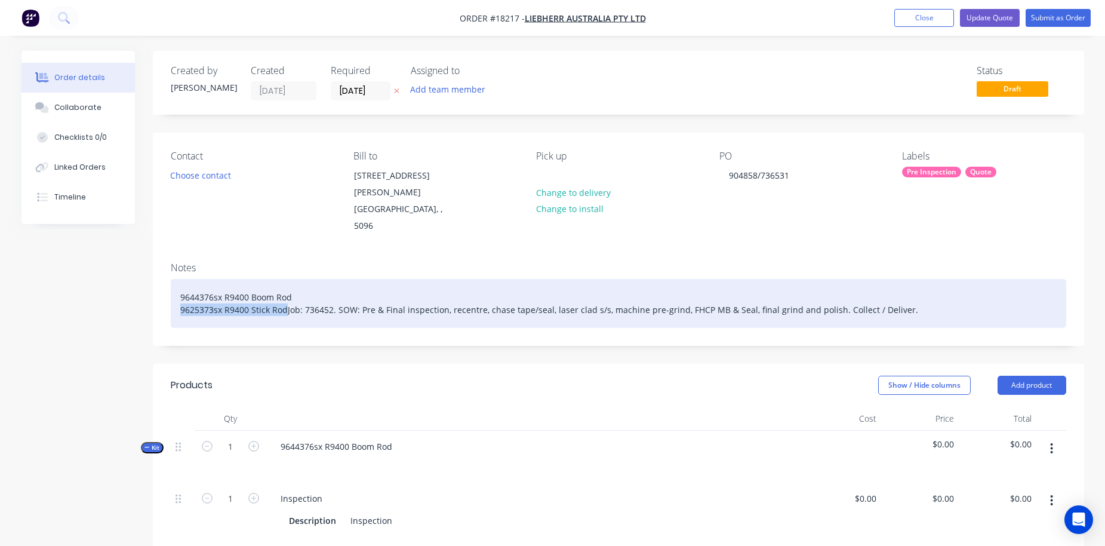
drag, startPoint x: 286, startPoint y: 279, endPoint x: 116, endPoint y: 279, distance: 169.5
click at [224, 281] on div "9644376sx R9400 Boom Rod Job: 736452. SOW: Pre & Final inspection, recentre, ch…" at bounding box center [618, 303] width 895 height 49
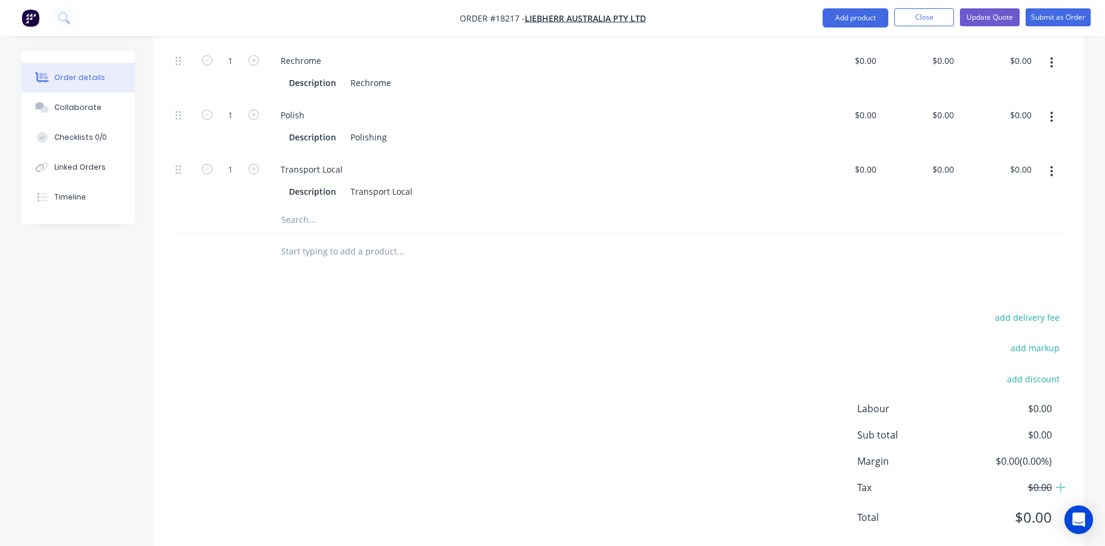
scroll to position [817, 0]
click at [279, 208] on div at bounding box center [450, 220] width 358 height 24
click at [301, 208] on input "text" at bounding box center [400, 220] width 239 height 24
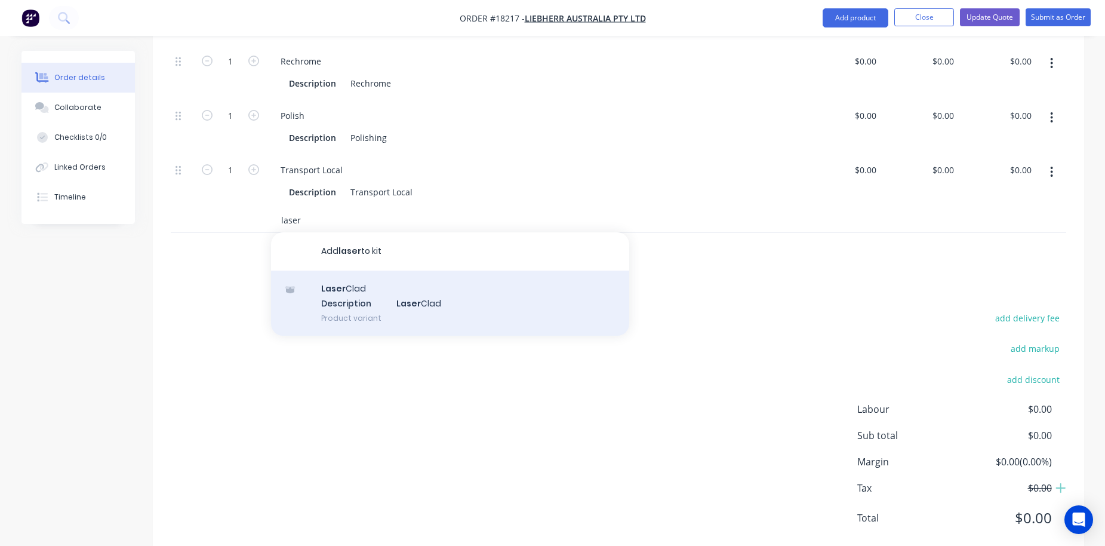
type input "laser"
click at [351, 270] on div "Laser Clad Description Laser Clad Product variant" at bounding box center [450, 303] width 358 height 66
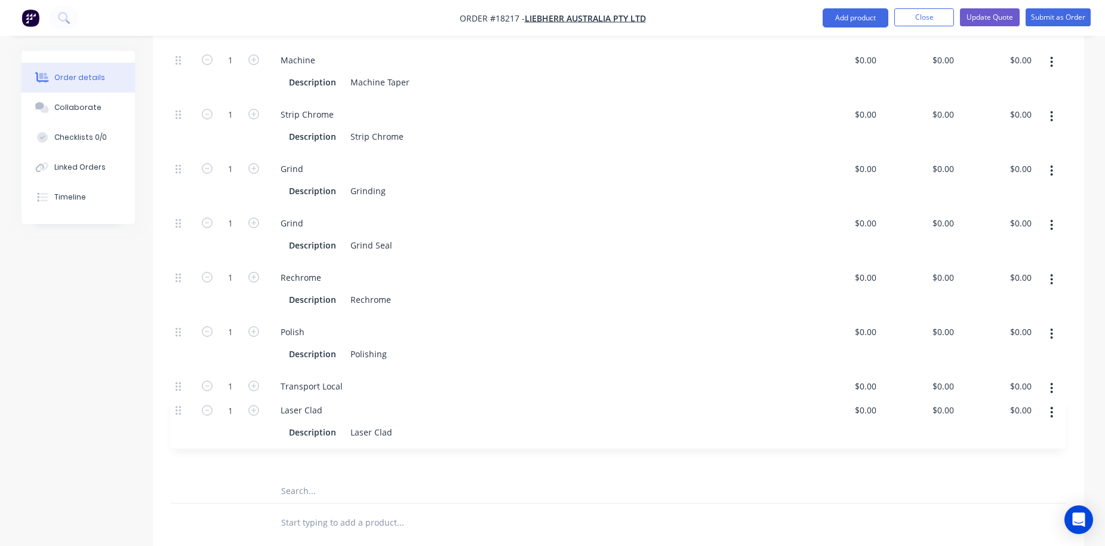
scroll to position [602, 0]
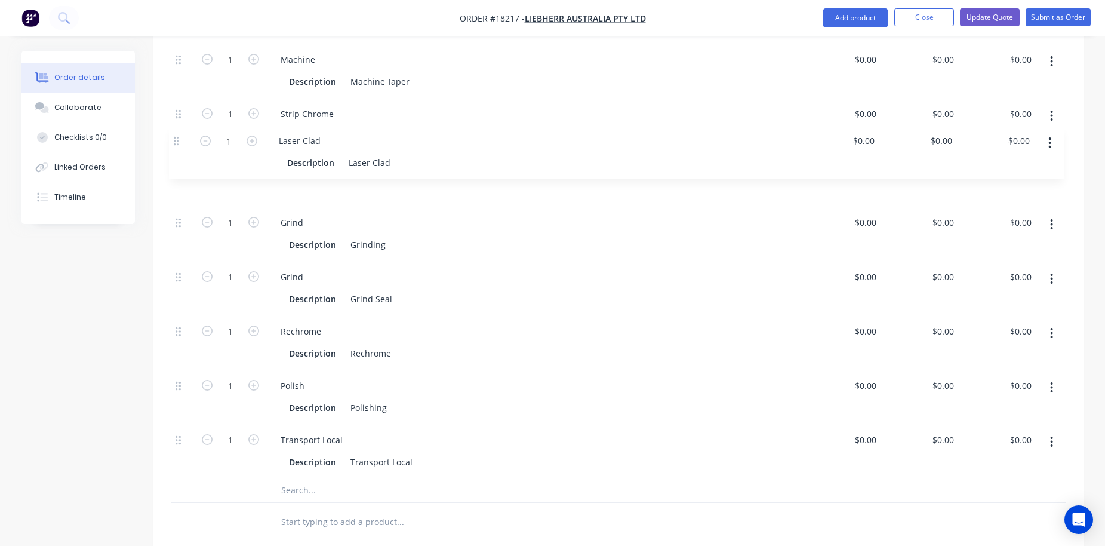
drag, startPoint x: 177, startPoint y: 414, endPoint x: 175, endPoint y: 141, distance: 272.8
click at [175, 141] on div "1 Inspection Description Inspection $0.00 $0.00 $0.00 $0.00 $0.00 $0.00 1 Centr…" at bounding box center [618, 180] width 895 height 598
click at [288, 478] on input "text" at bounding box center [400, 490] width 239 height 24
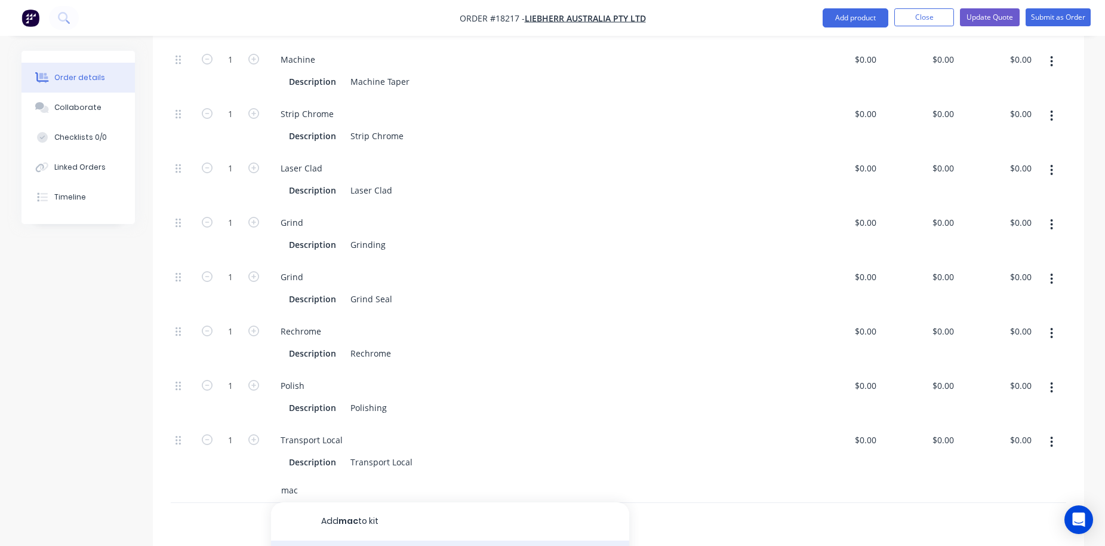
type input "mac"
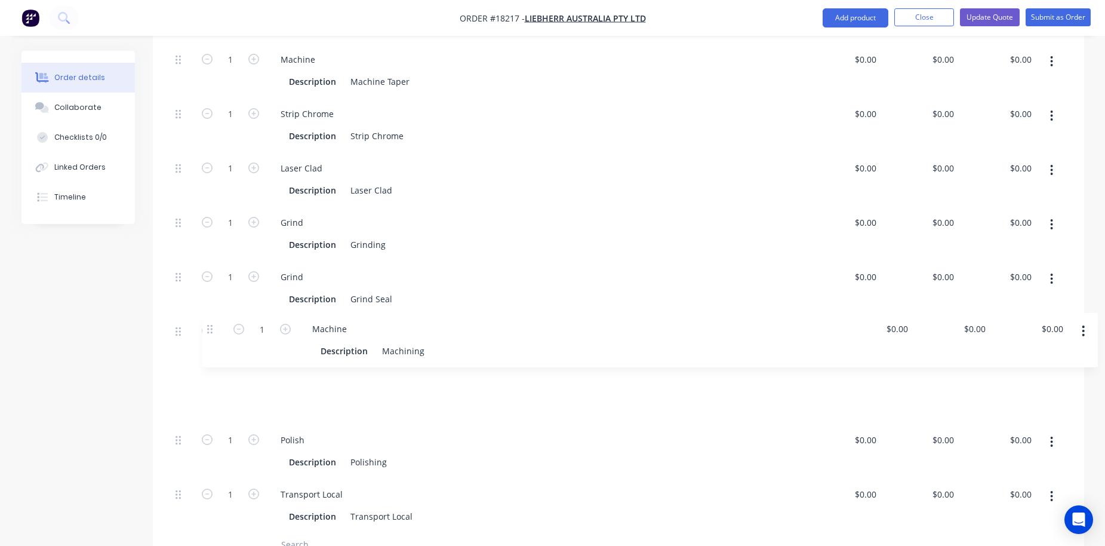
scroll to position [602, 0]
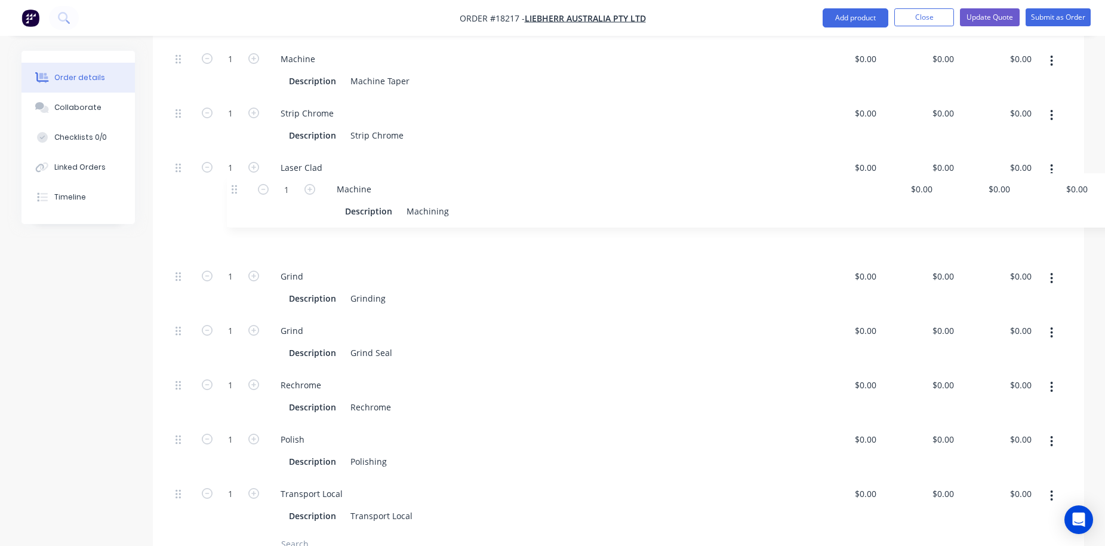
drag, startPoint x: 177, startPoint y: 462, endPoint x: 232, endPoint y: 181, distance: 286.0
click at [232, 181] on div "1 Inspection Description Inspection $0.00 $0.00 $0.00 $0.00 $0.00 $0.00 1 Centr…" at bounding box center [618, 206] width 895 height 652
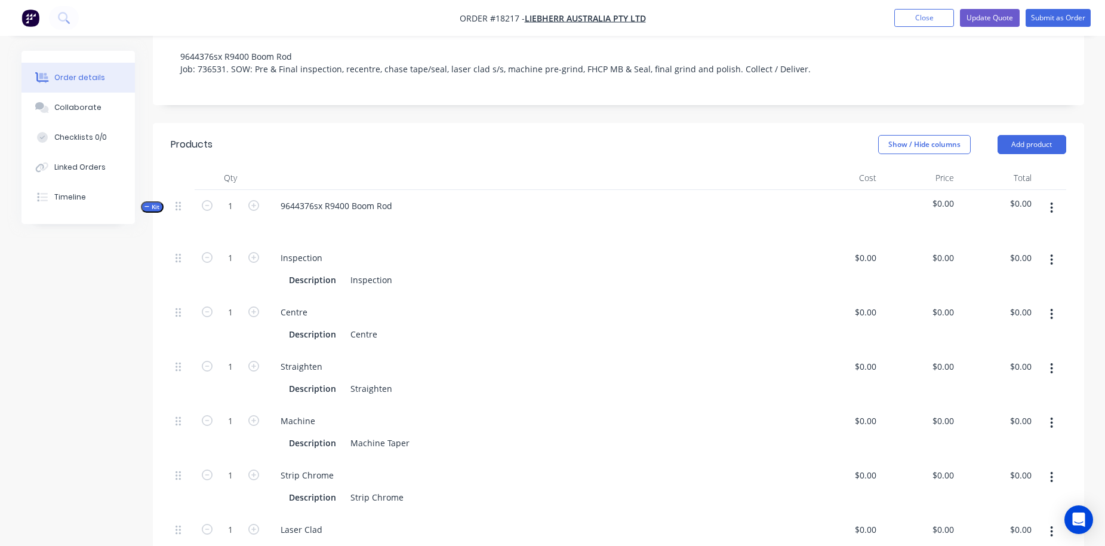
scroll to position [239, 0]
click at [868, 304] on input "0" at bounding box center [874, 312] width 14 height 17
type input "$350.00"
type input "350"
type input "$350.00"
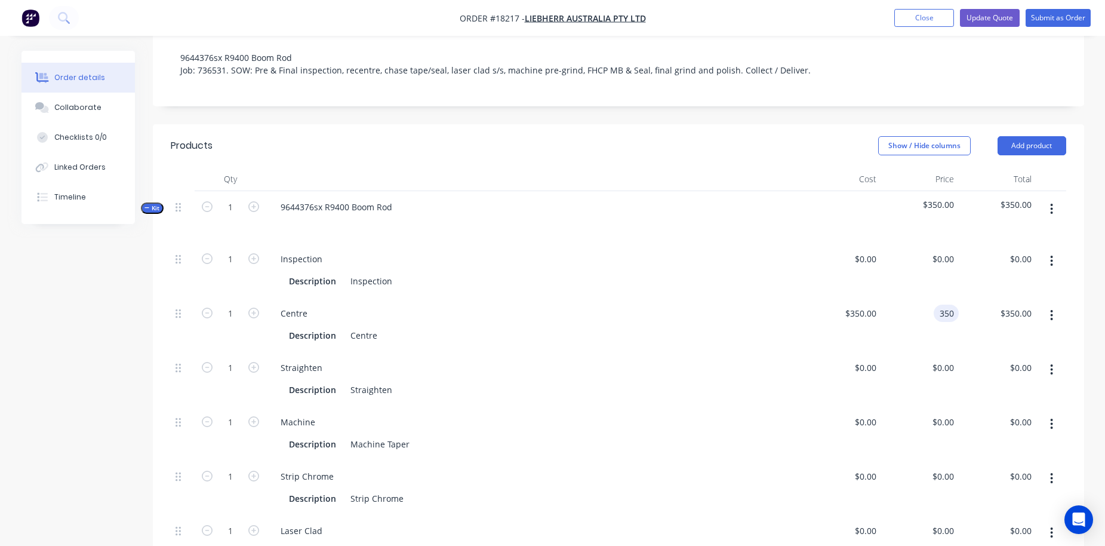
click at [947, 304] on input "350" at bounding box center [948, 312] width 20 height 17
type input "$455.00"
type input "0"
type input "$455.00"
click at [860, 352] on div "0 0" at bounding box center [842, 379] width 78 height 54
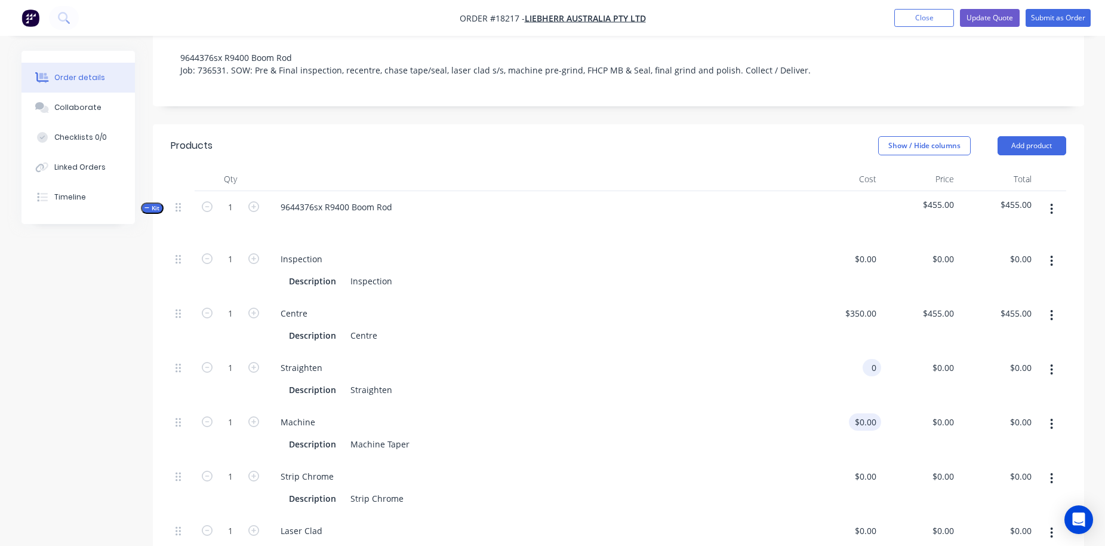
type input "$0.00"
click at [861, 406] on div "0 $0.00" at bounding box center [842, 433] width 78 height 54
type input "$0.00"
click at [404, 435] on div "Machine Taper" at bounding box center [380, 443] width 69 height 17
click at [861, 406] on div "$0.00 $0.00" at bounding box center [842, 433] width 78 height 54
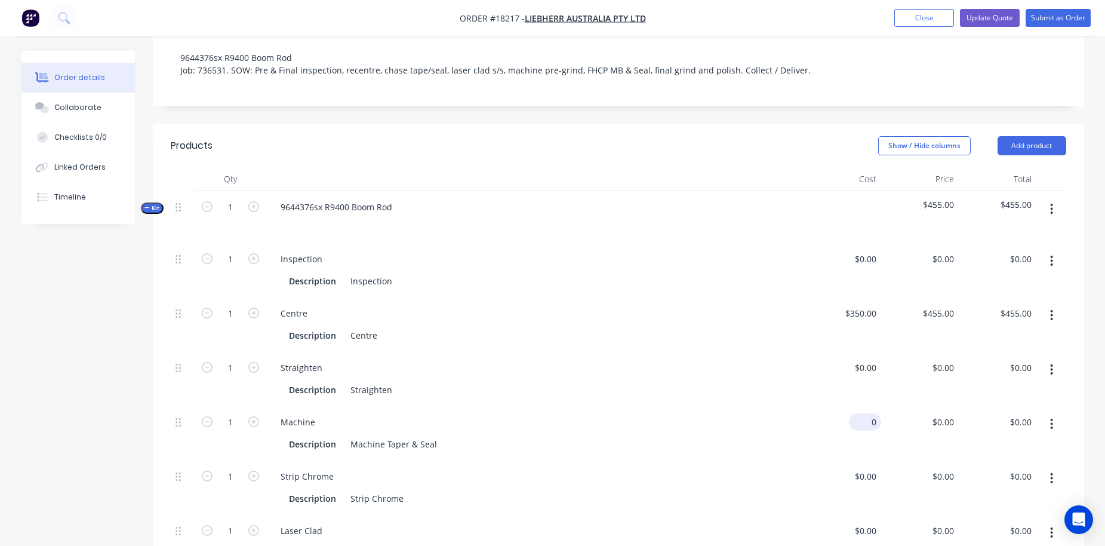
click at [864, 406] on div "0 $0.00" at bounding box center [842, 433] width 78 height 54
type input "$450.00"
type input "450"
type input "$450.00"
click at [940, 413] on input "450" at bounding box center [944, 421] width 27 height 17
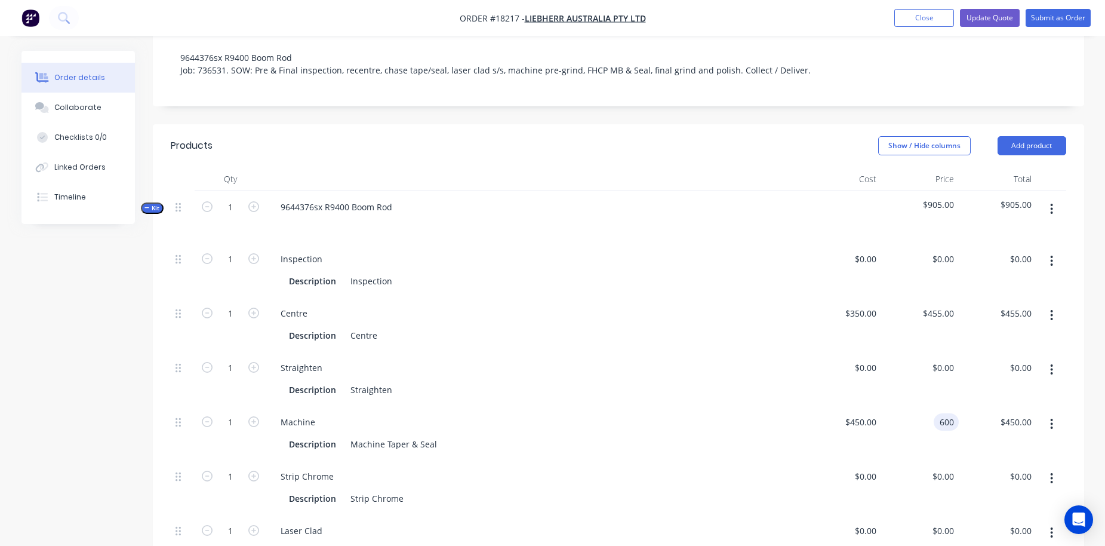
type input "$600.00"
click at [783, 413] on div "Machine" at bounding box center [535, 421] width 528 height 17
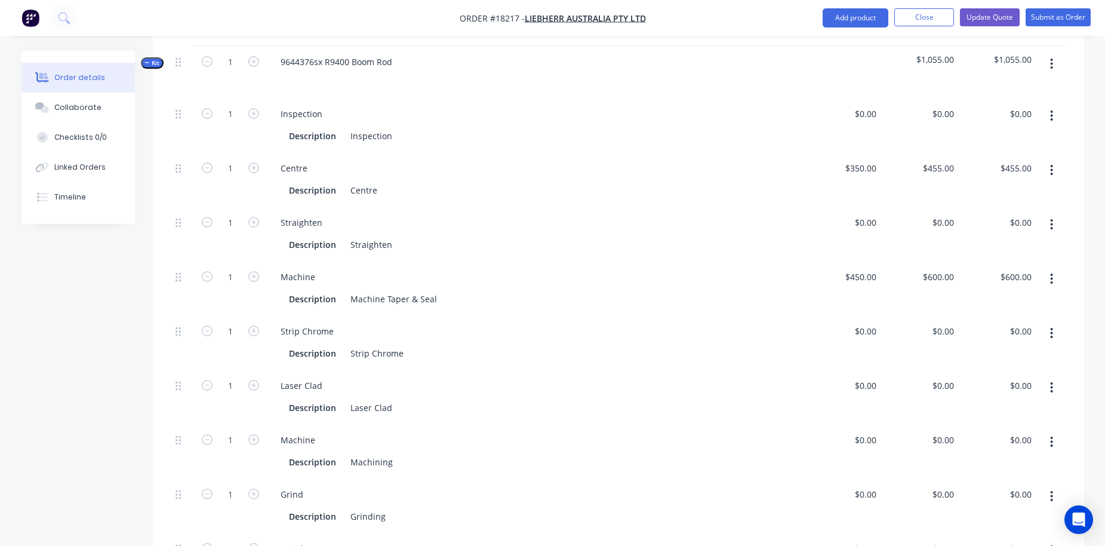
scroll to position [392, 0]
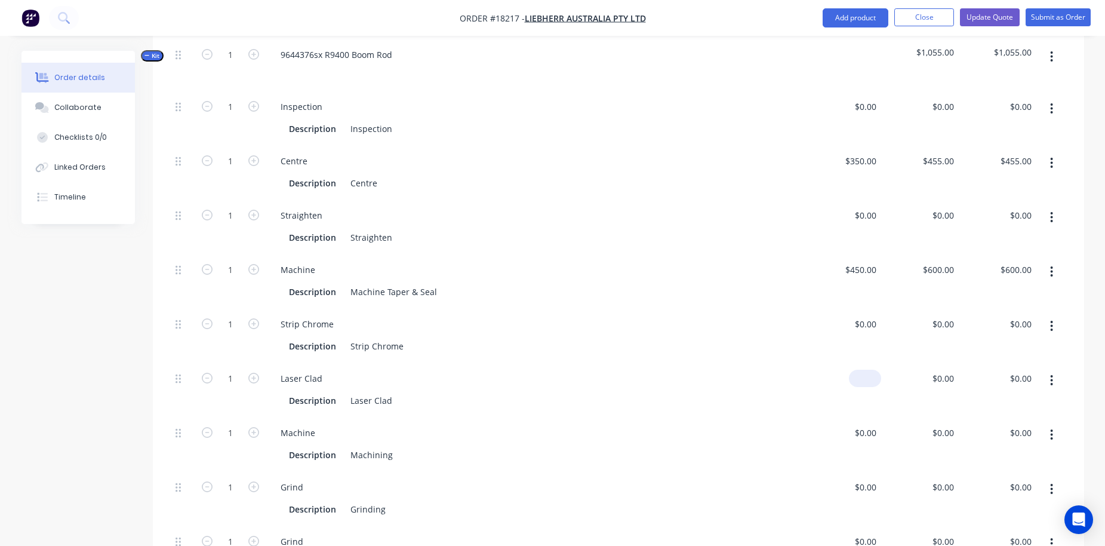
click at [866, 369] on div "$0.00" at bounding box center [865, 377] width 32 height 17
type input "$0.00"
click at [364, 446] on div "Machining" at bounding box center [372, 454] width 52 height 17
click at [351, 500] on div "Grinding" at bounding box center [368, 508] width 45 height 17
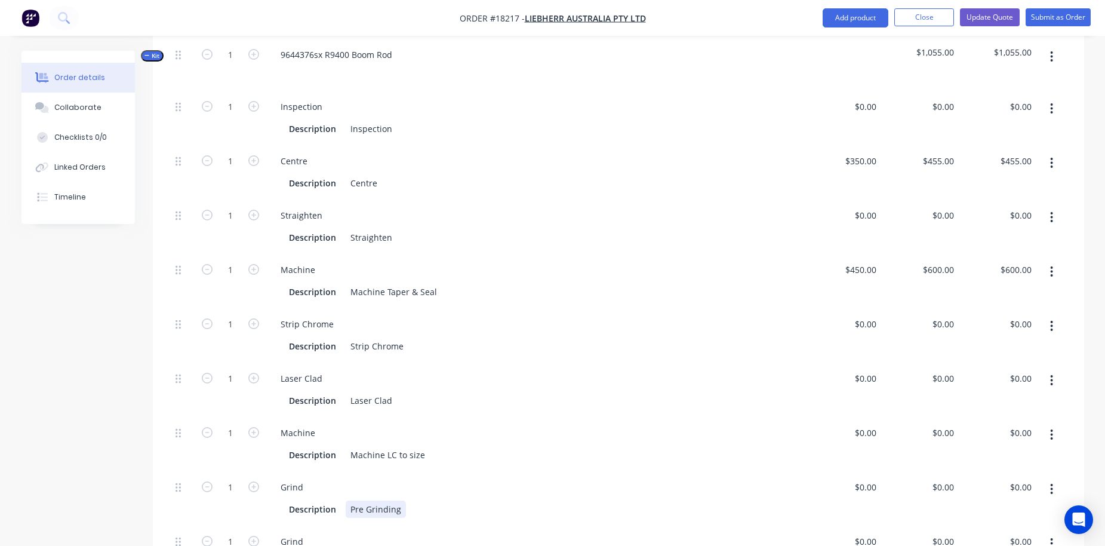
click at [400, 500] on div "Pre Grinding" at bounding box center [376, 508] width 60 height 17
click at [412, 500] on div "Pre Grinding forFHCP" at bounding box center [393, 508] width 94 height 17
click at [869, 369] on input "0" at bounding box center [867, 377] width 27 height 17
type input "$0.00"
click at [943, 369] on div "0 0" at bounding box center [949, 377] width 19 height 17
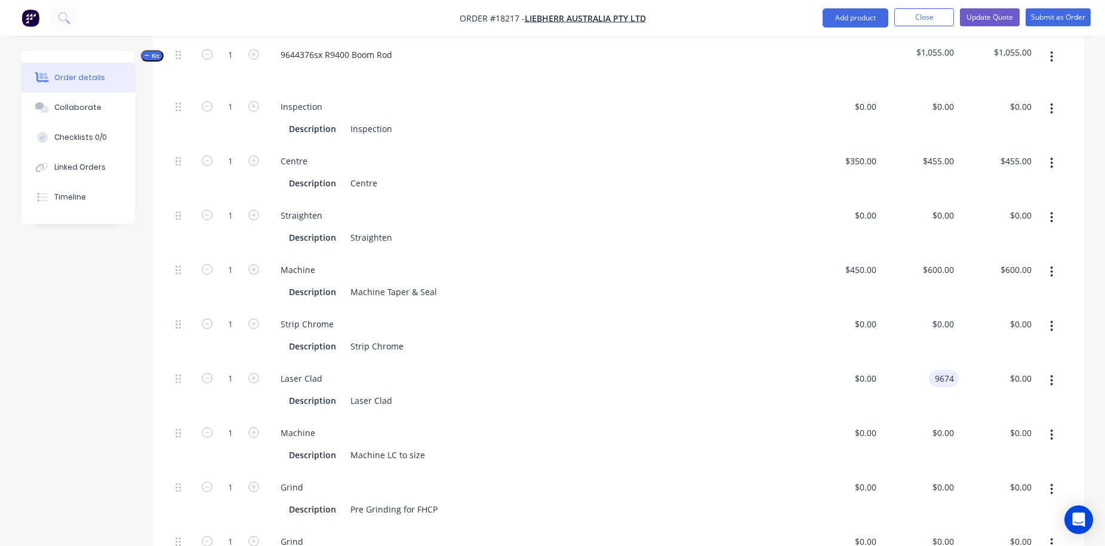
type input "$9,674.00"
click at [826, 362] on div "$0.00 $0.00" at bounding box center [842, 389] width 78 height 54
click at [857, 417] on div at bounding box center [842, 444] width 78 height 54
type input "$2,400.00"
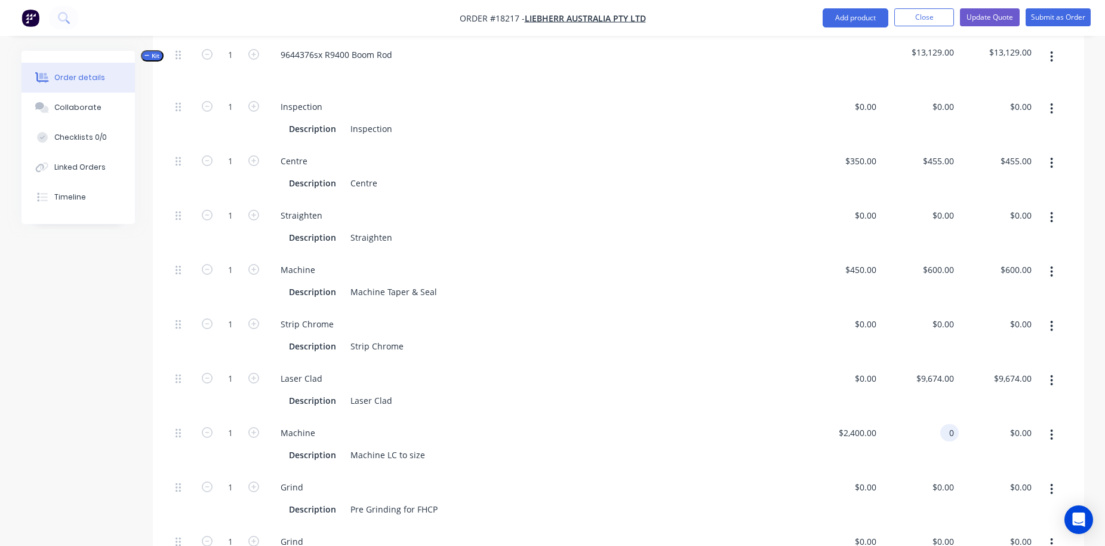
type input "2400"
type input "$2,400.00"
click at [946, 424] on input "2400" at bounding box center [952, 432] width 14 height 17
type input "$3,120.00"
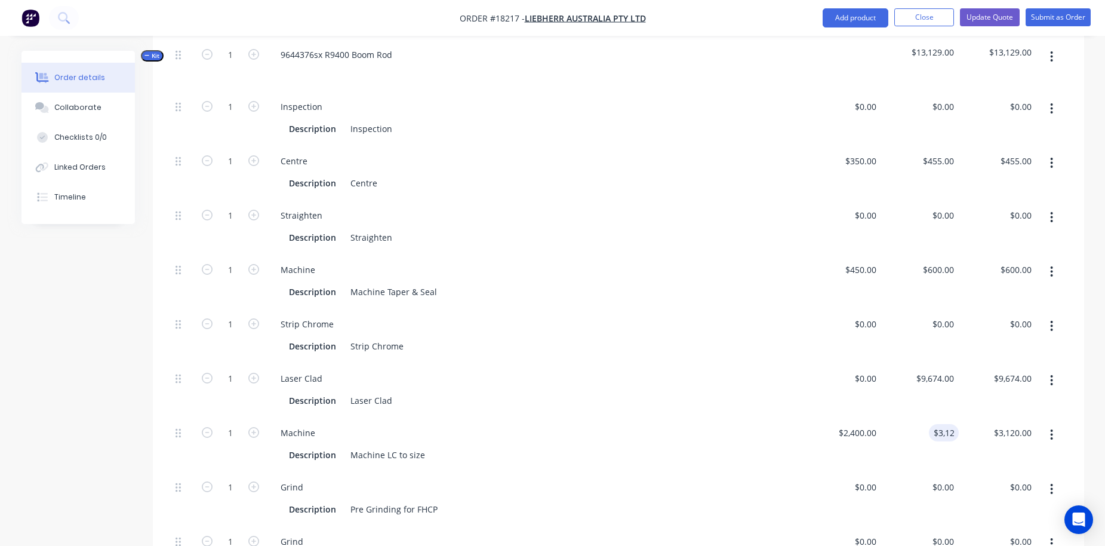
click at [852, 471] on div "$0.00 $0.00" at bounding box center [842, 498] width 78 height 54
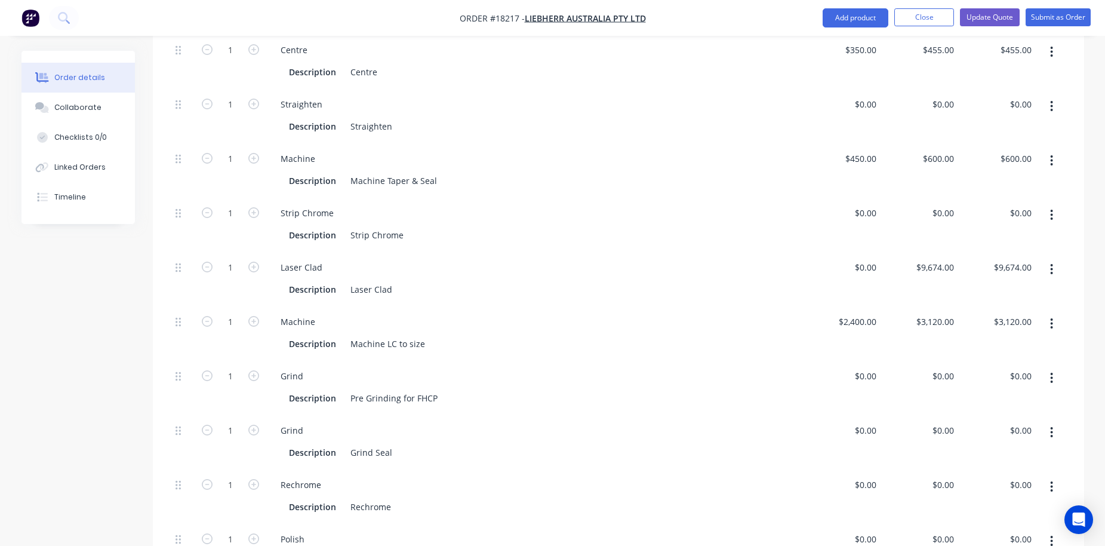
scroll to position [506, 0]
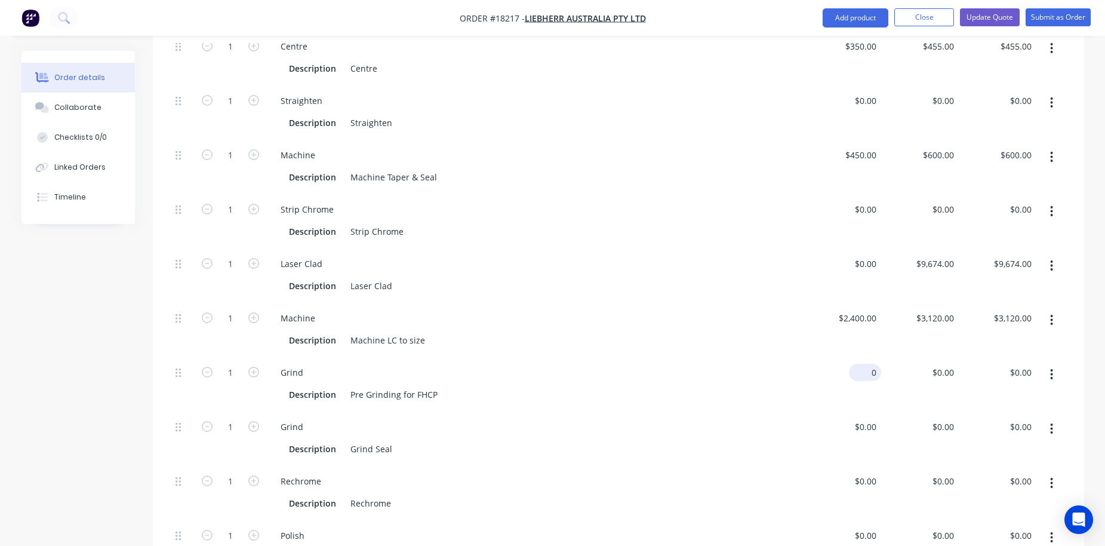
click at [870, 364] on input "0" at bounding box center [867, 372] width 27 height 17
type input "$1,300.00"
type input "0"
type input "$1,300.00"
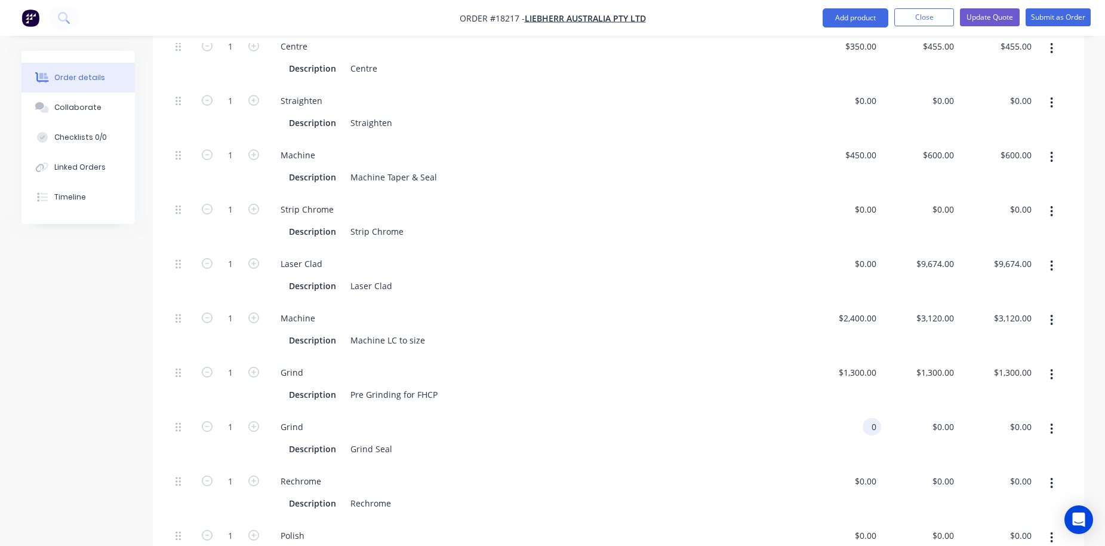
click at [869, 418] on input "0" at bounding box center [874, 426] width 14 height 17
type input "$200.00"
type input "200"
type input "$200.00"
click at [953, 418] on input "200" at bounding box center [944, 426] width 27 height 17
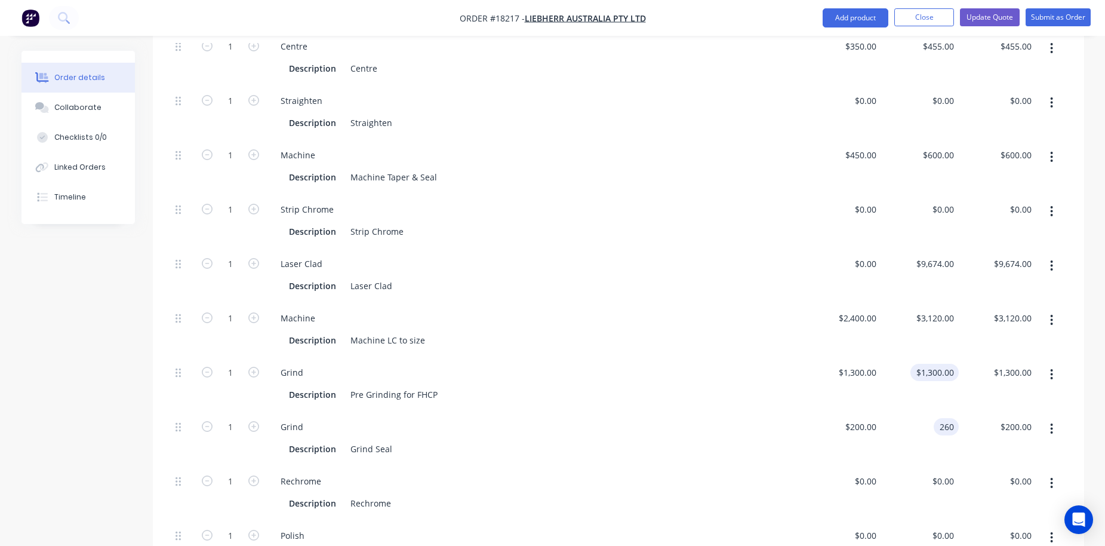
type input "260"
type input "1300"
type input "$260.00"
click at [937, 364] on input "1300" at bounding box center [946, 372] width 25 height 17
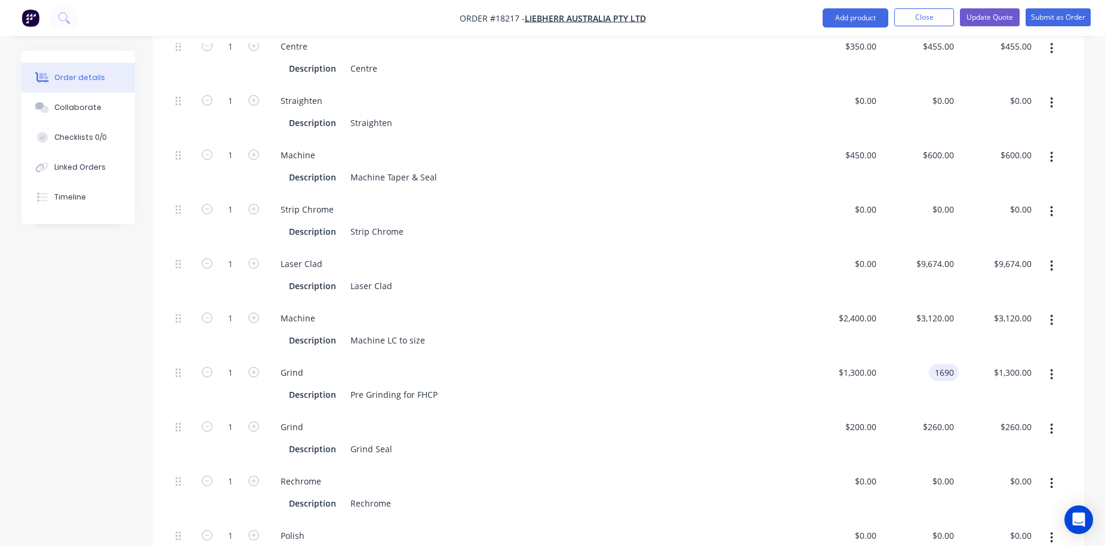
type input "$1,690.00"
click at [812, 379] on div "$1,300.00 $1,300.00" at bounding box center [842, 383] width 78 height 54
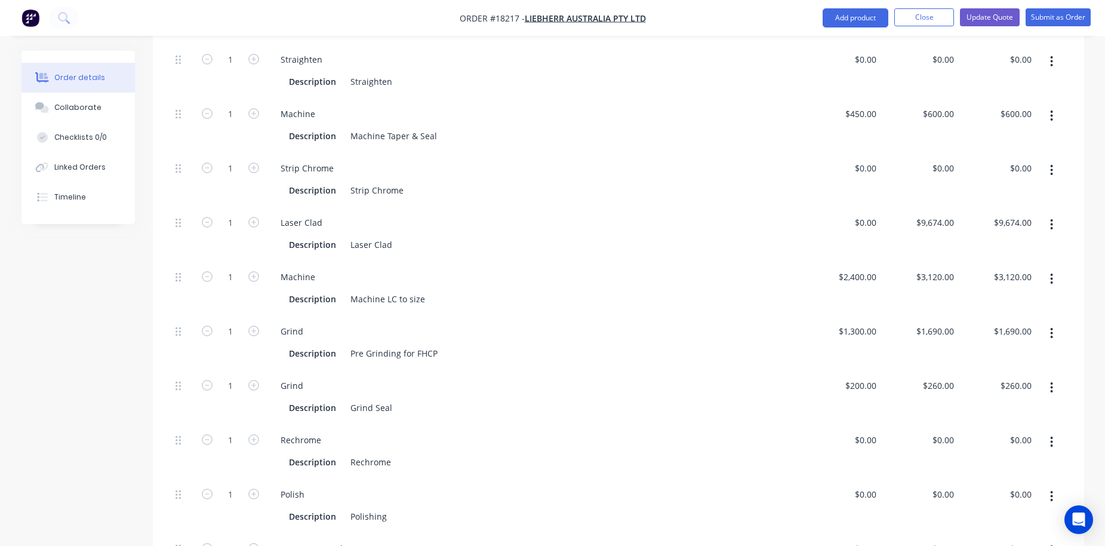
scroll to position [547, 0]
click at [938, 424] on div "0 $0.00" at bounding box center [920, 451] width 78 height 54
type input "$0.00"
click at [389, 453] on div "Rechrome" at bounding box center [371, 461] width 50 height 17
click at [930, 424] on div "0 $0.00" at bounding box center [920, 451] width 78 height 54
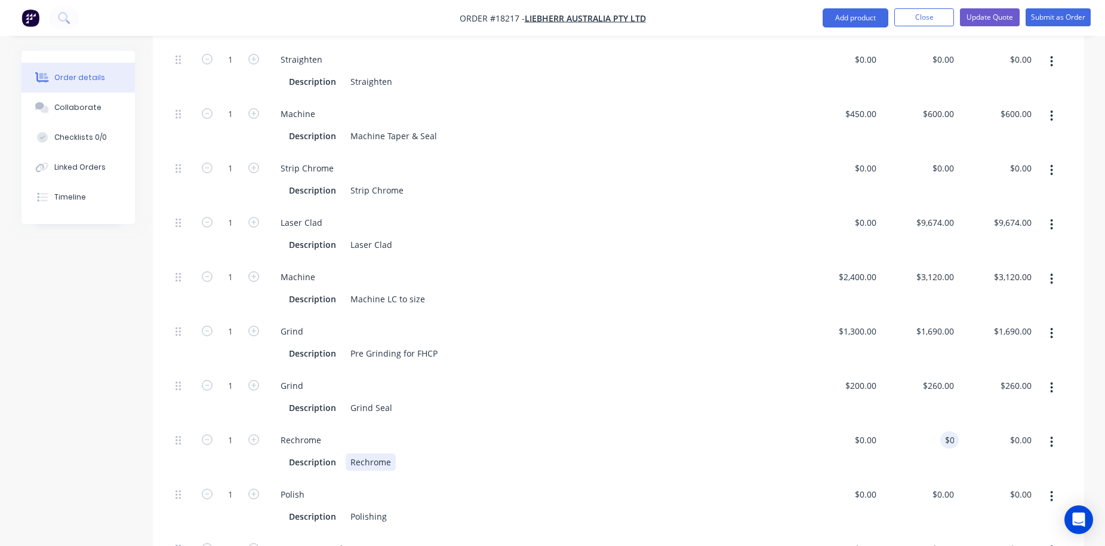
click at [396, 453] on div "Rechrome" at bounding box center [371, 461] width 50 height 17
drag, startPoint x: 427, startPoint y: 448, endPoint x: 458, endPoint y: 432, distance: 35.5
click at [457, 453] on div "Rechrome FHCP MB and SEal" at bounding box center [410, 461] width 128 height 17
click at [940, 431] on div "0 $0.00" at bounding box center [942, 439] width 32 height 17
type input "$3,645.00"
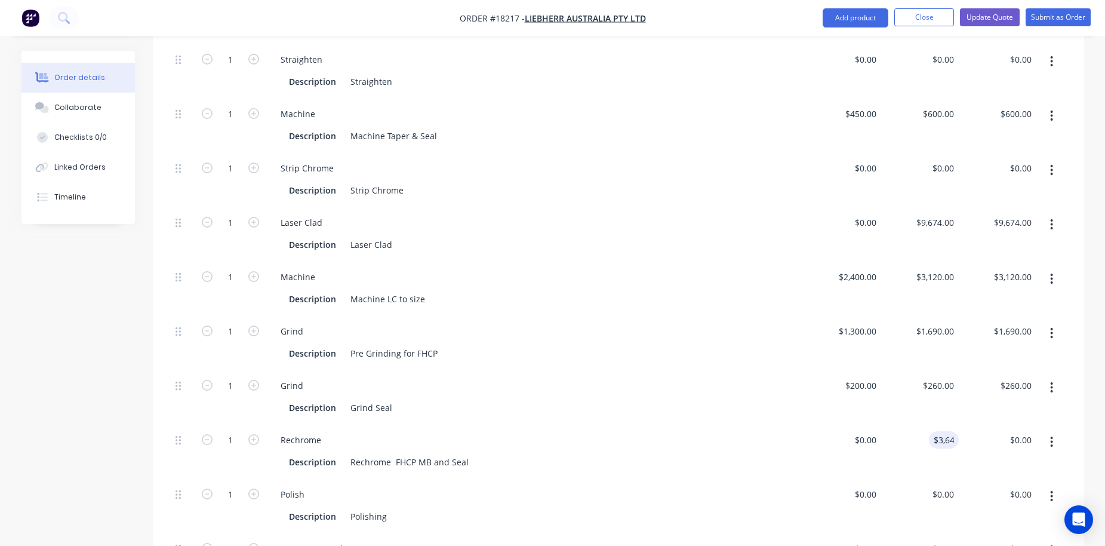
type input "$3,645.00"
click at [851, 436] on div "$0.00 $0.00" at bounding box center [842, 451] width 78 height 54
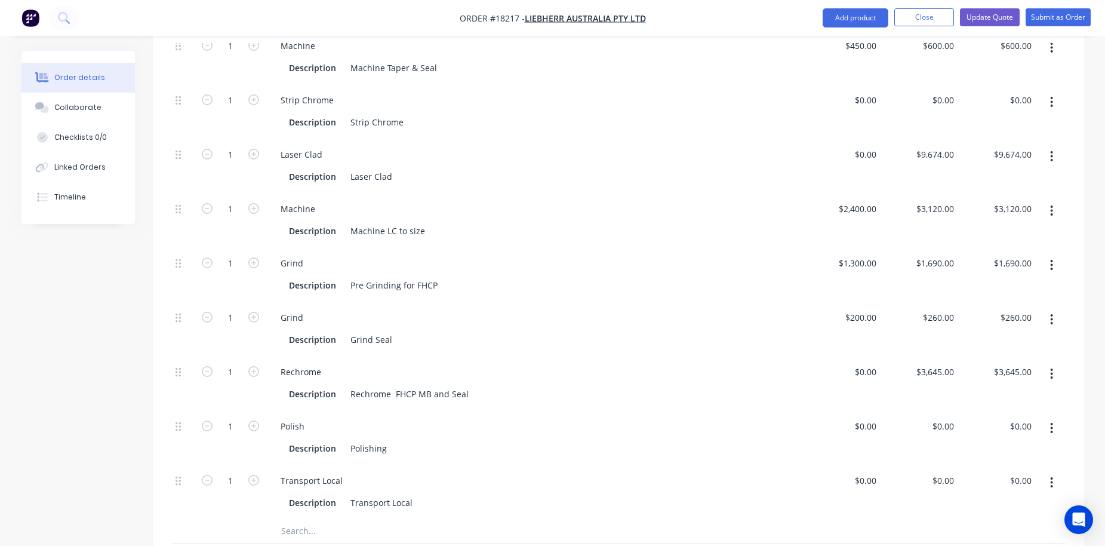
scroll to position [620, 0]
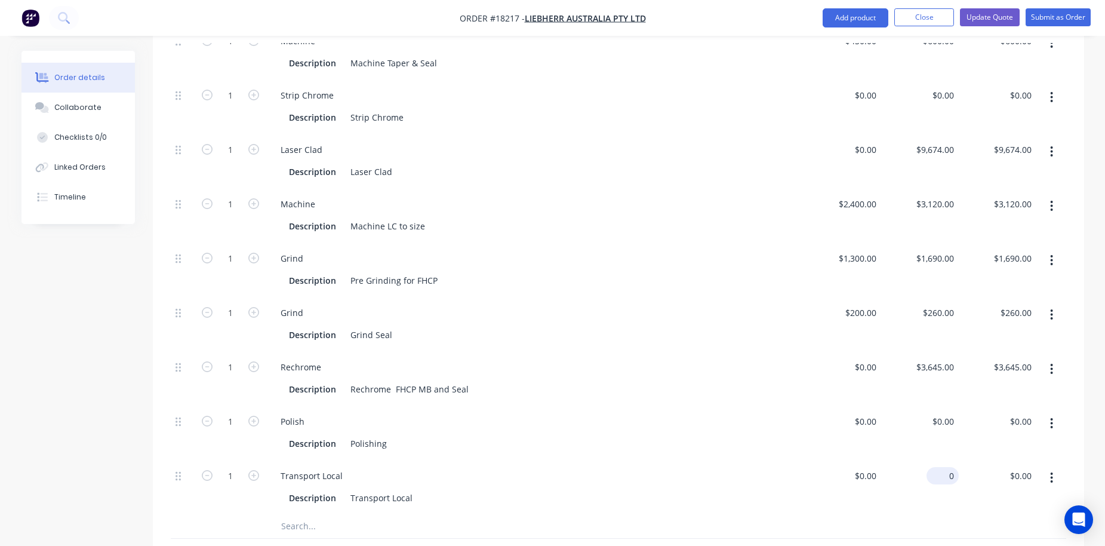
click at [938, 460] on div "0 $0.00" at bounding box center [920, 487] width 78 height 54
type input "$200.00"
click at [784, 432] on div "Description Polishing" at bounding box center [535, 442] width 528 height 20
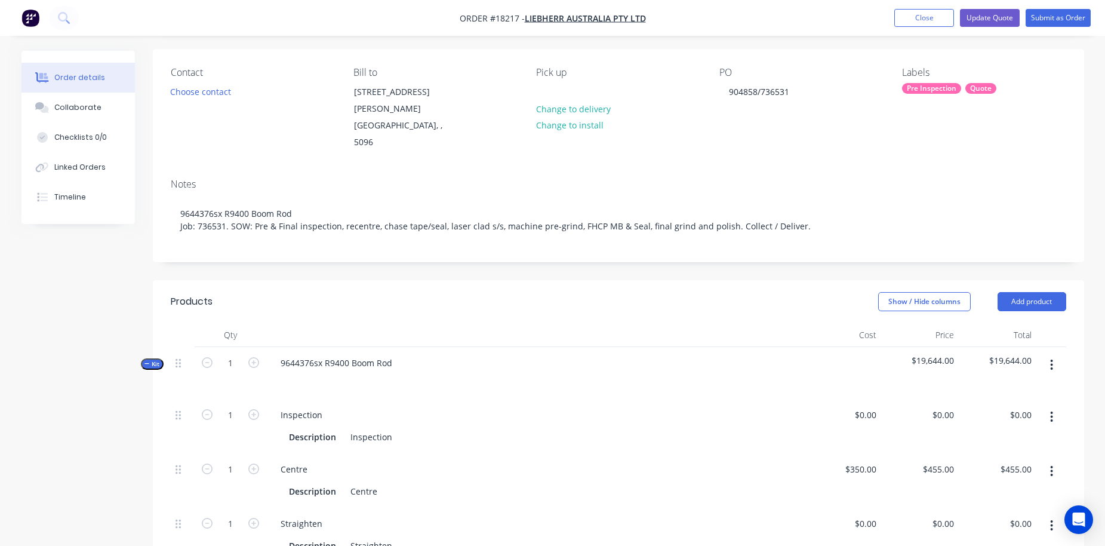
scroll to position [37, 0]
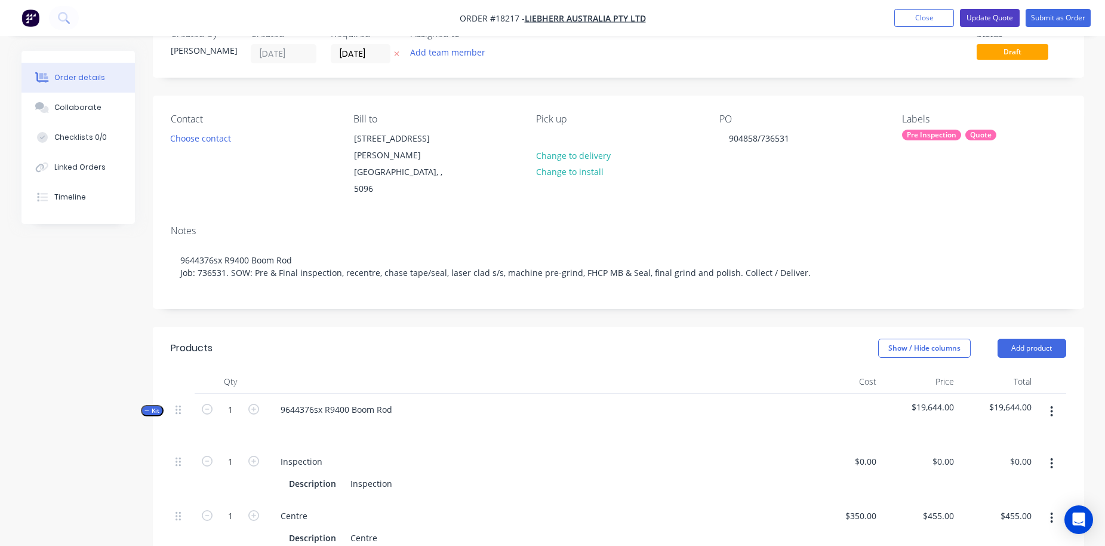
click at [984, 16] on button "Update Quote" at bounding box center [990, 18] width 60 height 18
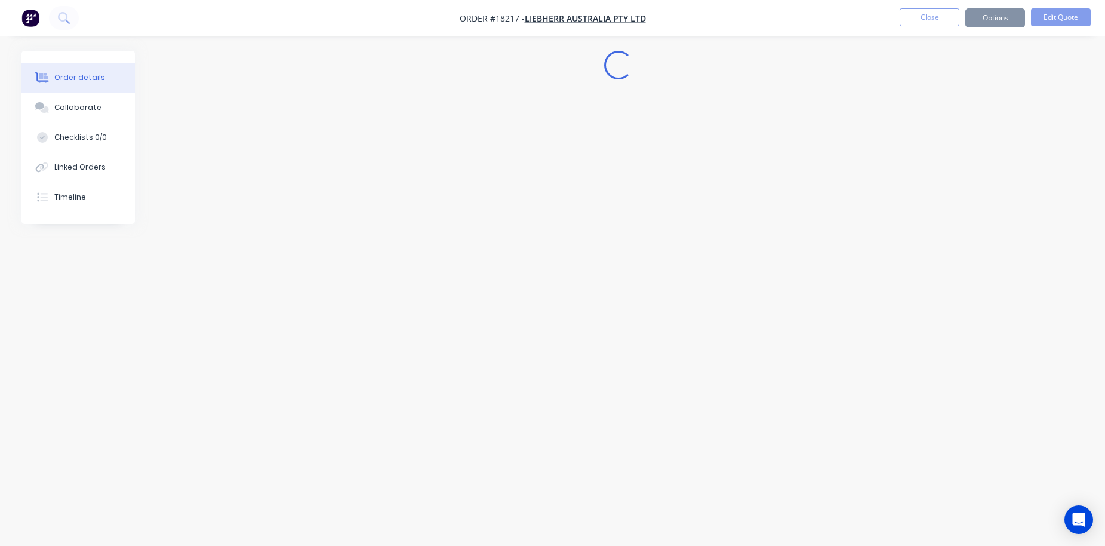
scroll to position [0, 0]
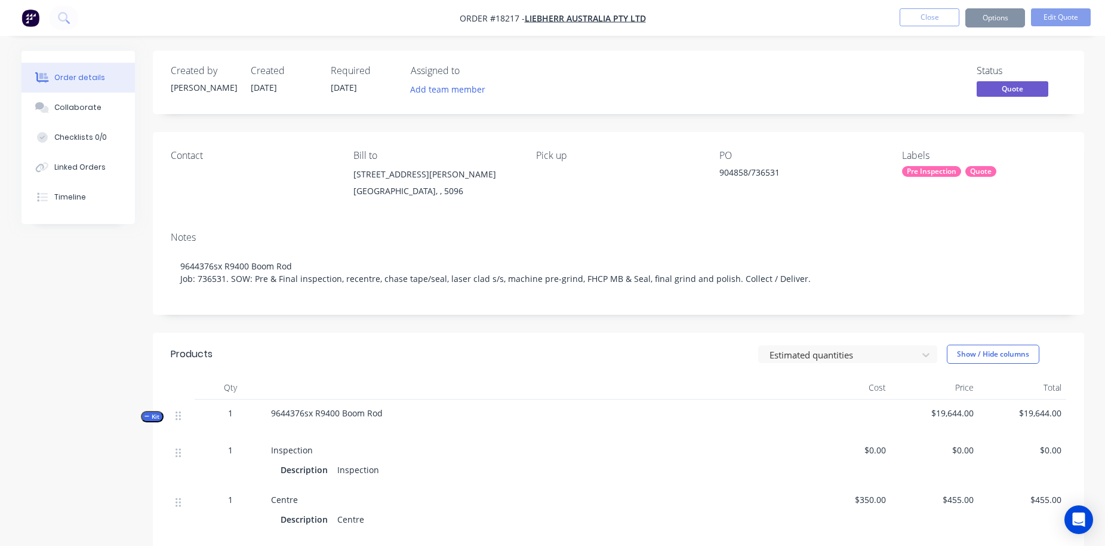
click at [998, 14] on button "Options" at bounding box center [995, 17] width 60 height 19
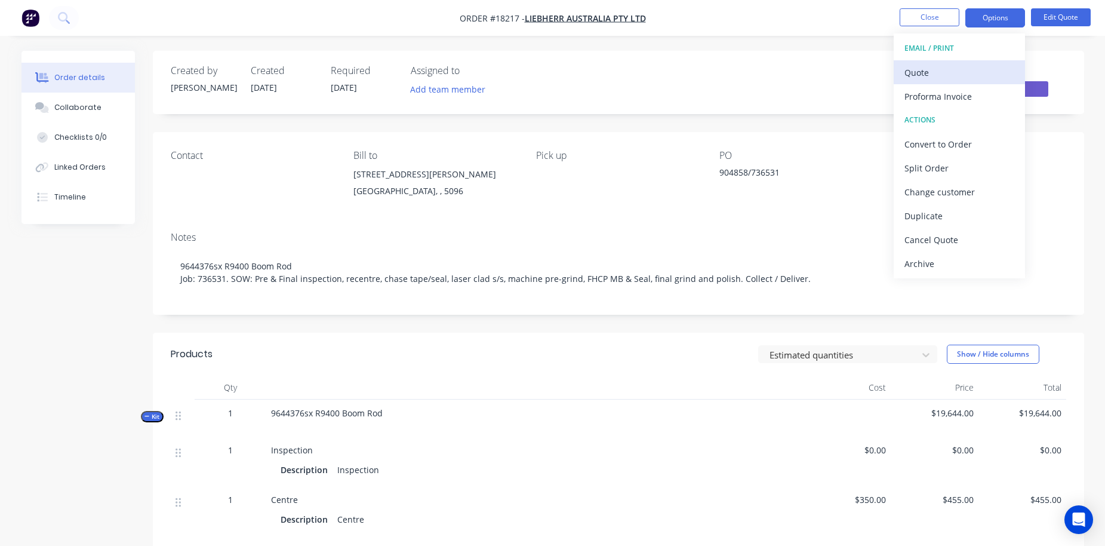
click at [944, 80] on div "Quote" at bounding box center [959, 72] width 110 height 17
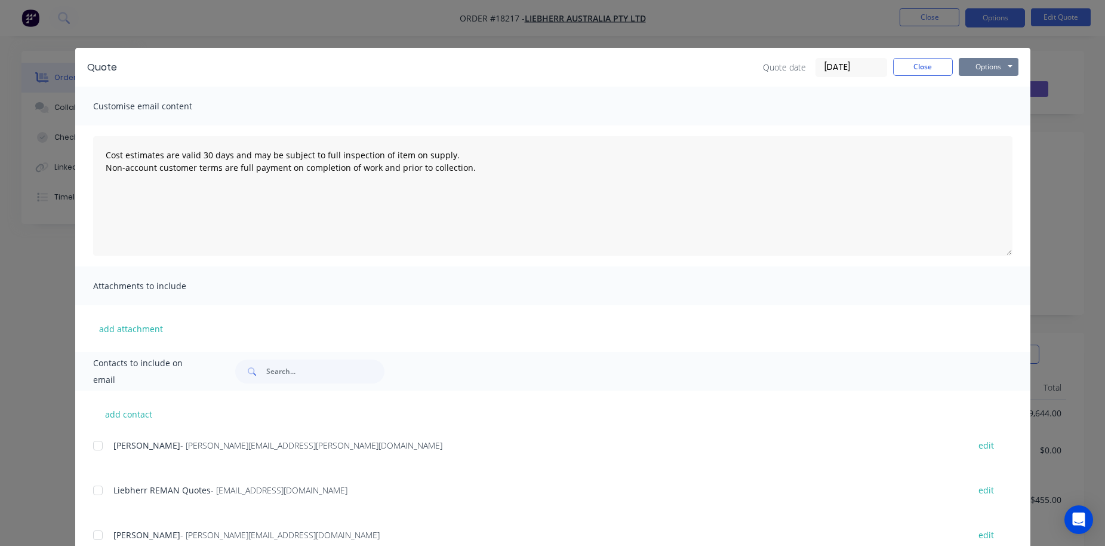
click at [980, 67] on button "Options" at bounding box center [989, 67] width 60 height 18
click at [976, 109] on button "Print" at bounding box center [997, 108] width 76 height 20
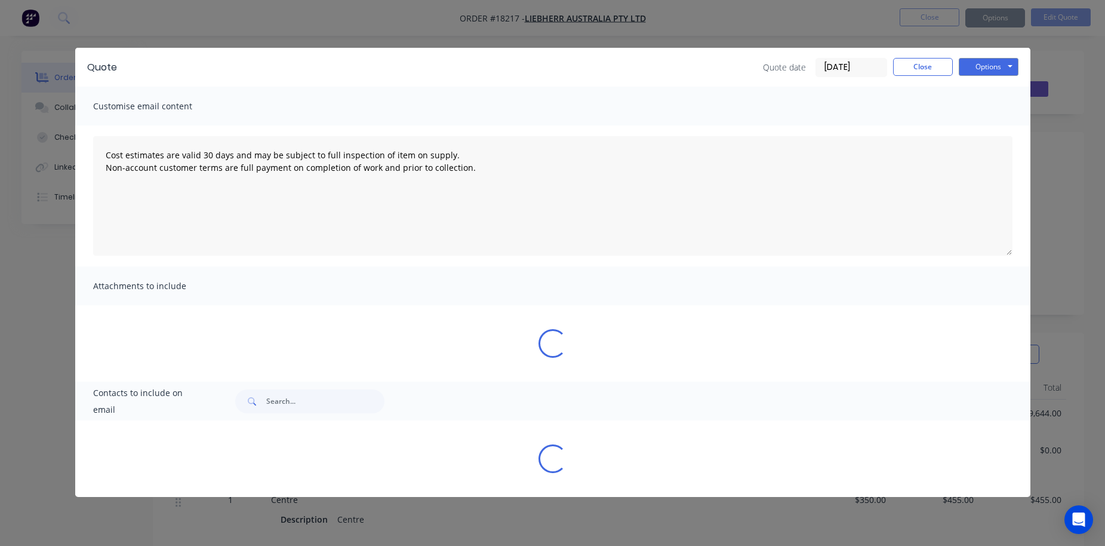
type textarea "Cost estimates are valid 30 days and may be subject to full inspection of item …"
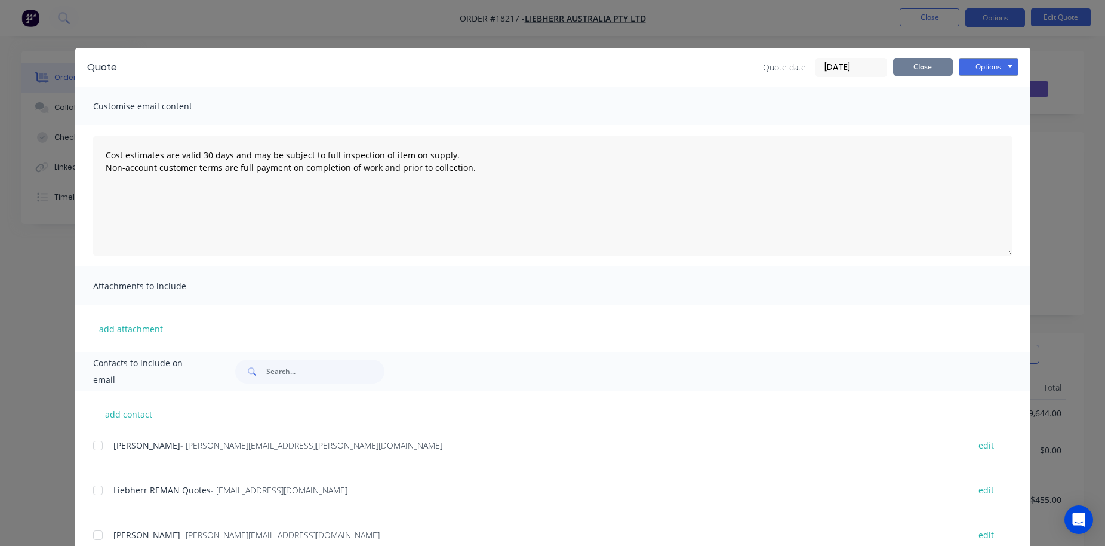
click at [928, 65] on button "Close" at bounding box center [923, 67] width 60 height 18
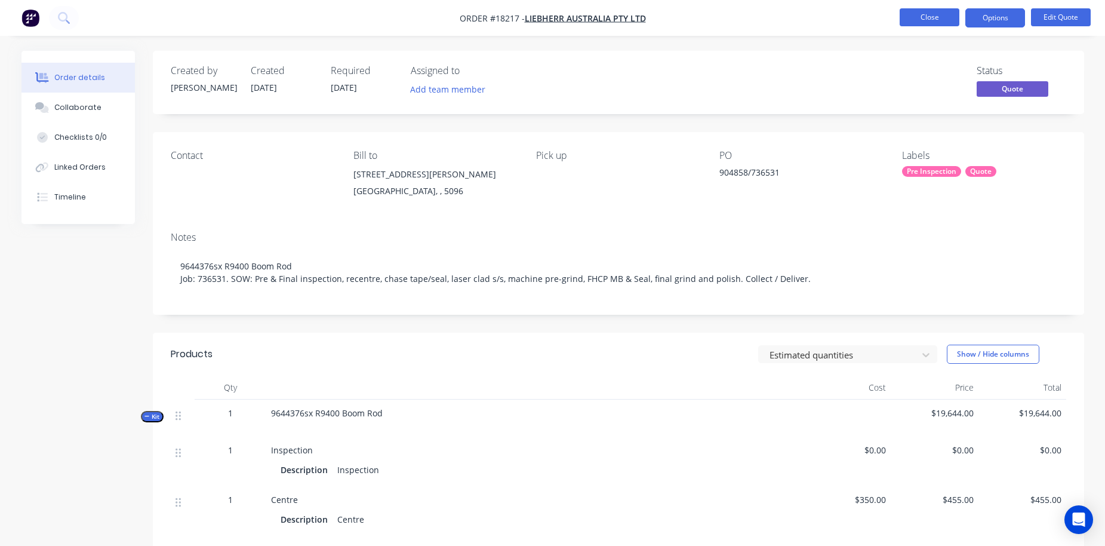
click at [923, 18] on button "Close" at bounding box center [930, 17] width 60 height 18
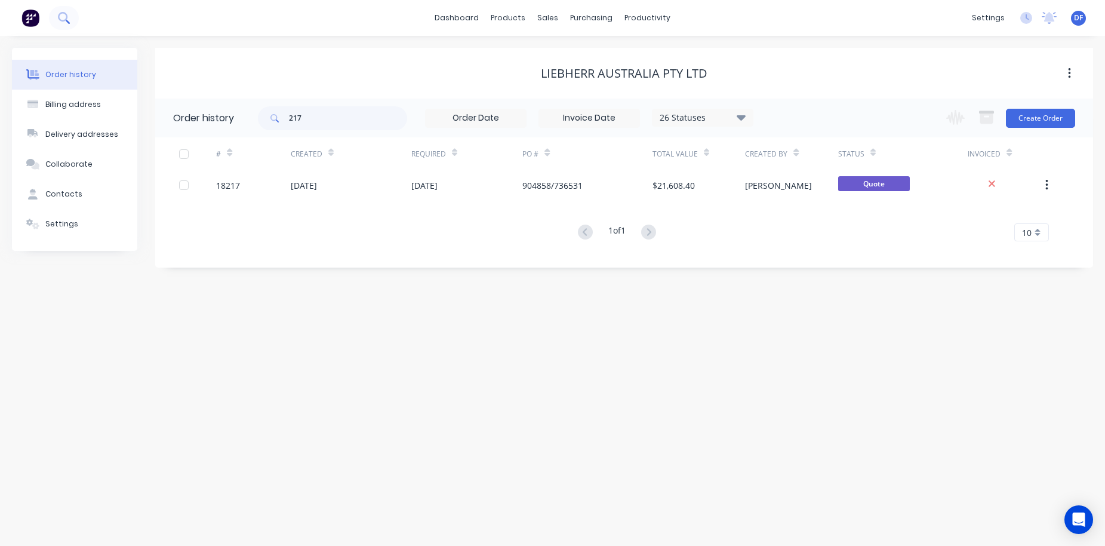
click at [66, 15] on icon at bounding box center [63, 17] width 10 height 10
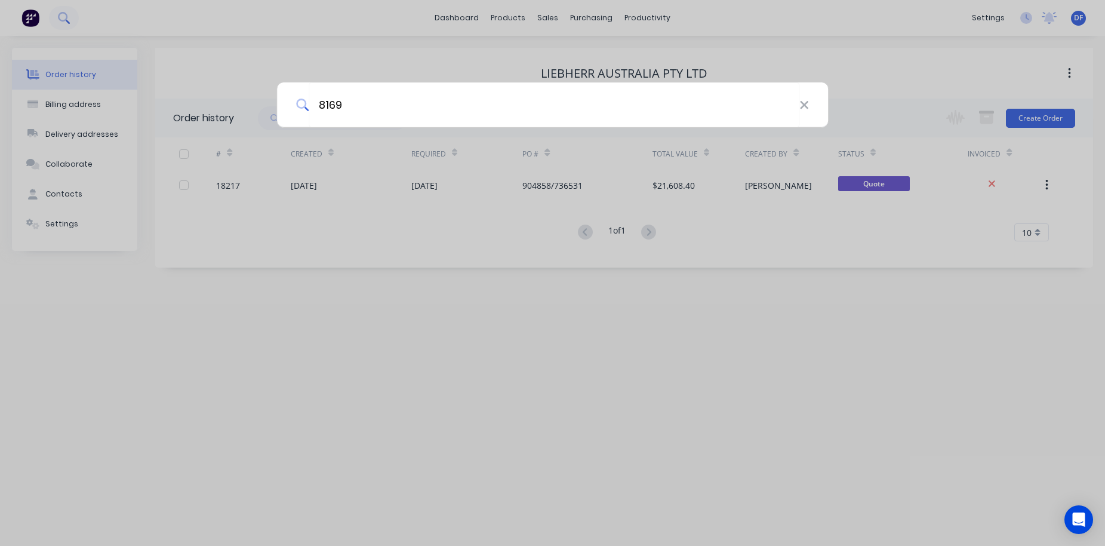
type input "8169"
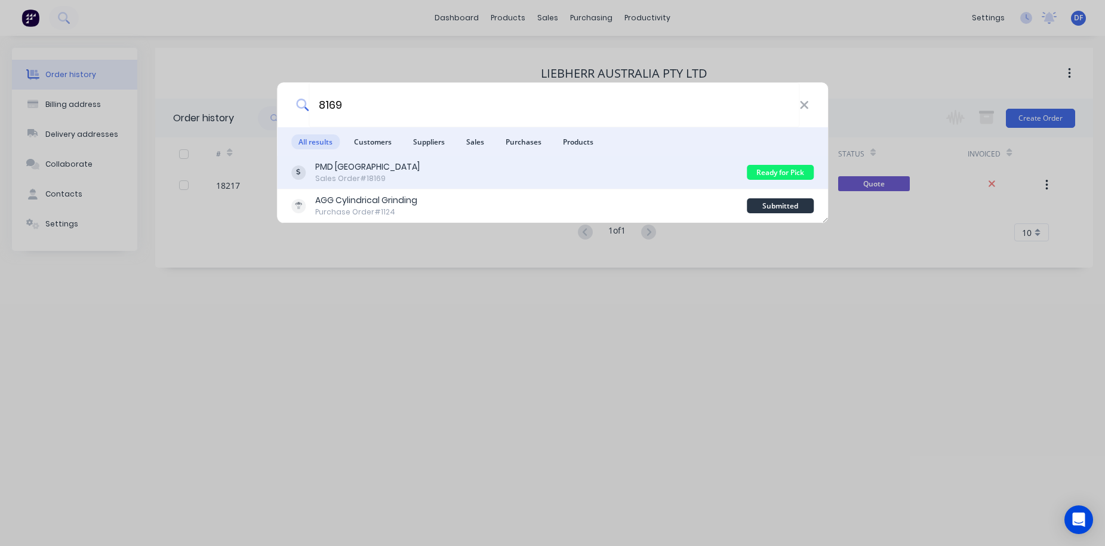
click at [357, 174] on div "Sales Order #18169" at bounding box center [367, 178] width 104 height 11
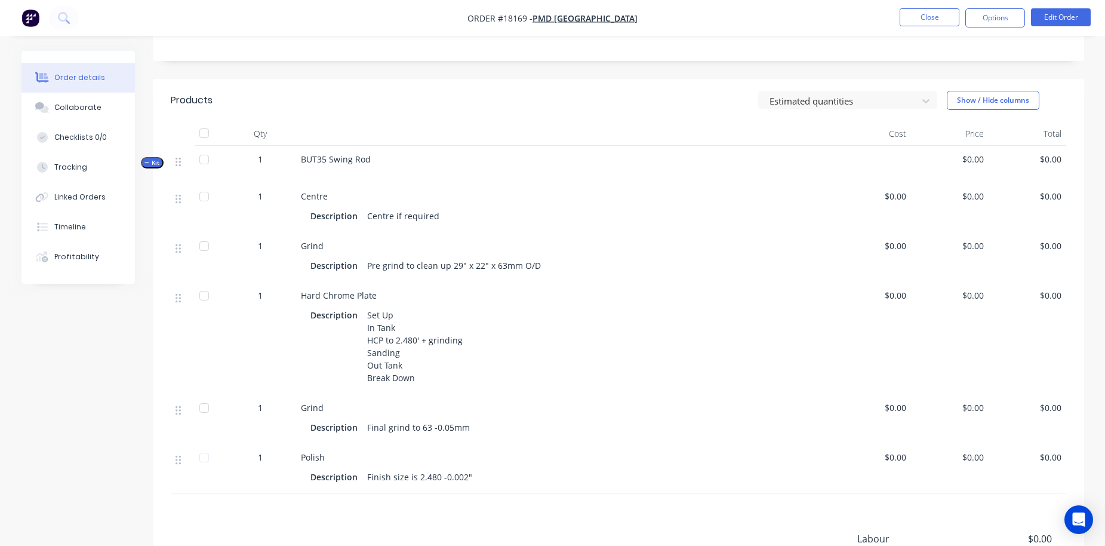
scroll to position [263, 0]
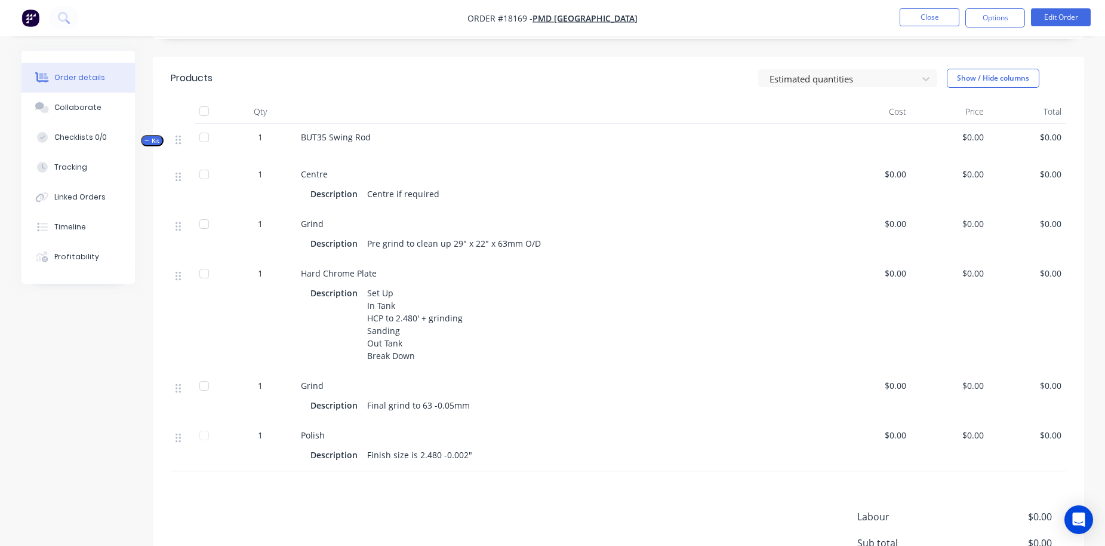
click at [892, 224] on span "$0.00" at bounding box center [872, 223] width 68 height 13
click at [1053, 26] on button "Edit Order" at bounding box center [1061, 17] width 60 height 18
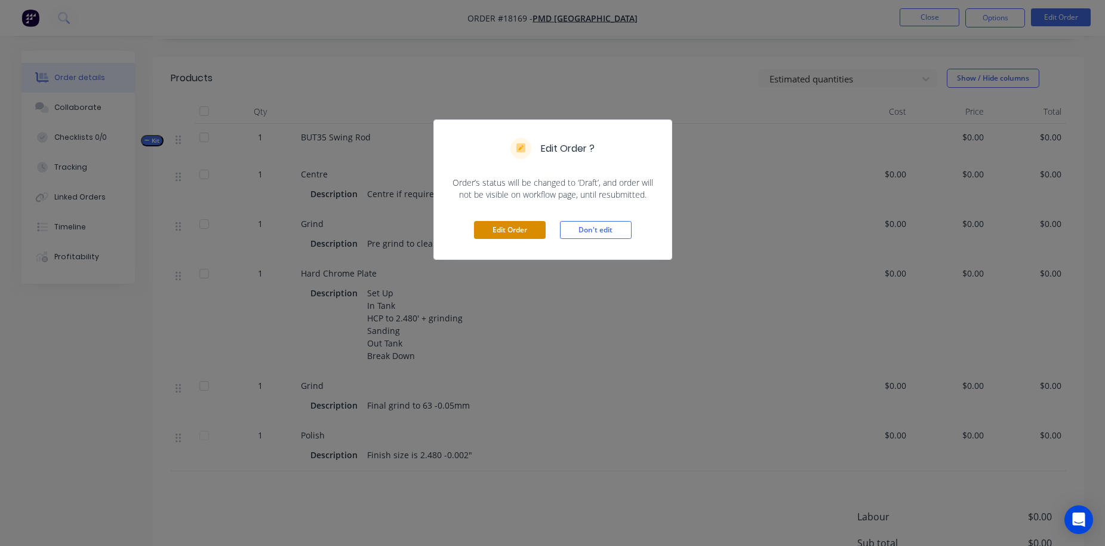
click at [523, 238] on button "Edit Order" at bounding box center [510, 230] width 72 height 18
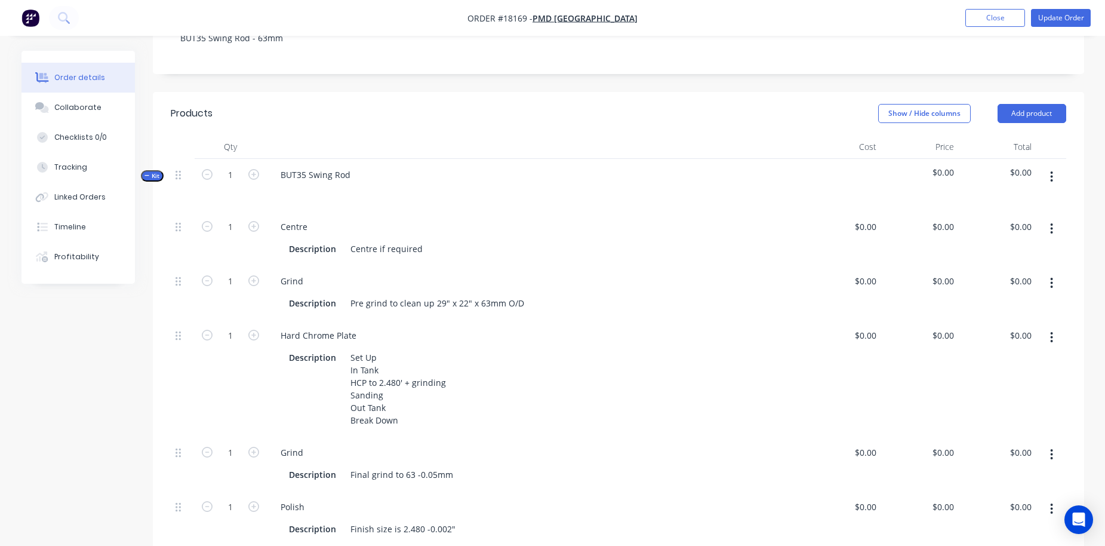
scroll to position [260, 0]
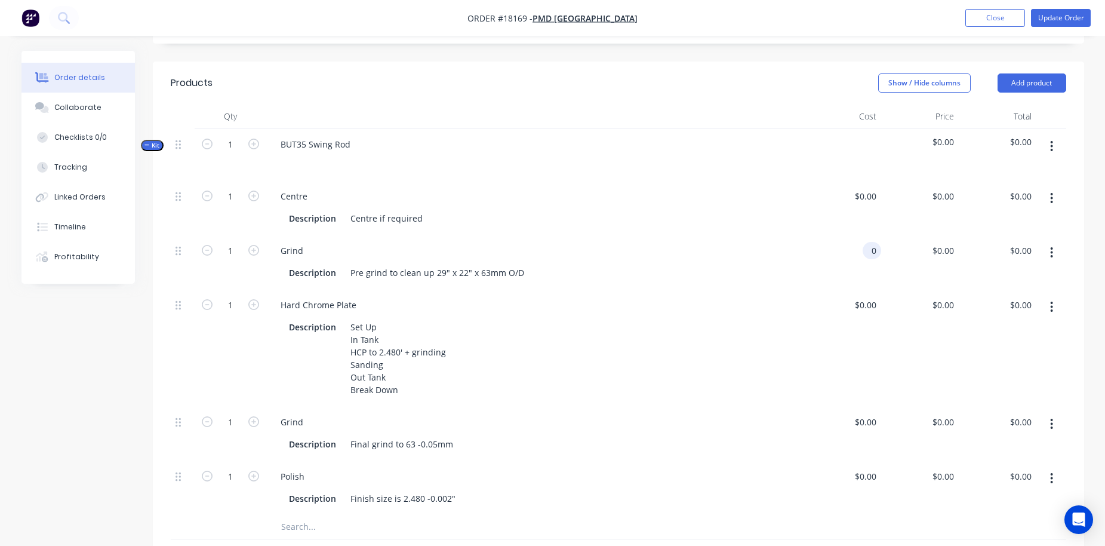
click at [858, 257] on div "0 0" at bounding box center [842, 262] width 78 height 54
type input "$200.00"
click at [781, 309] on div "Hard Chrome Plate" at bounding box center [535, 304] width 528 height 17
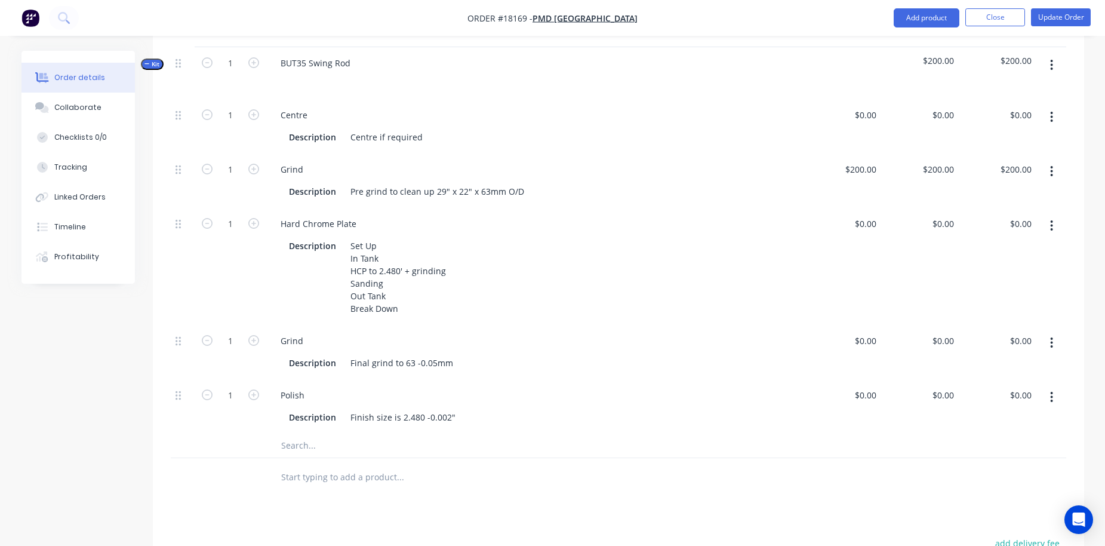
scroll to position [355, 0]
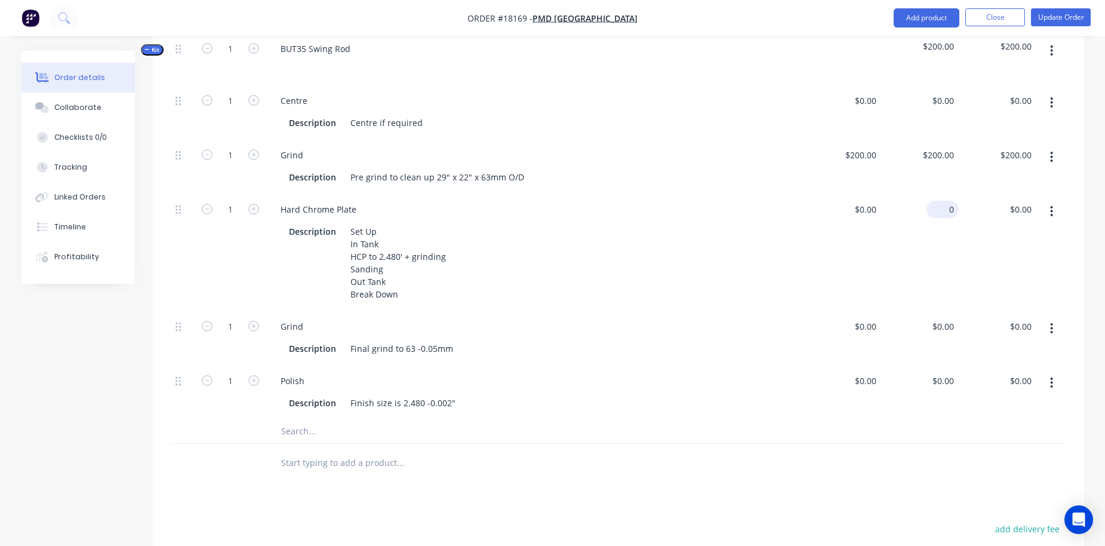
click at [940, 212] on div "0 $0.00" at bounding box center [920, 251] width 78 height 117
type input "$600.00"
click at [744, 325] on div "Grind" at bounding box center [535, 326] width 528 height 17
click at [937, 152] on div "200 $200.00" at bounding box center [938, 154] width 42 height 17
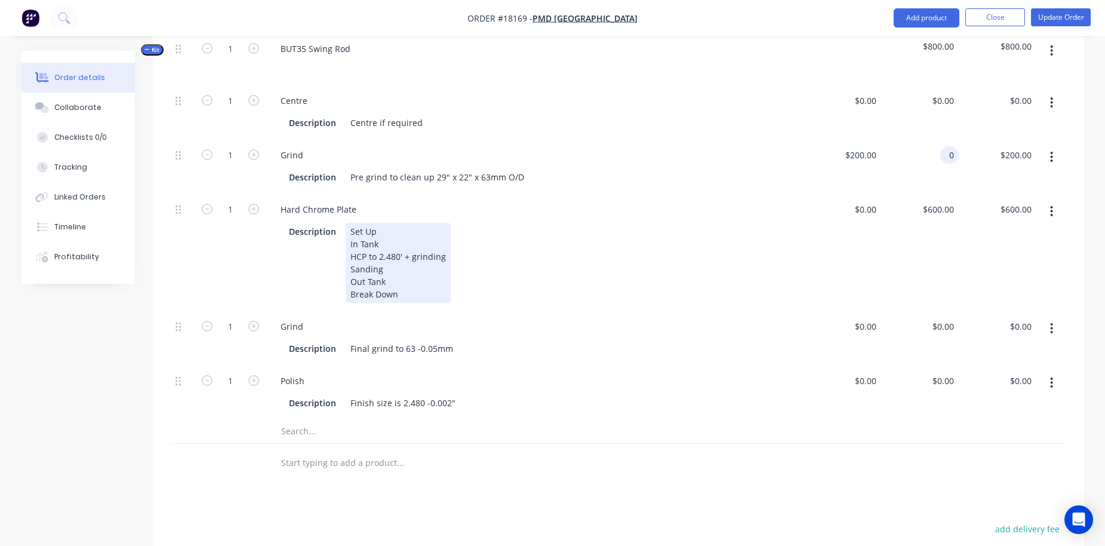
type input "$0.00"
click at [667, 245] on div "Description Set Up In Tank HCP to 2.480' + grinding Sanding Out Tank Break Down" at bounding box center [532, 263] width 497 height 80
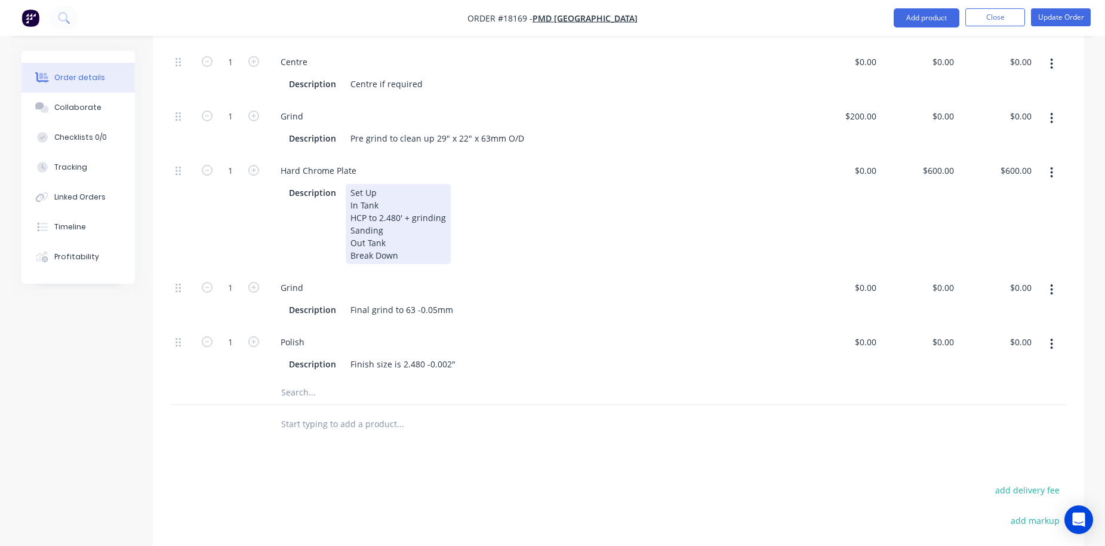
scroll to position [347, 0]
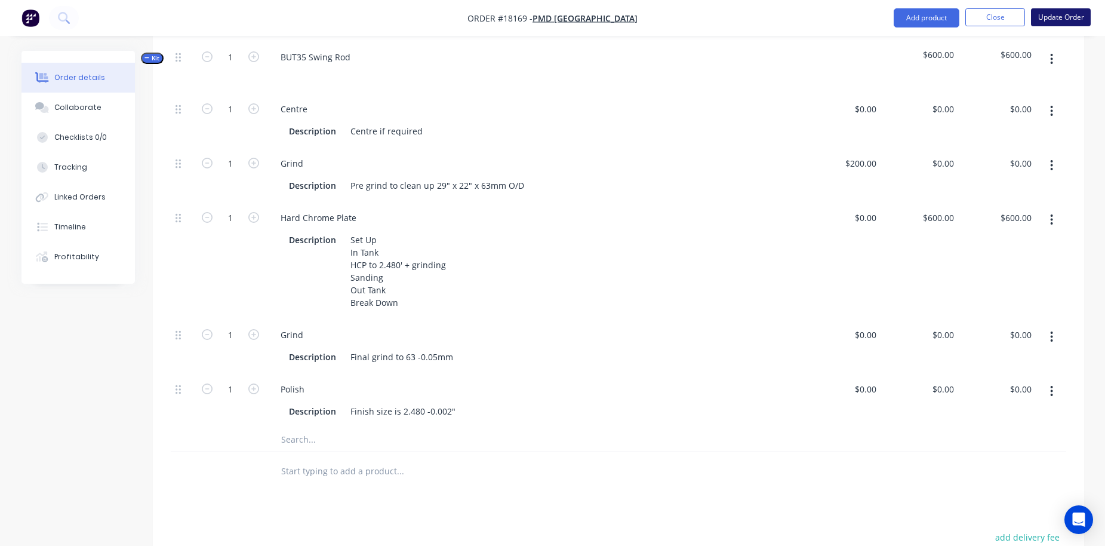
click at [1062, 10] on button "Update Order" at bounding box center [1061, 17] width 60 height 18
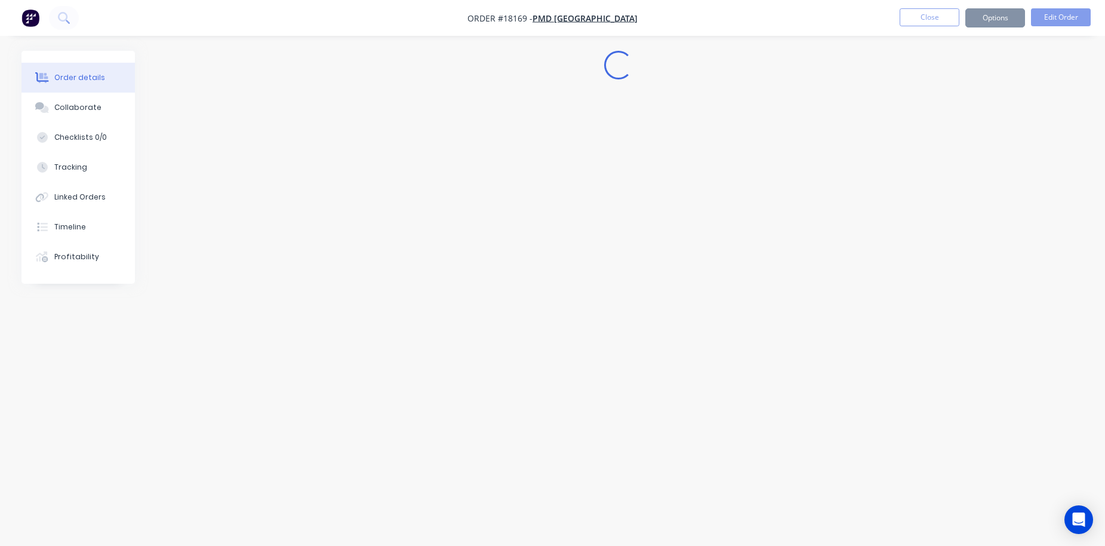
scroll to position [0, 0]
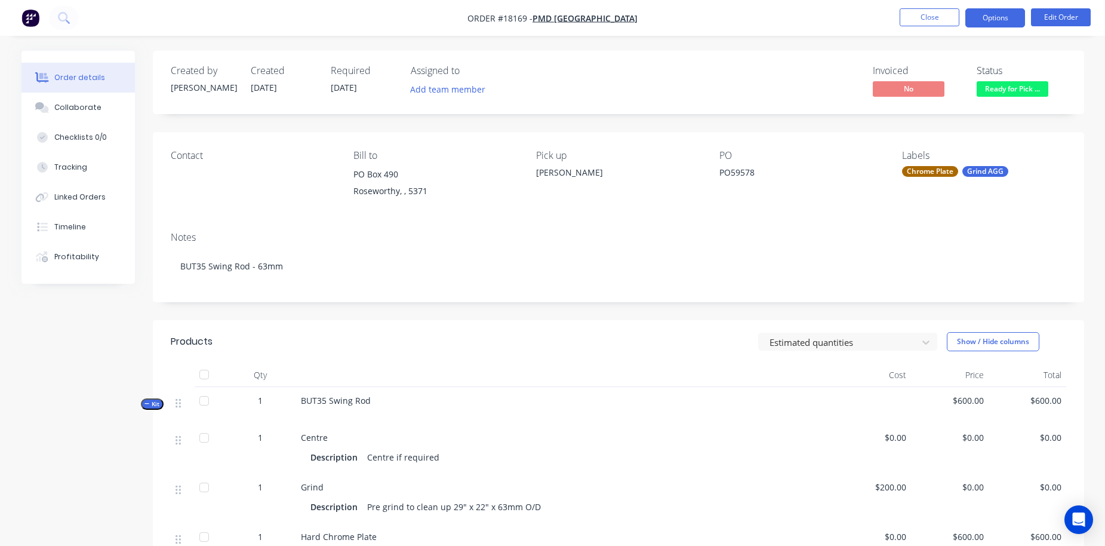
click at [999, 19] on button "Options" at bounding box center [995, 17] width 60 height 19
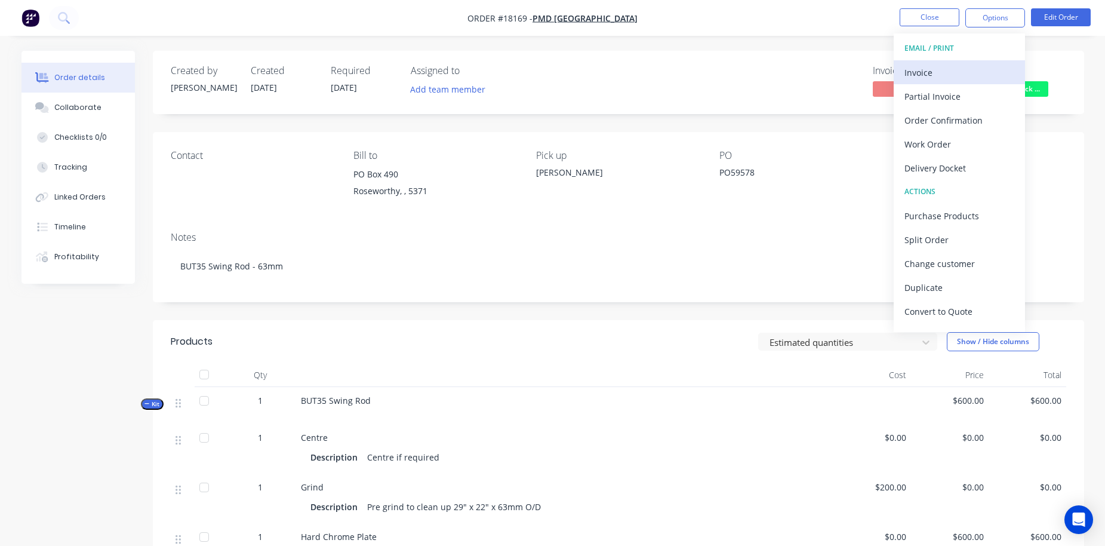
click at [956, 72] on div "Invoice" at bounding box center [959, 72] width 110 height 17
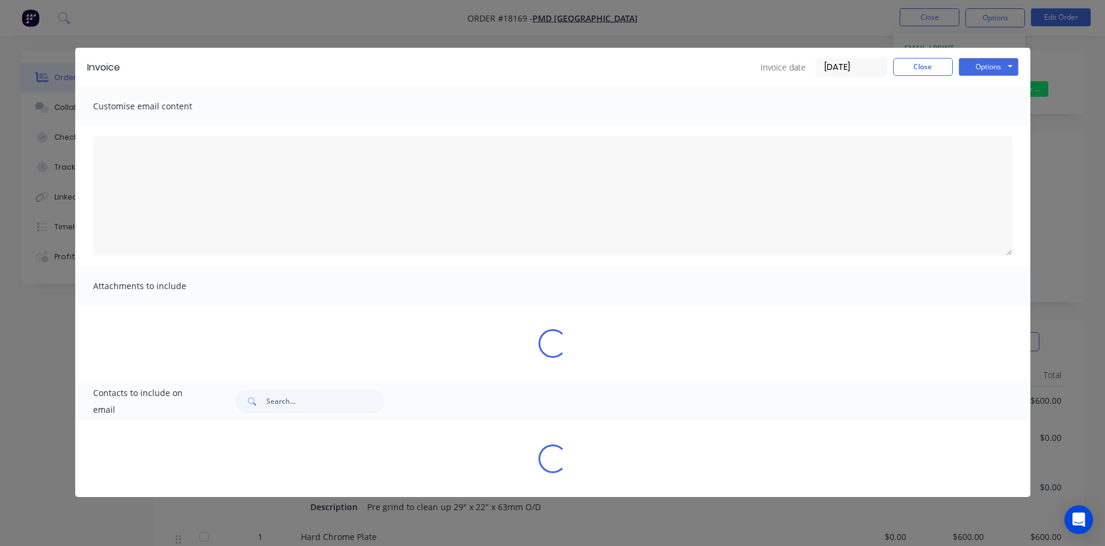
type textarea "A PDF copy of the order has been attached to this email. To view your order onl…"
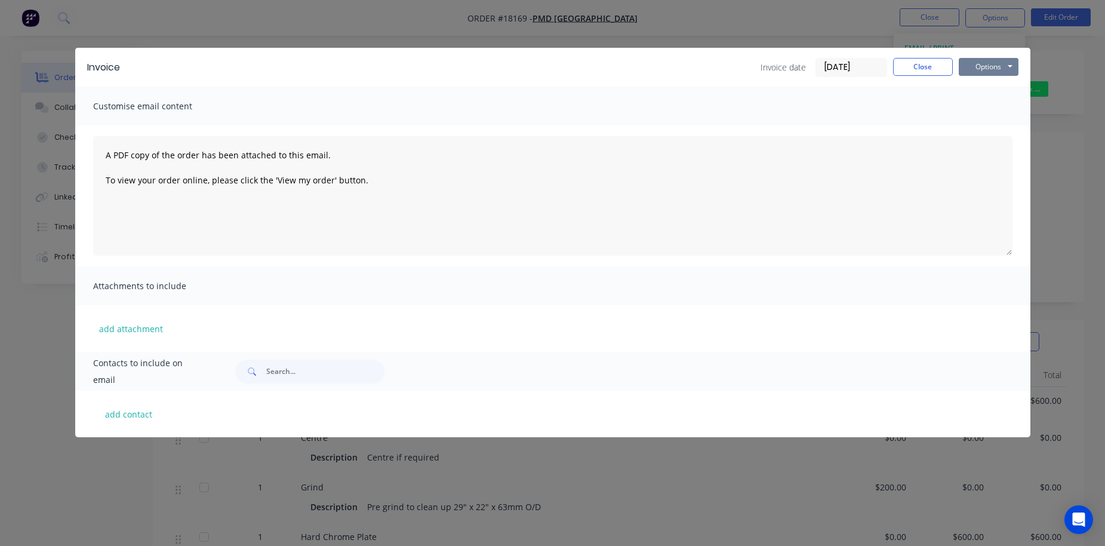
click at [983, 65] on button "Options" at bounding box center [989, 67] width 60 height 18
click at [993, 108] on button "Print" at bounding box center [997, 108] width 76 height 20
click at [941, 67] on button "Close" at bounding box center [923, 67] width 60 height 18
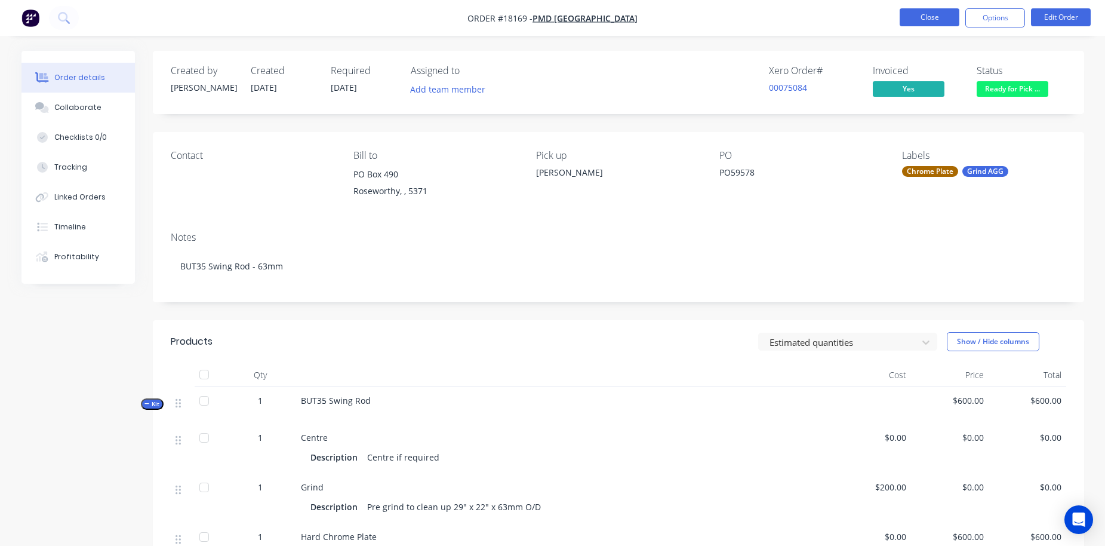
click at [932, 22] on button "Close" at bounding box center [930, 17] width 60 height 18
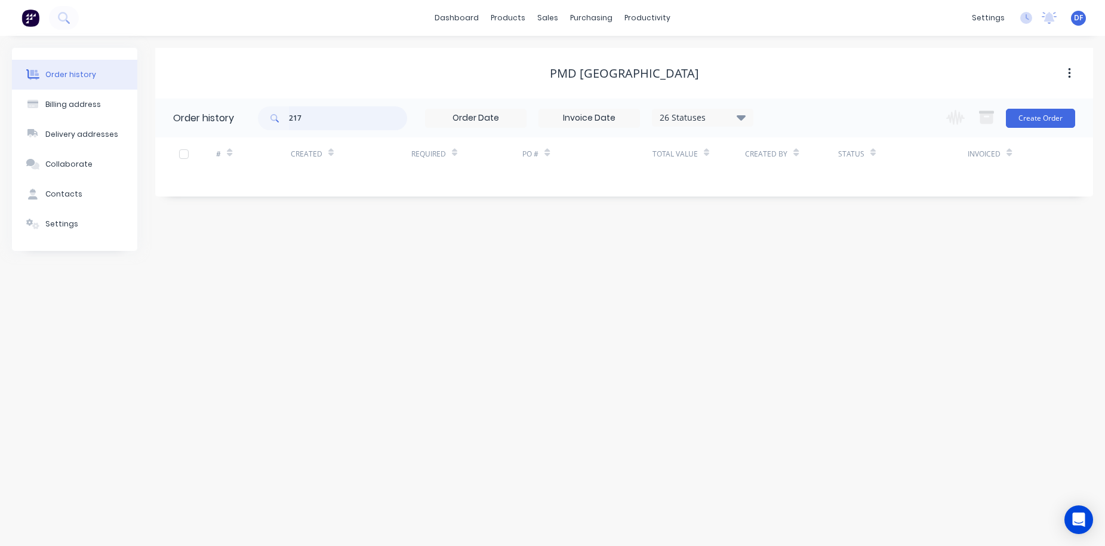
click at [331, 118] on input "217" at bounding box center [348, 118] width 118 height 24
type input "2"
type input "166"
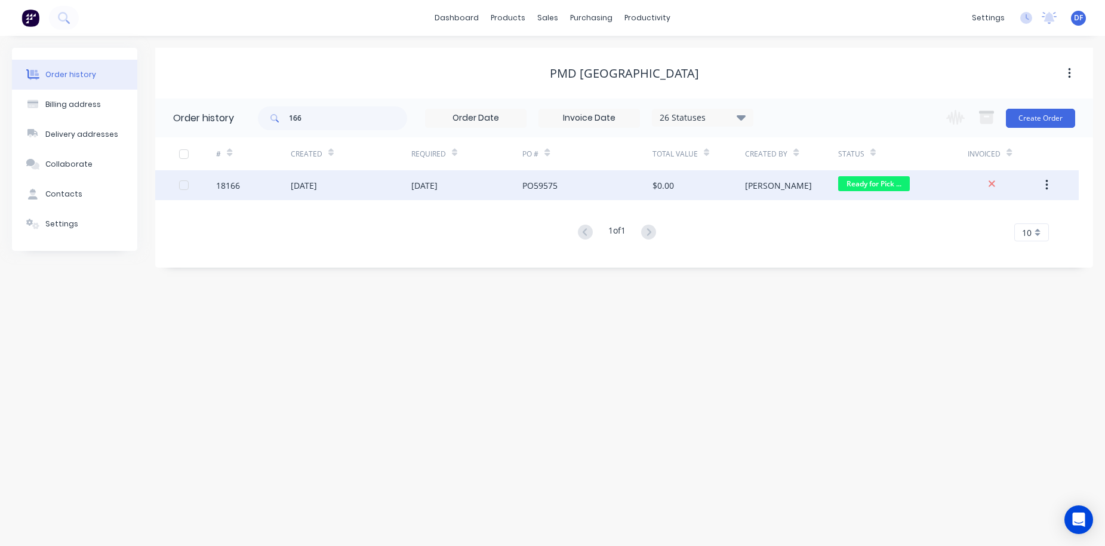
click at [713, 192] on div "$0.00" at bounding box center [698, 185] width 93 height 30
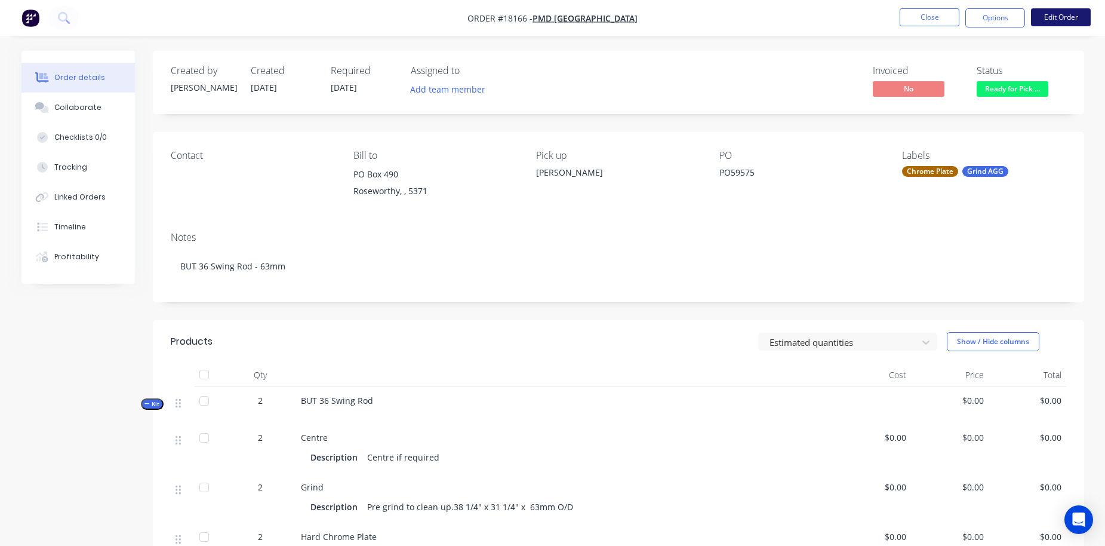
click at [1071, 23] on button "Edit Order" at bounding box center [1061, 17] width 60 height 18
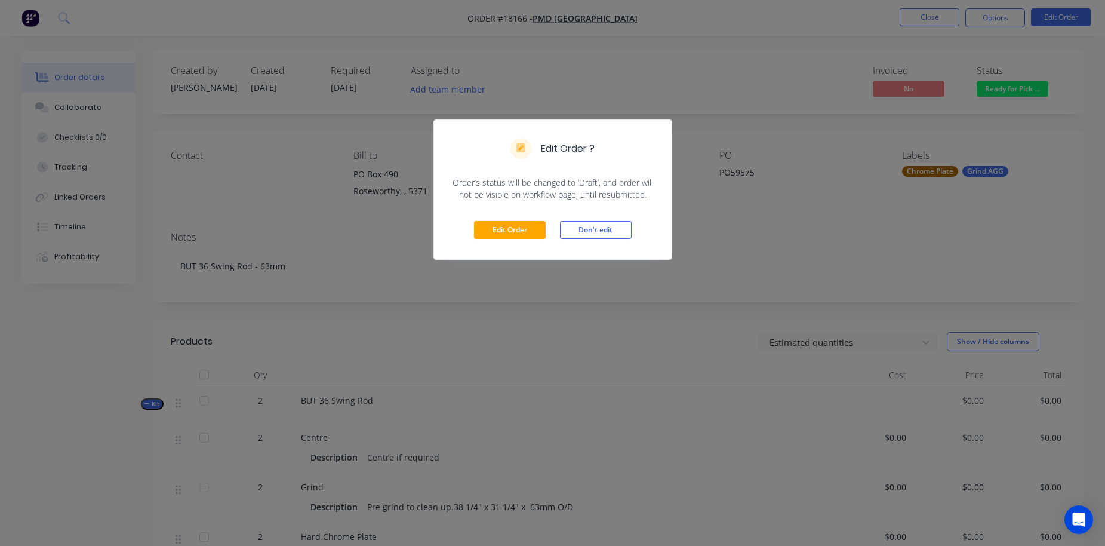
click at [506, 240] on div "Edit Order Don't edit" at bounding box center [553, 230] width 238 height 58
click at [506, 231] on button "Edit Order" at bounding box center [510, 230] width 72 height 18
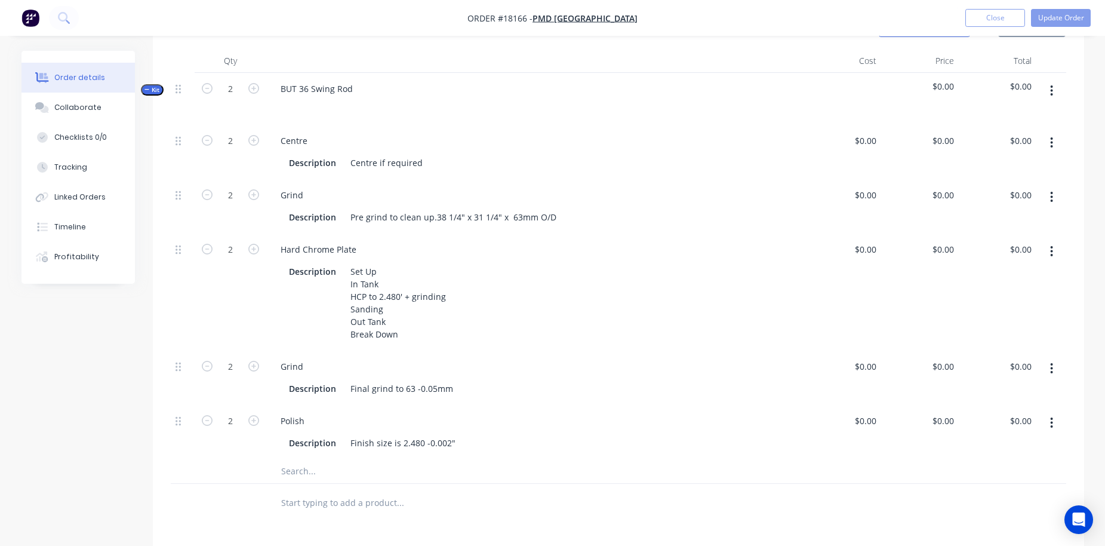
scroll to position [331, 0]
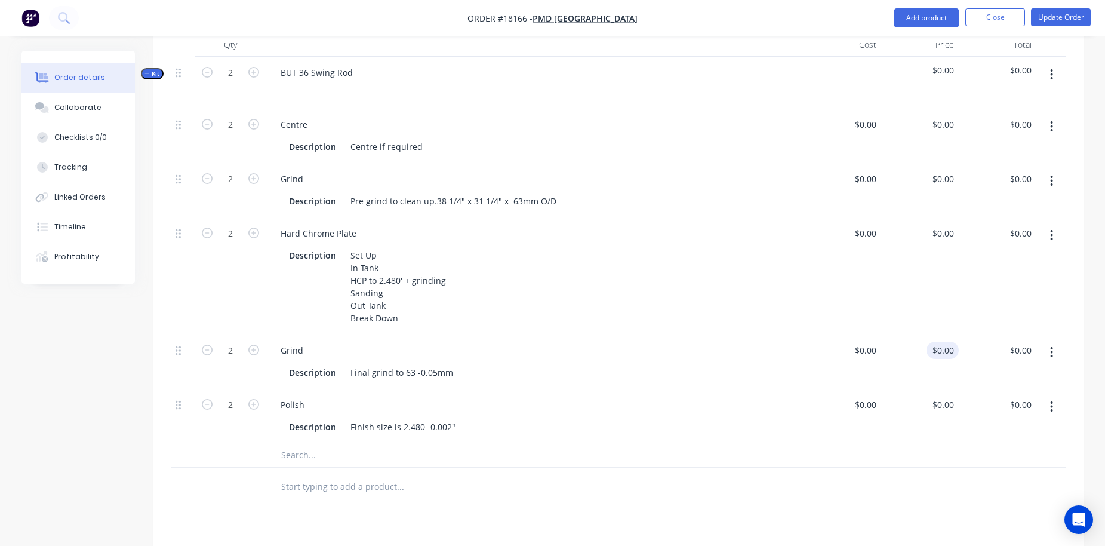
type input "0"
click at [935, 356] on div "0 $0.00" at bounding box center [920, 361] width 78 height 54
type input "0"
type input "$0.00"
click at [863, 353] on div "0 0" at bounding box center [872, 349] width 19 height 17
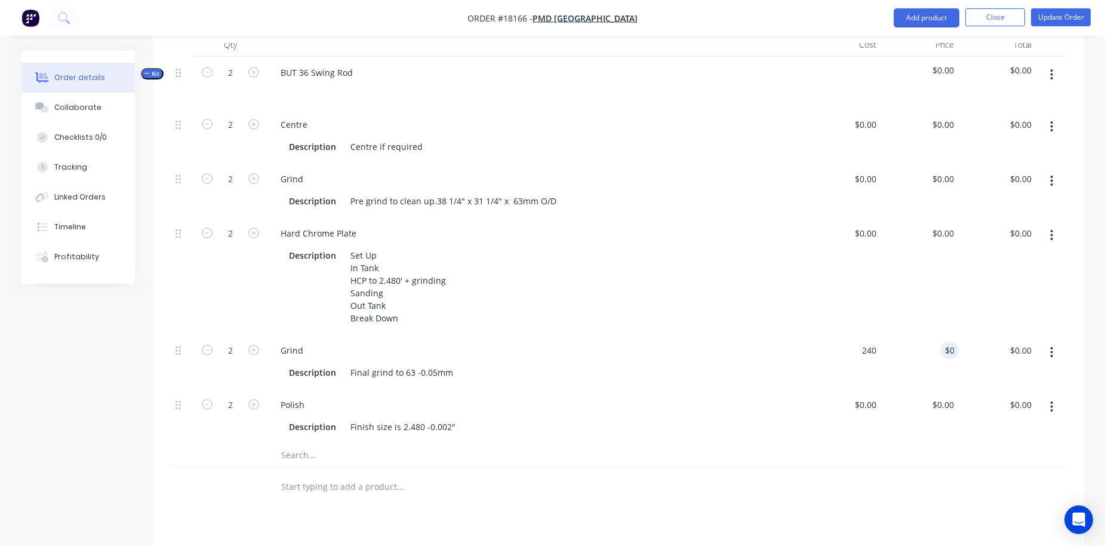
type input "$240.00"
click at [945, 347] on input "0" at bounding box center [952, 349] width 14 height 17
type input "$0.00"
click at [787, 381] on div "Grind Description Final grind to 63 -0.05mm" at bounding box center [534, 361] width 537 height 54
click at [948, 232] on input "0" at bounding box center [944, 232] width 27 height 17
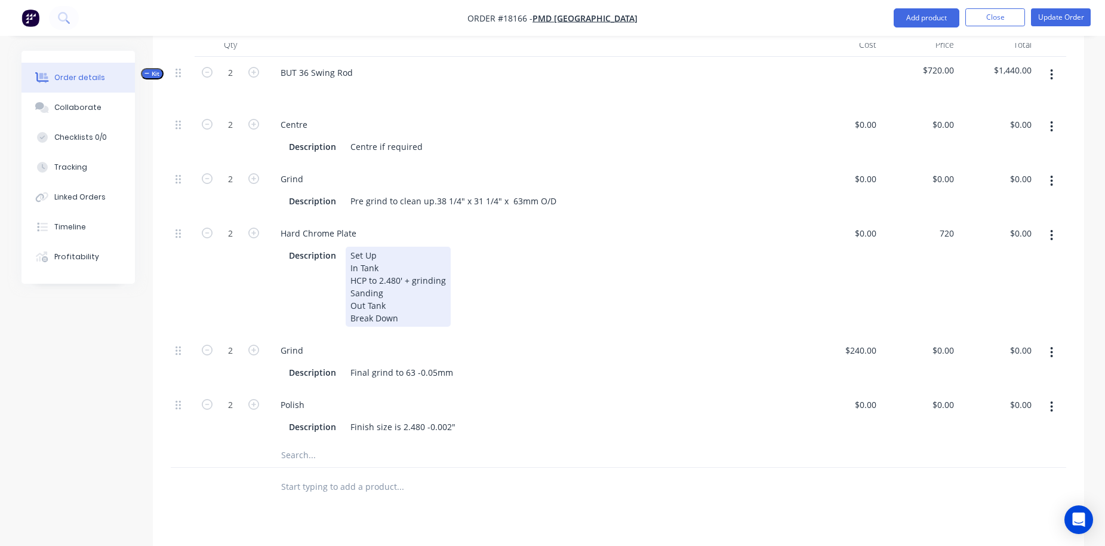
type input "$720.00"
type input "$1,440.00"
click at [781, 255] on div "Description Set Up In Tank HCP to 2.480' + grinding Sanding Out Tank Break Down" at bounding box center [535, 285] width 528 height 82
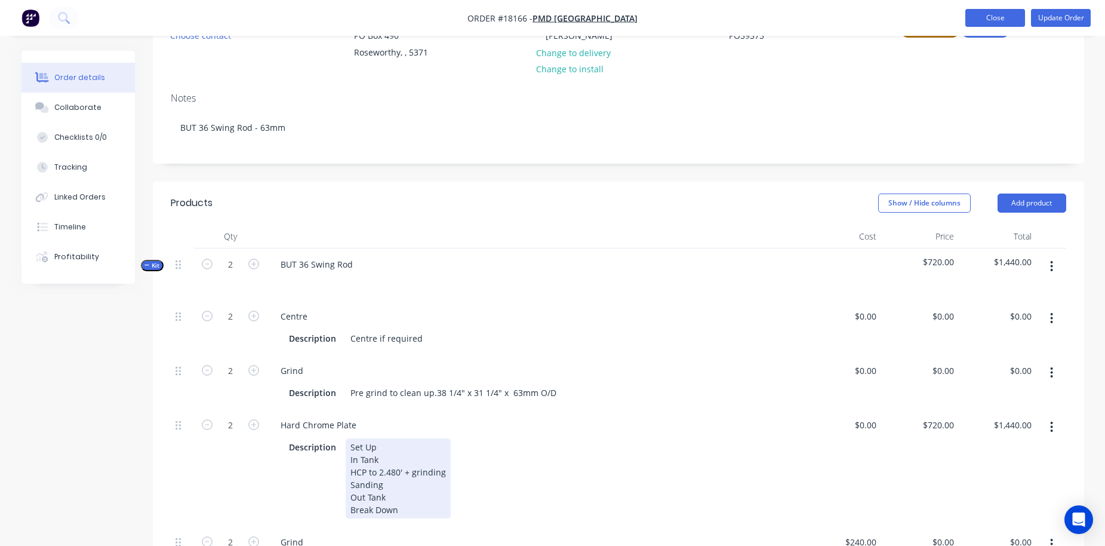
scroll to position [60, 0]
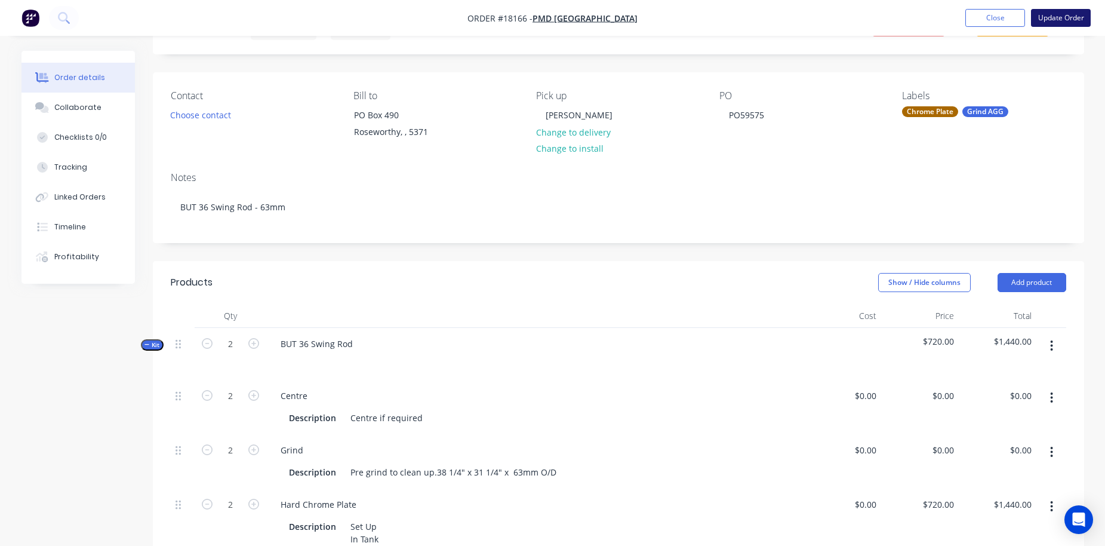
click at [1063, 22] on button "Update Order" at bounding box center [1061, 18] width 60 height 18
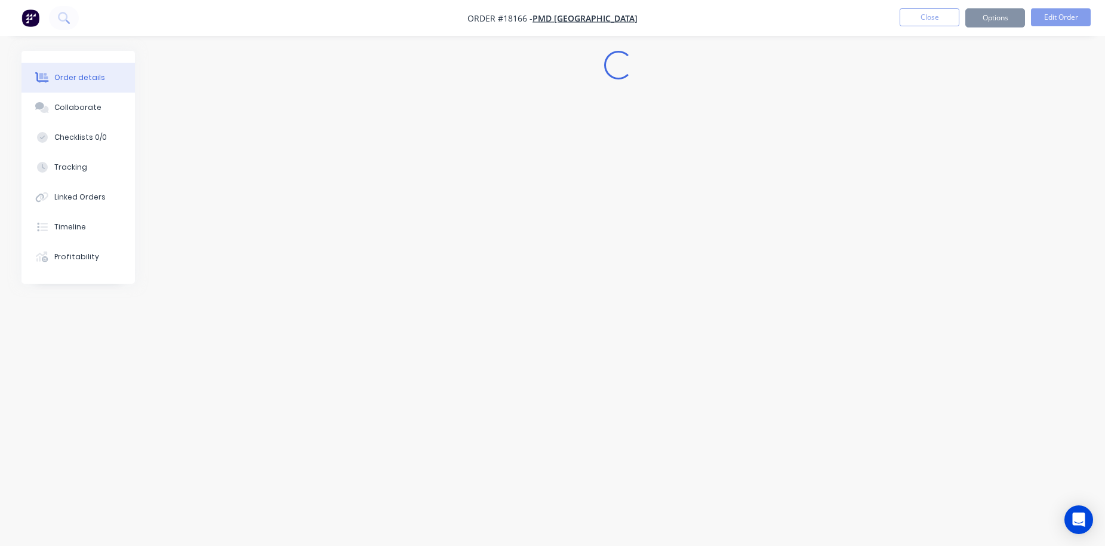
scroll to position [0, 0]
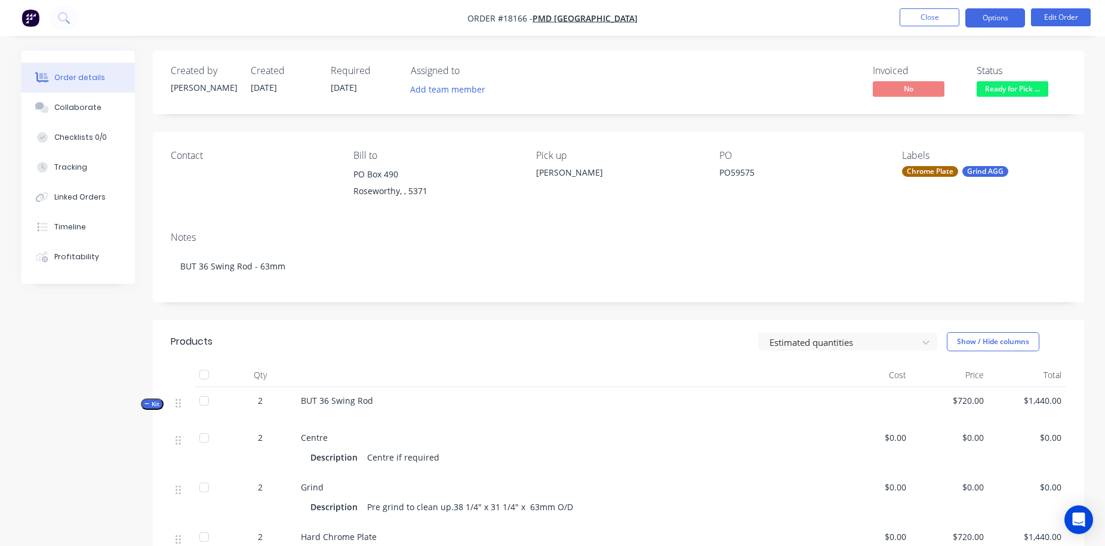
click at [1002, 15] on button "Options" at bounding box center [995, 17] width 60 height 19
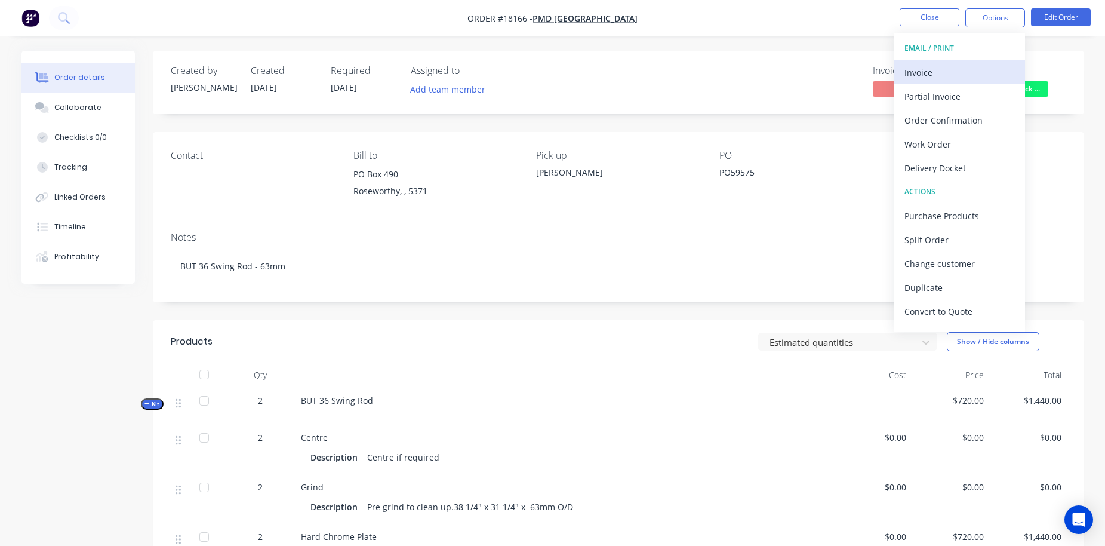
click at [934, 67] on div "Invoice" at bounding box center [959, 72] width 110 height 17
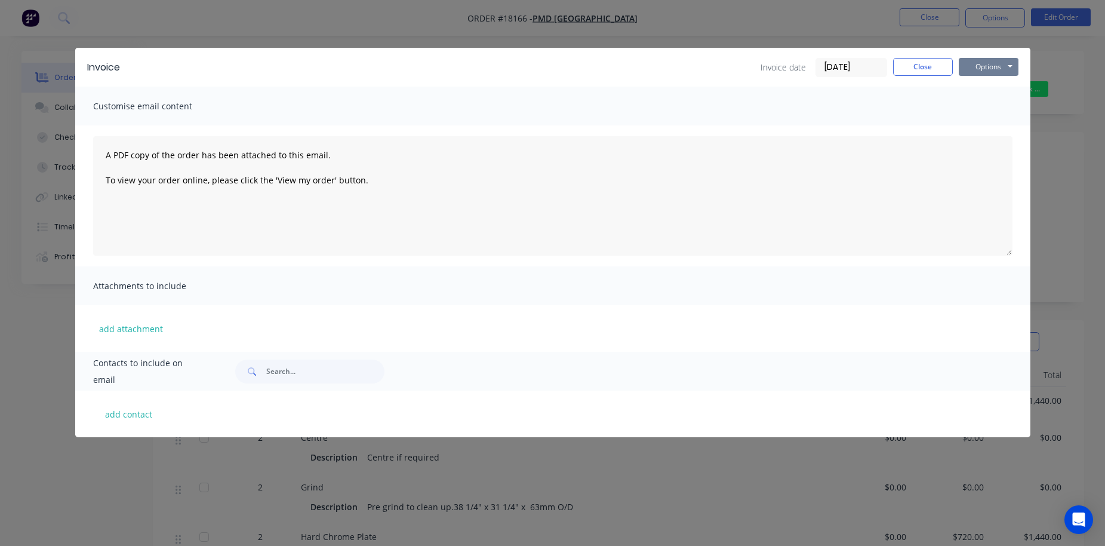
click at [987, 71] on button "Options" at bounding box center [989, 67] width 60 height 18
click at [986, 118] on button "Print" at bounding box center [997, 108] width 76 height 20
click at [923, 63] on button "Close" at bounding box center [923, 67] width 60 height 18
